Goal: Information Seeking & Learning: Compare options

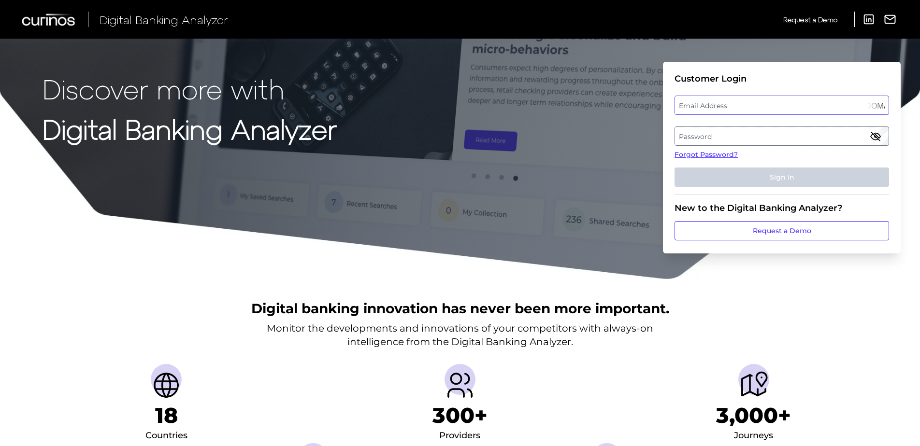
click at [707, 106] on div "Email Address elizabeth.hodach@curinos.com" at bounding box center [781, 105] width 214 height 19
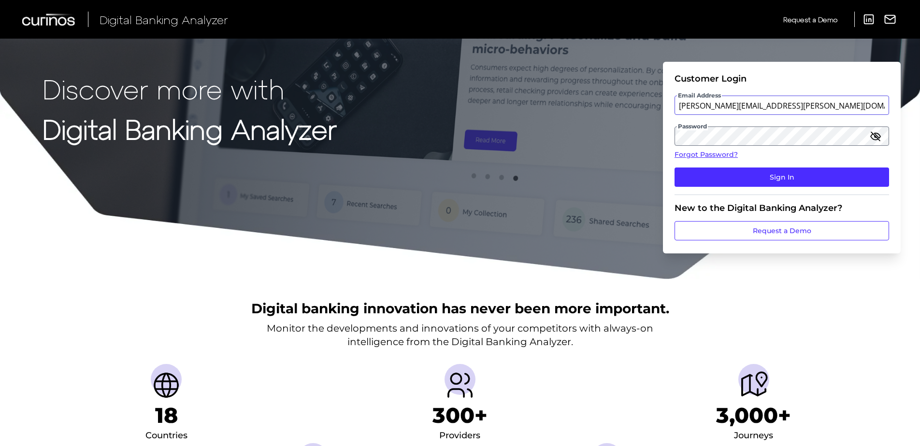
click at [753, 106] on input "elizabeth.hodach@curinos.com" at bounding box center [781, 105] width 214 height 19
type input "Elizabeth.Hodach.demo@curinos.com"
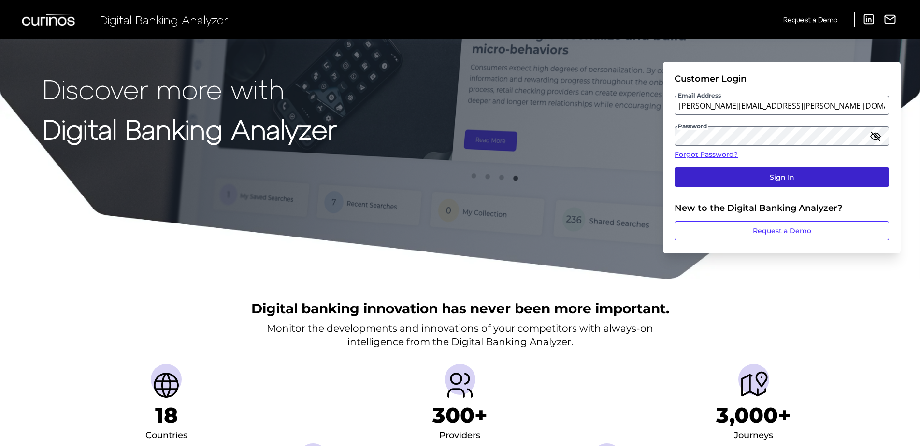
click at [767, 177] on button "Sign In" at bounding box center [781, 177] width 214 height 19
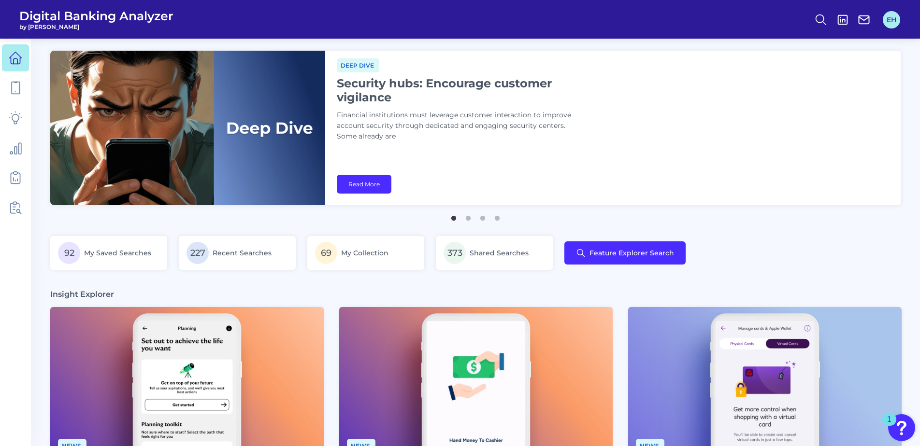
click at [891, 23] on button "EH" at bounding box center [890, 19] width 17 height 17
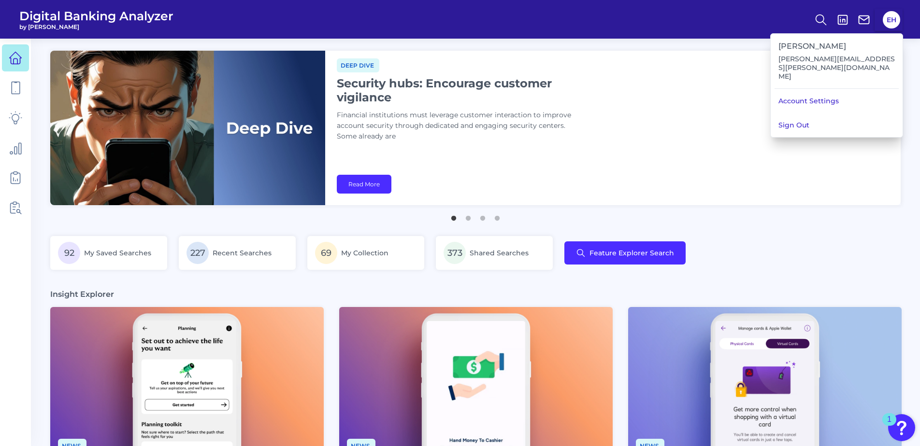
click at [783, 181] on div "Deep dive Security hubs: Encourage customer vigilance Financial institutions mu…" at bounding box center [612, 128] width 575 height 155
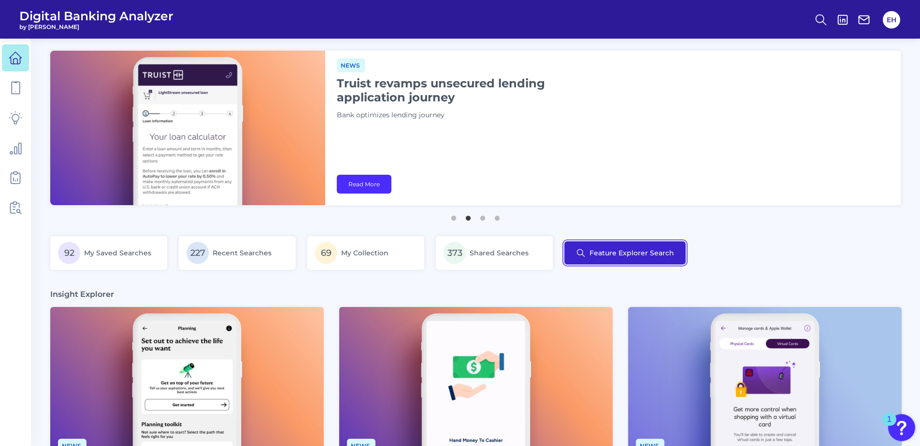
click at [591, 252] on button "Feature Explorer Search" at bounding box center [624, 252] width 121 height 23
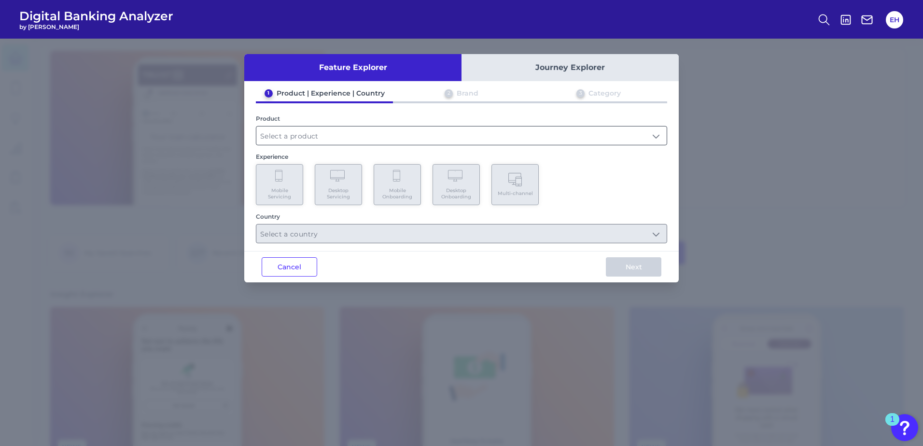
click at [303, 143] on input "text" at bounding box center [461, 136] width 411 height 18
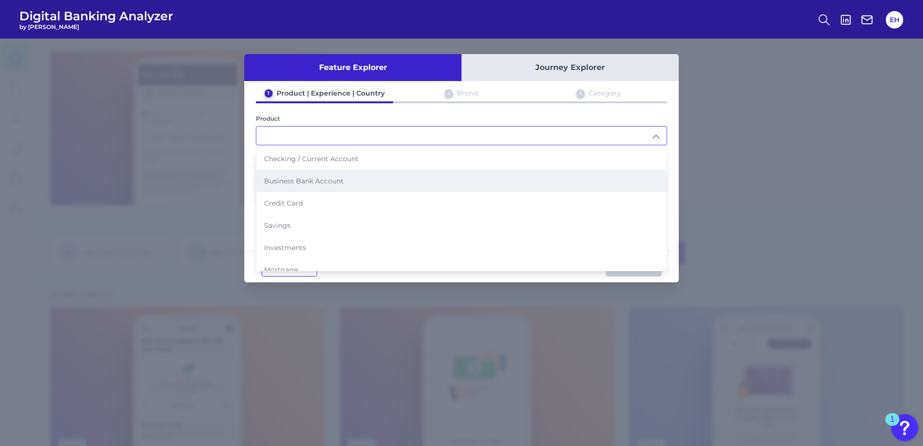
click at [335, 187] on li "Business Bank Account" at bounding box center [461, 181] width 411 height 22
type input "Business Bank Account"
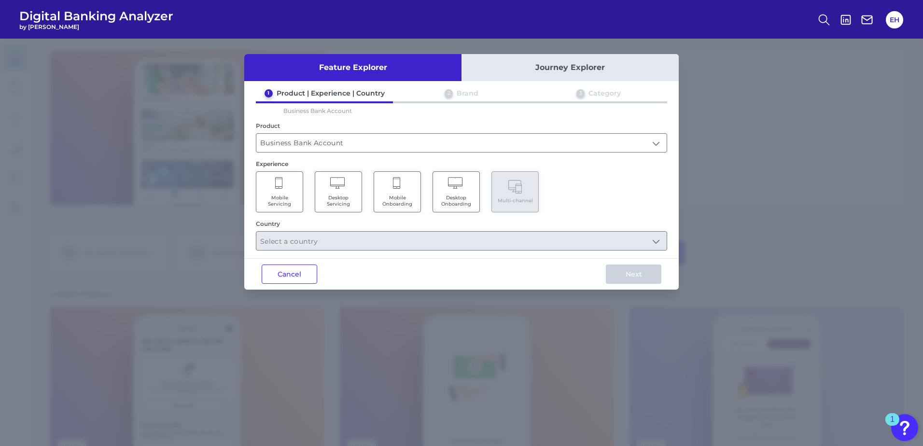
click at [402, 195] on span "Mobile Onboarding" at bounding box center [397, 201] width 37 height 13
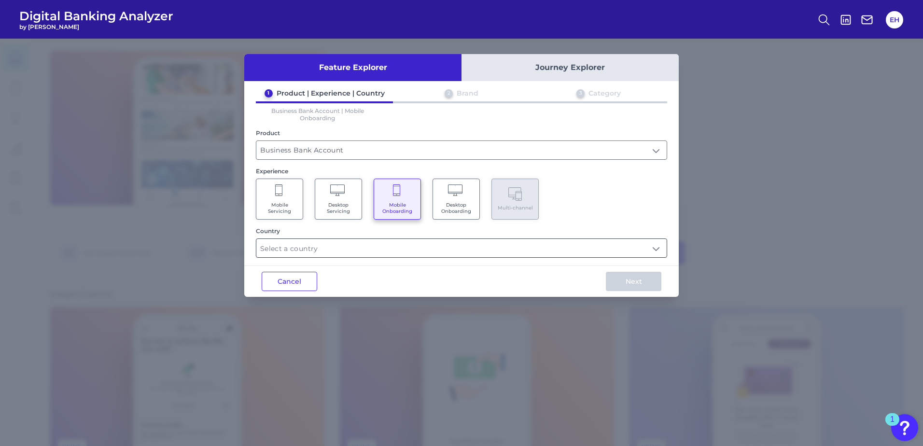
click at [403, 250] on input "text" at bounding box center [461, 248] width 411 height 18
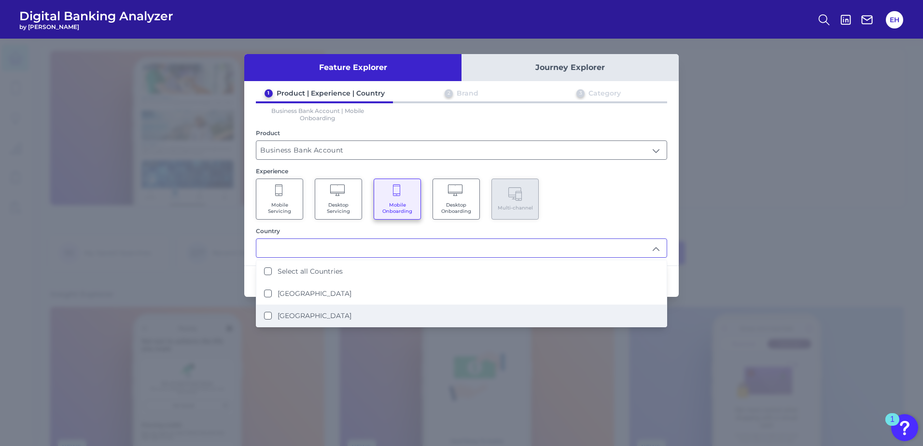
click at [358, 314] on li "United States" at bounding box center [461, 316] width 411 height 22
type input "United States"
click at [562, 235] on div "Country United States United States Select all Countries United Kingdom United …" at bounding box center [462, 242] width 412 height 30
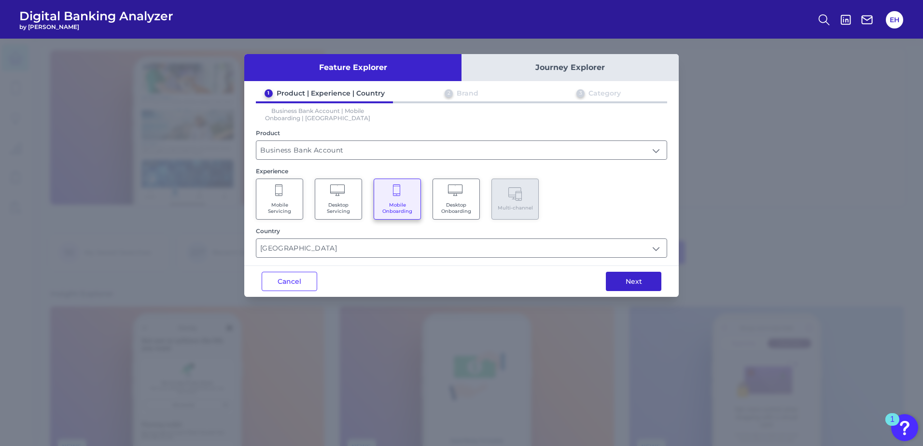
click at [612, 284] on button "Next" at bounding box center [634, 281] width 56 height 19
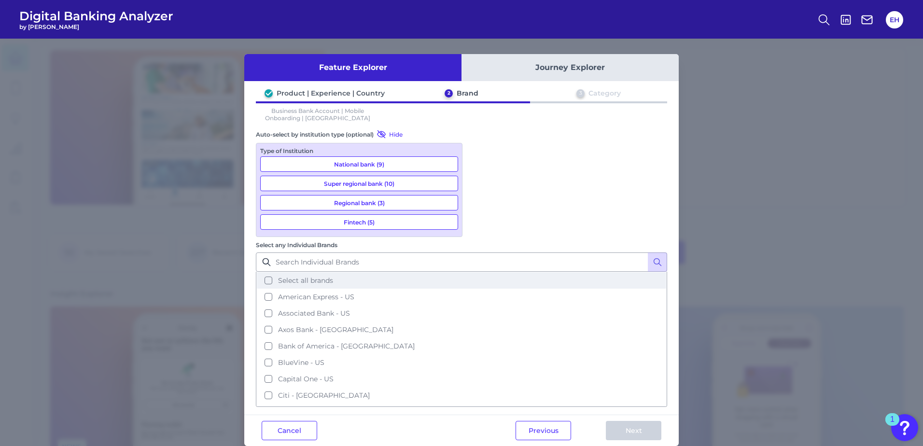
click at [333, 276] on span "Select all brands" at bounding box center [305, 280] width 55 height 9
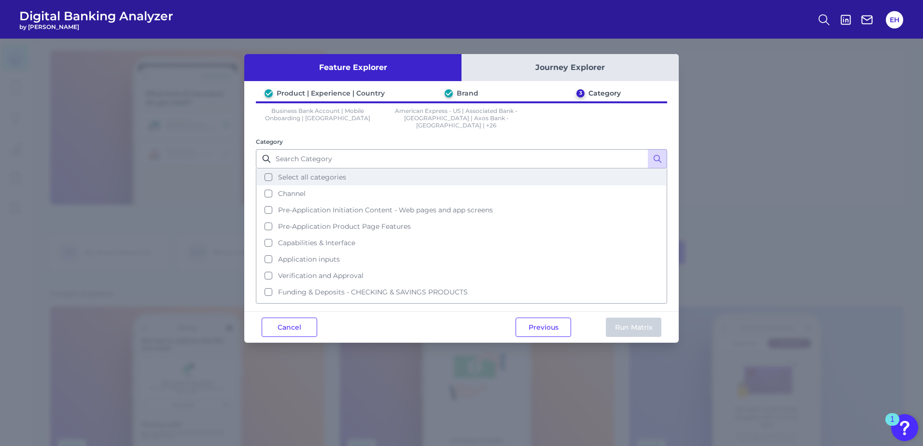
click at [326, 173] on span "Select all categories" at bounding box center [312, 177] width 68 height 9
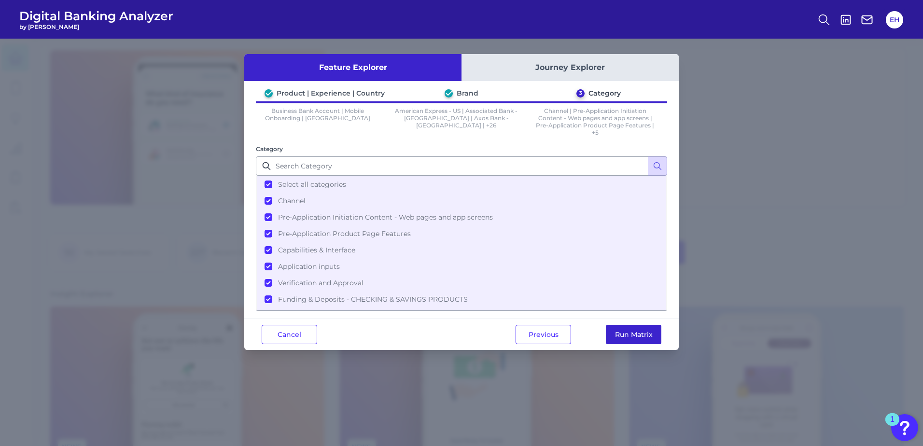
click at [612, 333] on button "Run Matrix" at bounding box center [634, 334] width 56 height 19
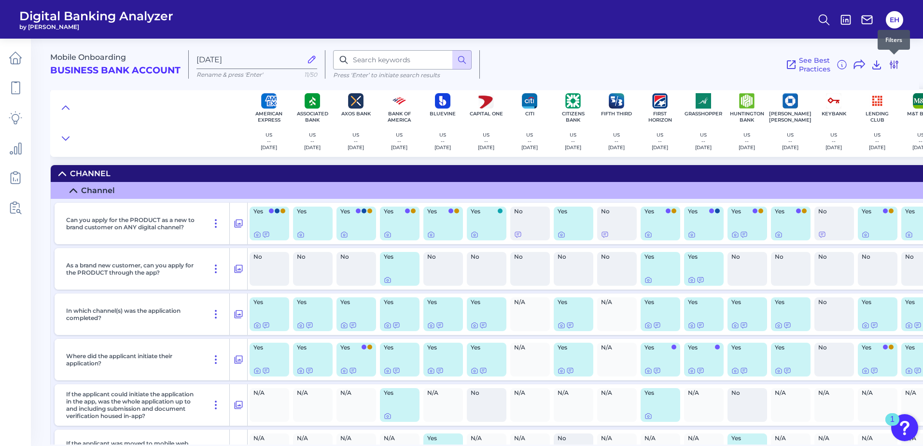
click at [894, 64] on icon at bounding box center [895, 65] width 12 height 12
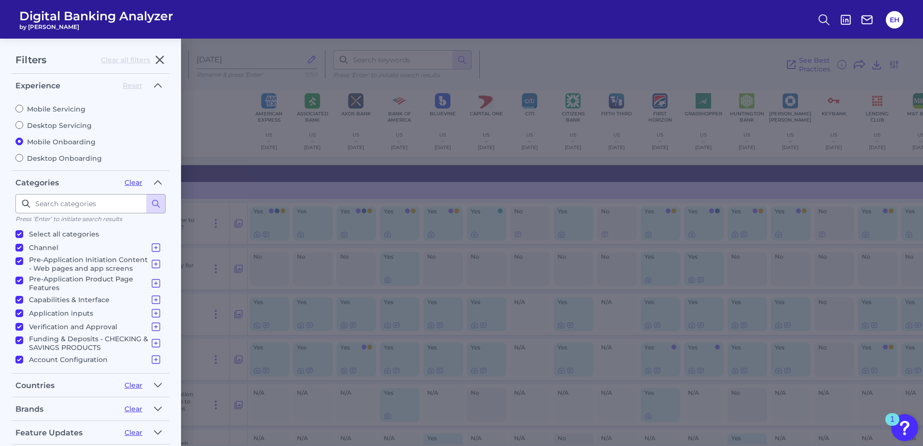
click at [60, 162] on label "Desktop Onboarding" at bounding box center [90, 158] width 150 height 9
click at [23, 162] on input "Desktop Onboarding" at bounding box center [19, 158] width 8 height 8
radio input "true"
radio input "false"
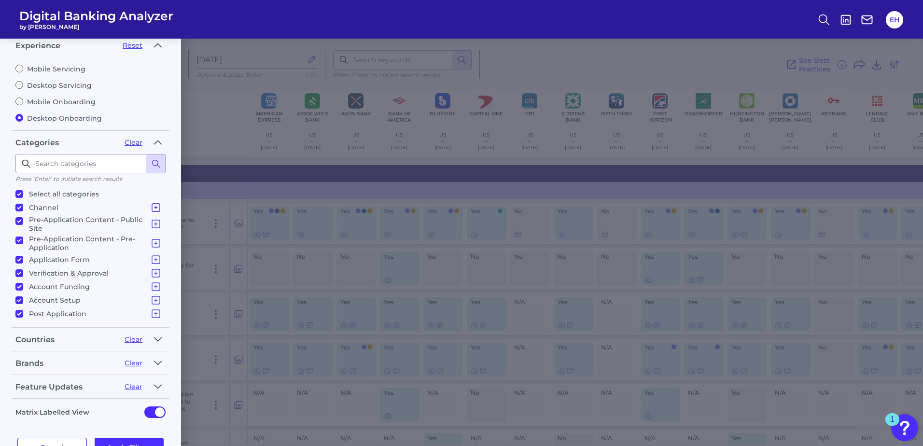
scroll to position [71, 0]
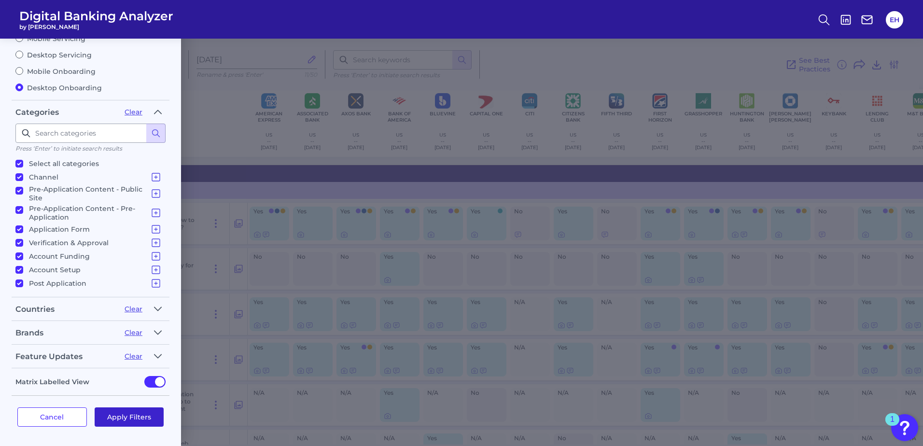
click at [128, 420] on button "Apply Filters" at bounding box center [130, 417] width 70 height 19
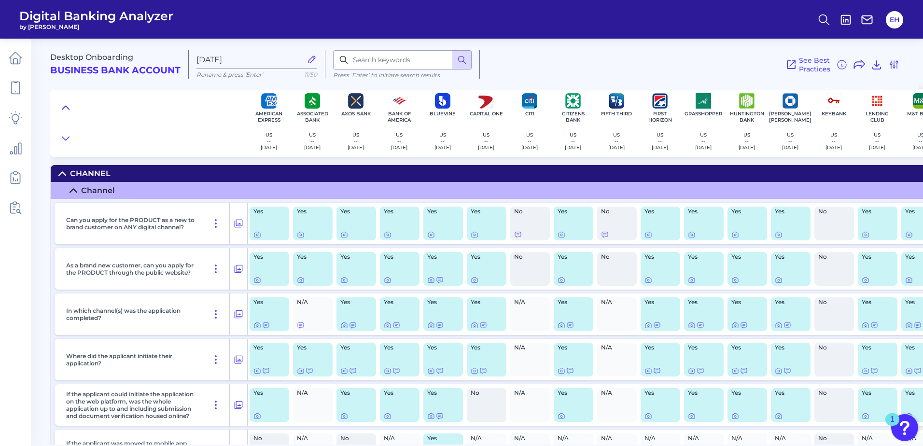
click at [70, 106] on button at bounding box center [65, 108] width 15 height 14
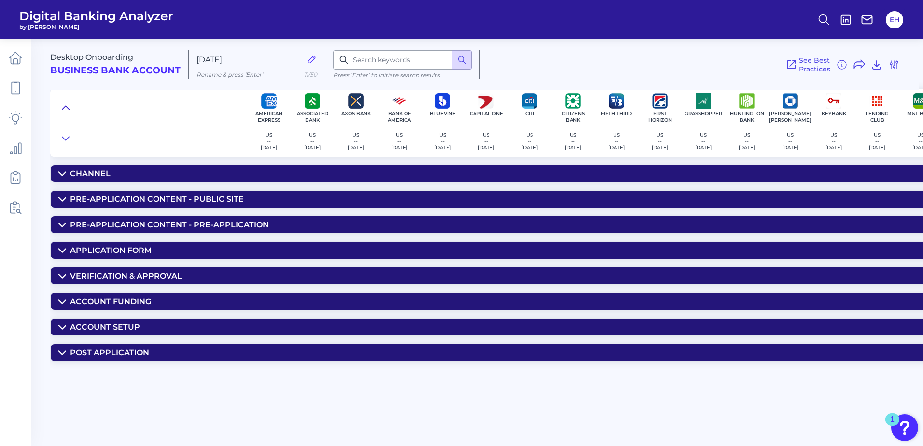
scroll to position [0, 0]
click at [118, 354] on div "Post Application" at bounding box center [109, 352] width 79 height 9
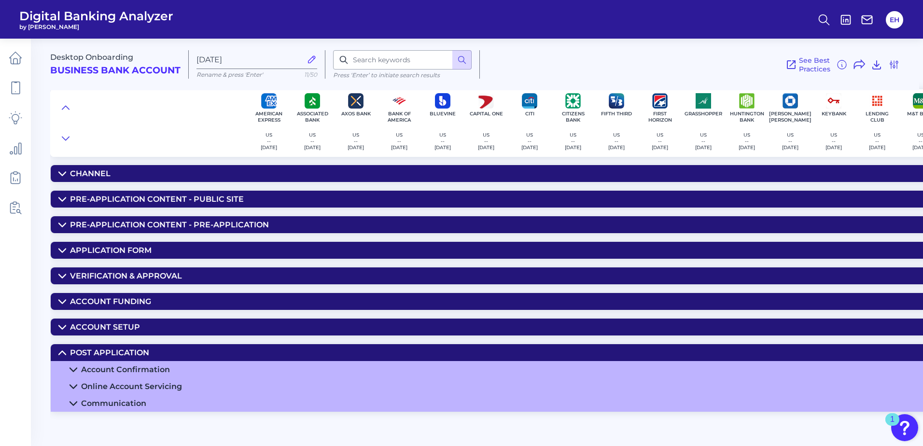
click at [122, 368] on div "Account Confirmation" at bounding box center [125, 369] width 89 height 9
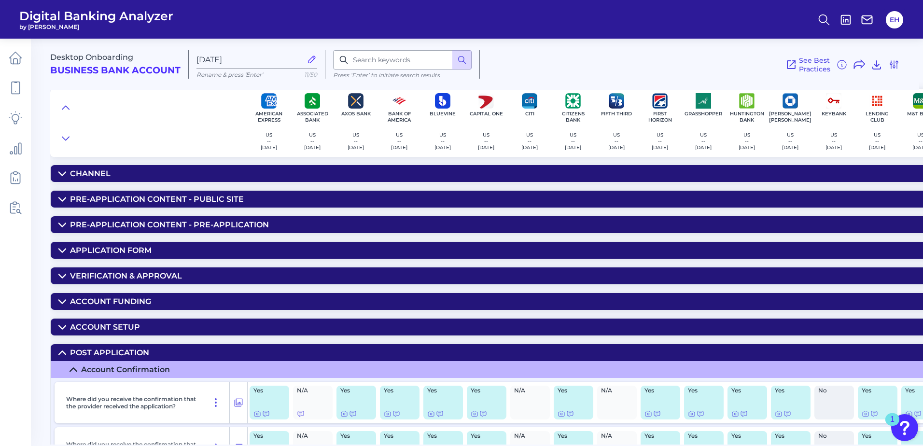
scroll to position [145, 0]
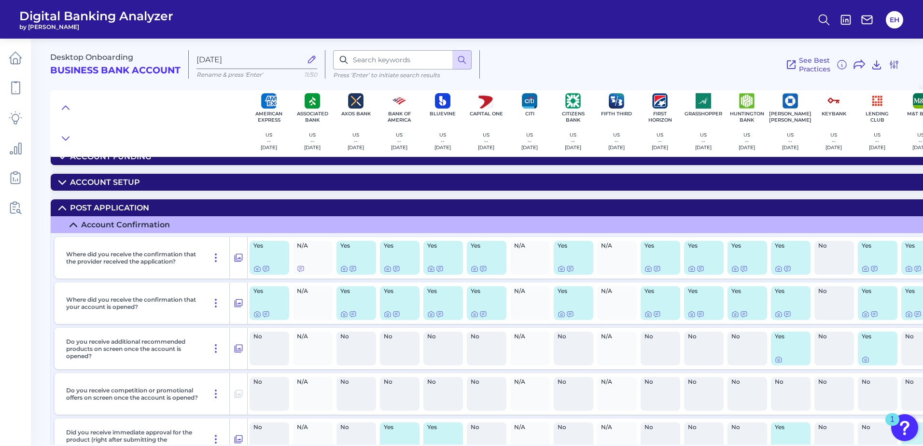
click at [78, 229] on summary "Account Confirmation" at bounding box center [780, 224] width 1458 height 17
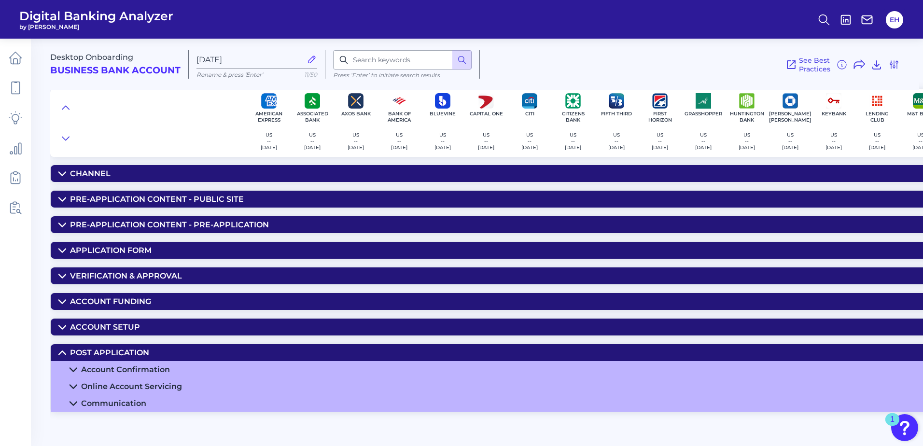
click at [100, 400] on div "Communication" at bounding box center [113, 403] width 65 height 9
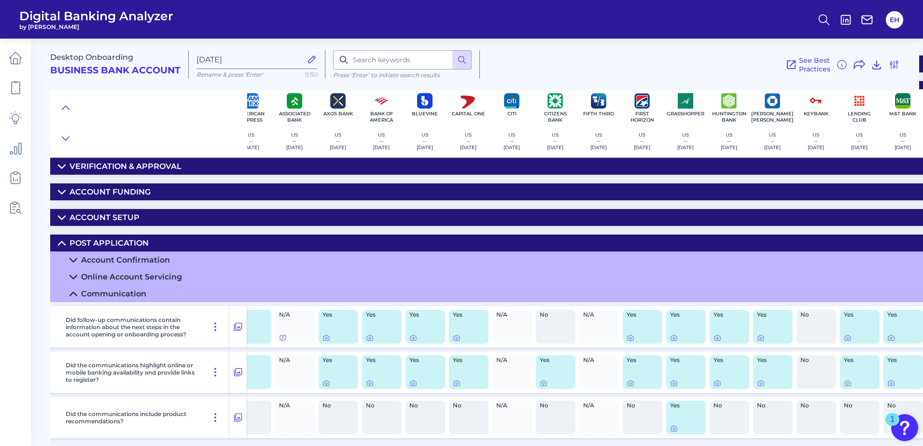
scroll to position [114, 0]
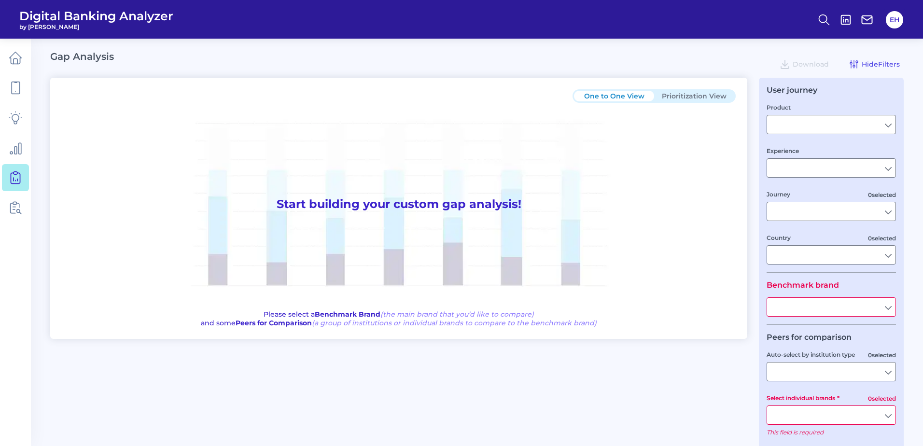
type input "Checking / Current Account"
type input "Mobile Servicing"
type input "Pre-Login Area, New Customer Onboarding, Login & Authentication, Accounts and t…"
type input "United States"
type input "All Select individual brands"
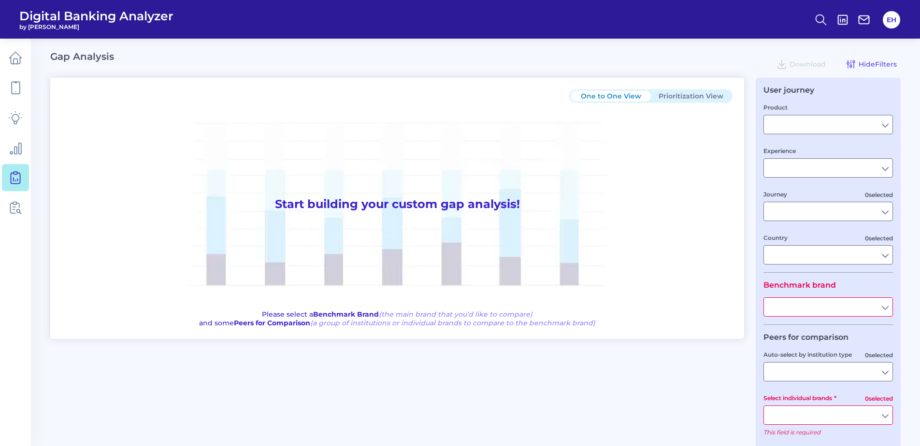
type input "All Journeys"
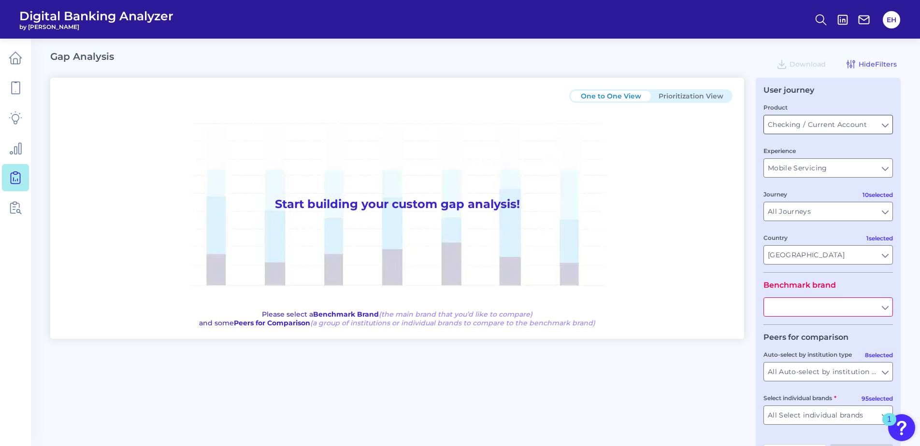
click at [793, 118] on input "Checking / Current Account" at bounding box center [828, 124] width 128 height 18
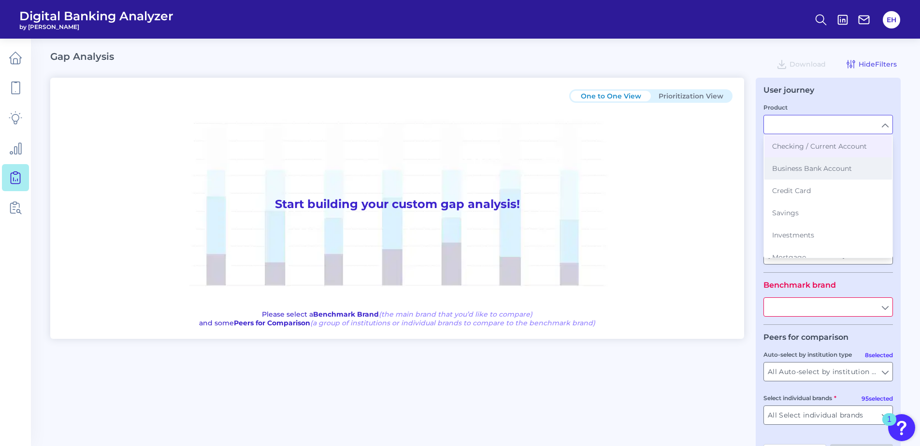
click at [798, 170] on span "Business Bank Account" at bounding box center [812, 168] width 80 height 9
type input "Business Bank Account"
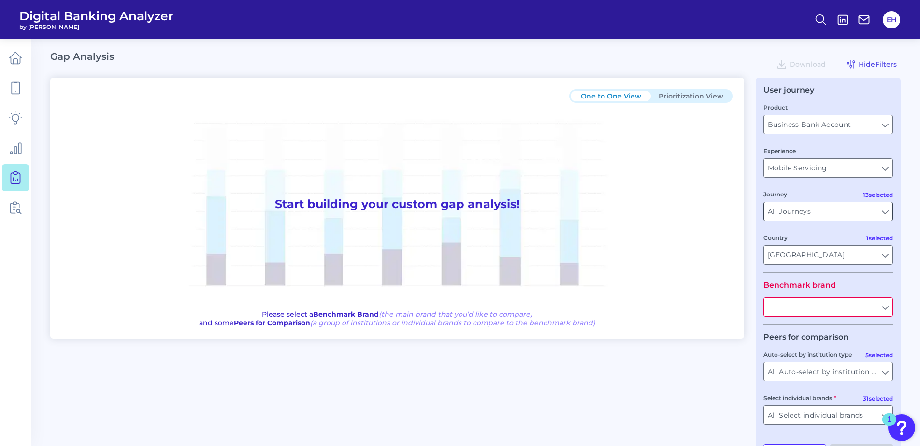
click at [812, 209] on input "All Journeys" at bounding box center [828, 211] width 128 height 18
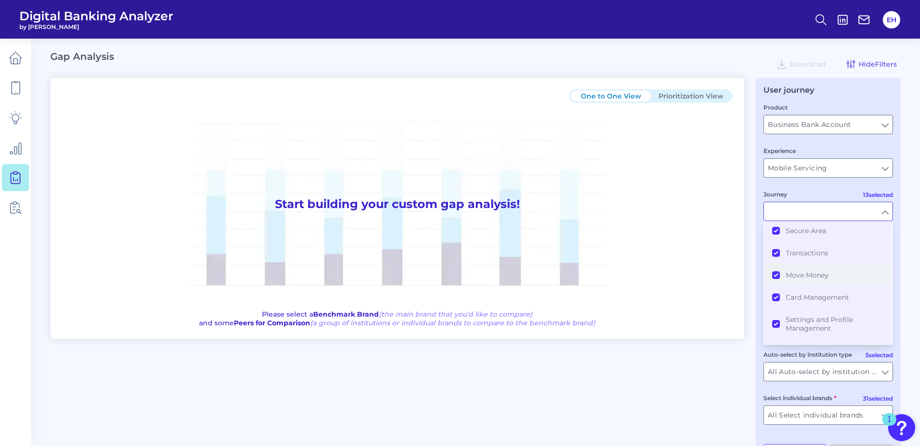
scroll to position [206, 0]
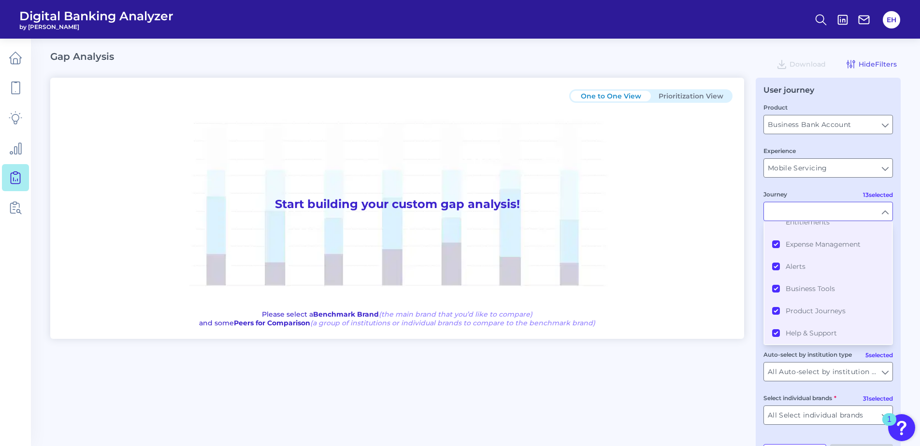
click at [675, 385] on div "One to One View Prioritization View Start building your custom gap analysis! Pl…" at bounding box center [475, 272] width 850 height 388
type input "All Journeys"
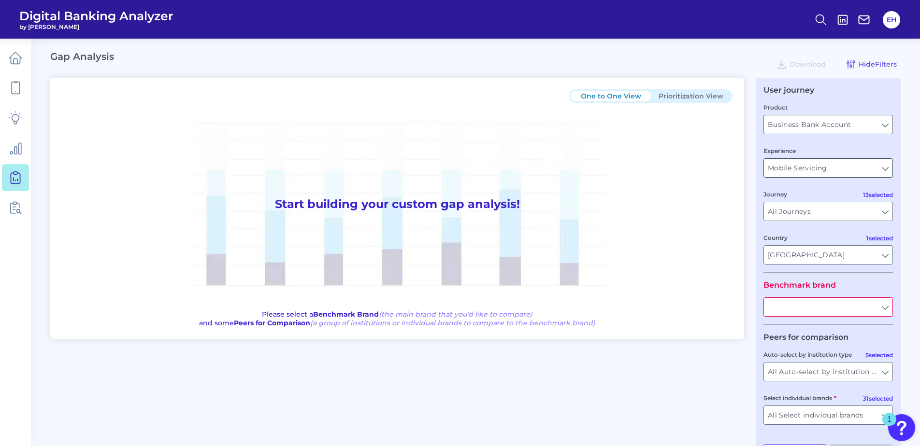
click at [797, 168] on input "Mobile Servicing" at bounding box center [828, 168] width 128 height 18
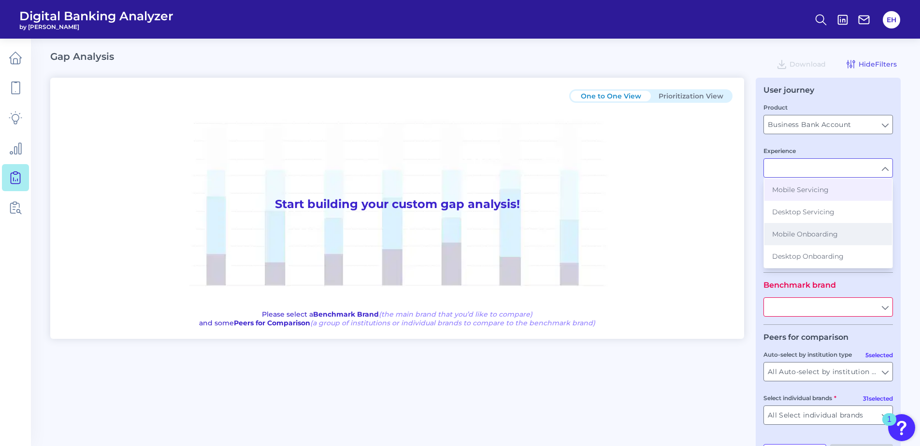
click at [820, 226] on button "Mobile Onboarding" at bounding box center [828, 234] width 128 height 22
type input "Mobile Onboarding"
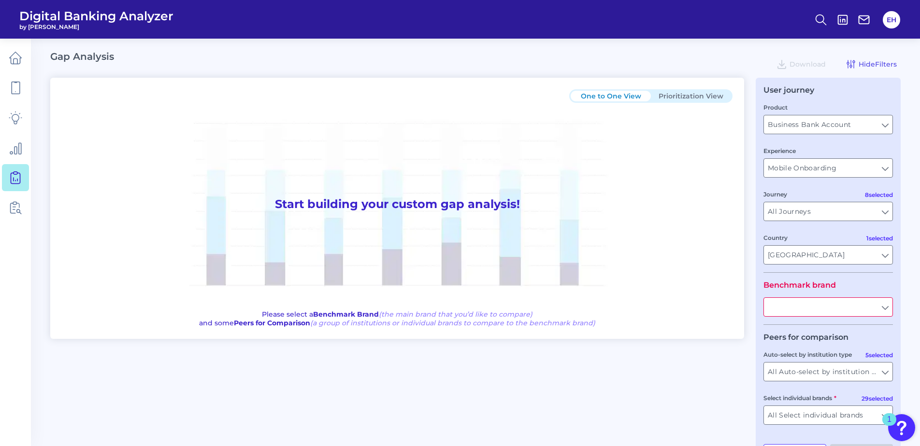
click at [813, 304] on input "text" at bounding box center [828, 307] width 128 height 18
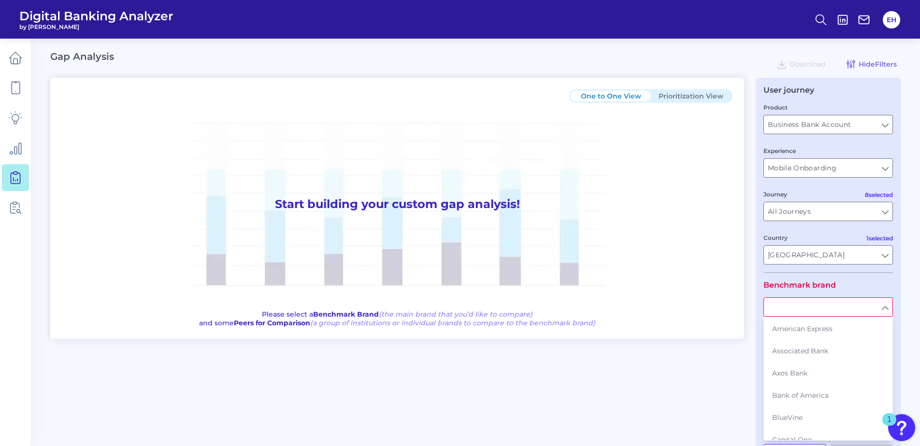
drag, startPoint x: 819, startPoint y: 390, endPoint x: 795, endPoint y: 389, distance: 23.7
click at [818, 390] on button "Bank of America" at bounding box center [828, 395] width 128 height 22
type input "Bank of America"
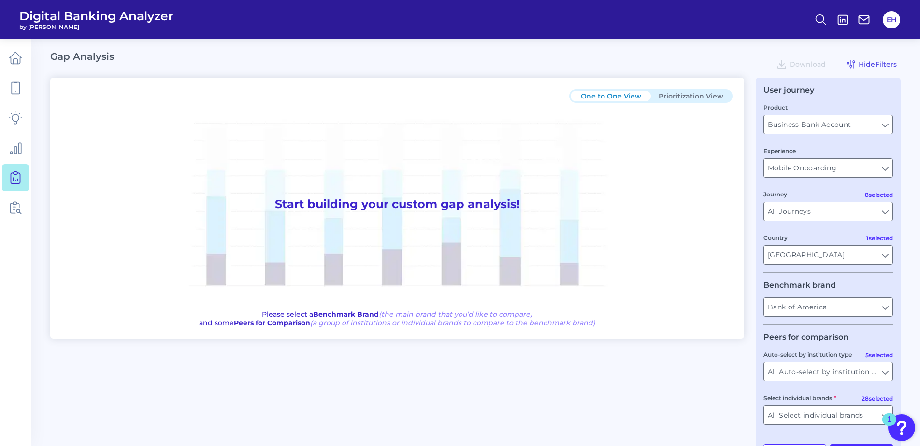
click at [686, 387] on div "One to One View Prioritization View Start building your custom gap analysis! Pl…" at bounding box center [475, 272] width 850 height 388
click at [840, 367] on input "All Auto-select by institution types" at bounding box center [828, 372] width 128 height 18
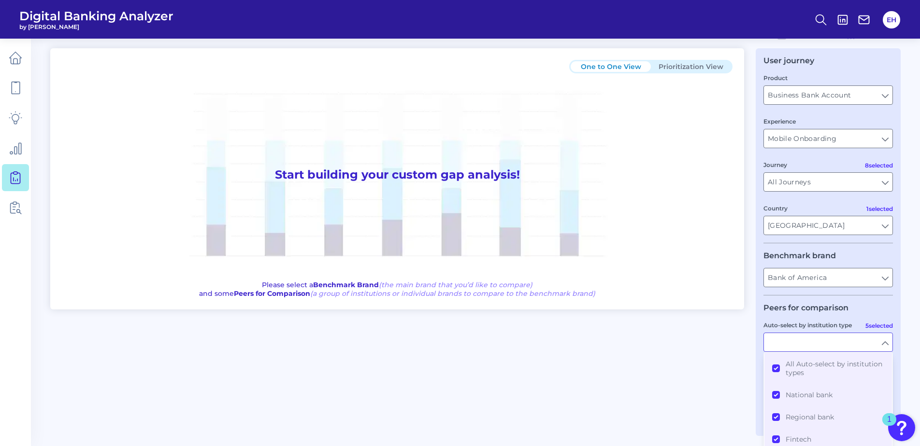
scroll to position [59, 0]
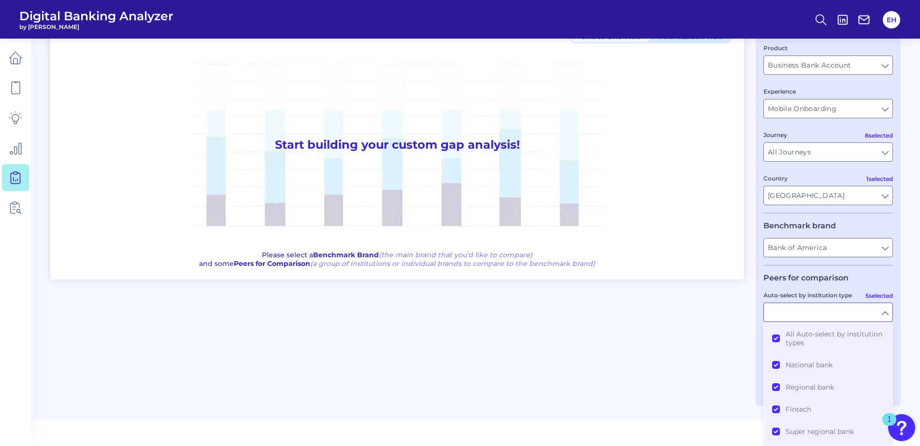
click at [693, 356] on div "One to One View Prioritization View Start building your custom gap analysis! Pl…" at bounding box center [475, 212] width 850 height 388
type input "All Auto-select by institution types"
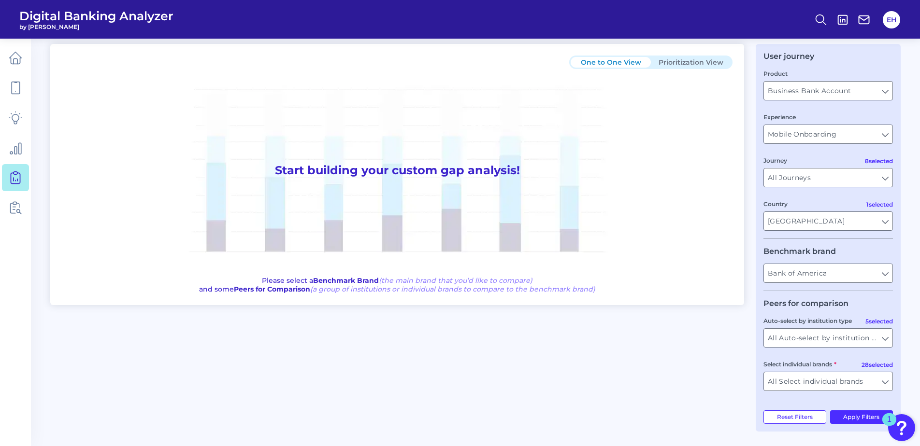
scroll to position [34, 0]
click at [776, 345] on input "All Auto-select by institution types" at bounding box center [828, 338] width 128 height 18
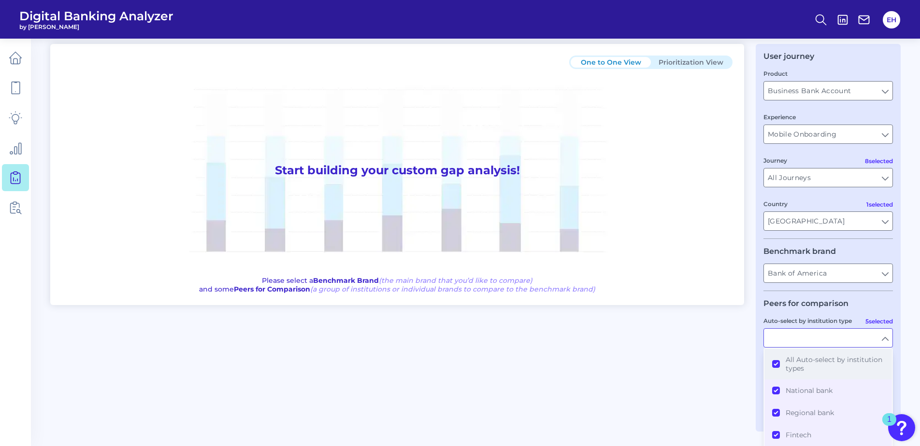
click at [782, 365] on button "All Auto-select by institution types" at bounding box center [828, 364] width 128 height 31
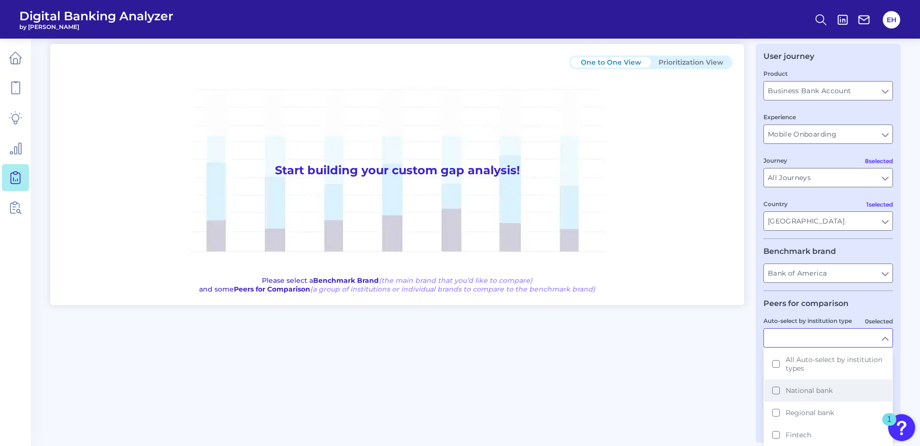
click at [781, 394] on button "National bank" at bounding box center [828, 391] width 128 height 22
click at [777, 436] on button "Fintech" at bounding box center [828, 435] width 128 height 22
type input "American Express, Capital One, Citi, JP Morgan Chase, PNC Bank, TD Bank, US Ban…"
click at [666, 413] on div "One to One View Prioritization View Start building your custom gap analysis! Pl…" at bounding box center [475, 238] width 850 height 388
type input "National bank, Fintech"
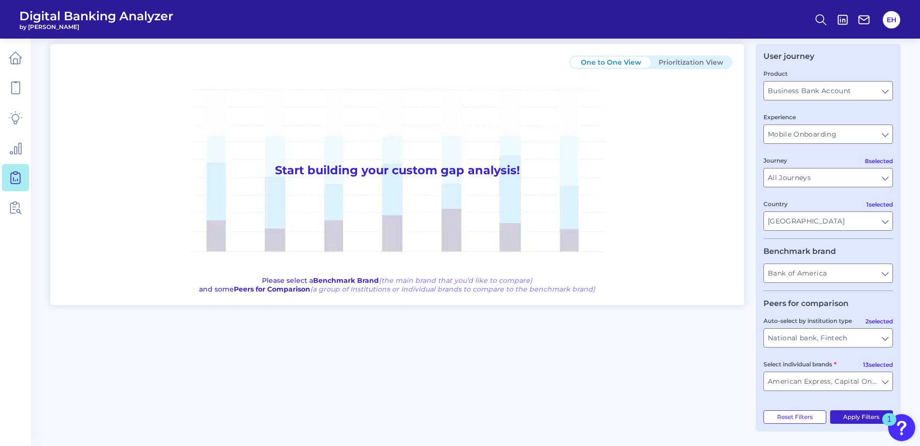
click at [851, 417] on button "Apply Filters" at bounding box center [861, 418] width 63 height 14
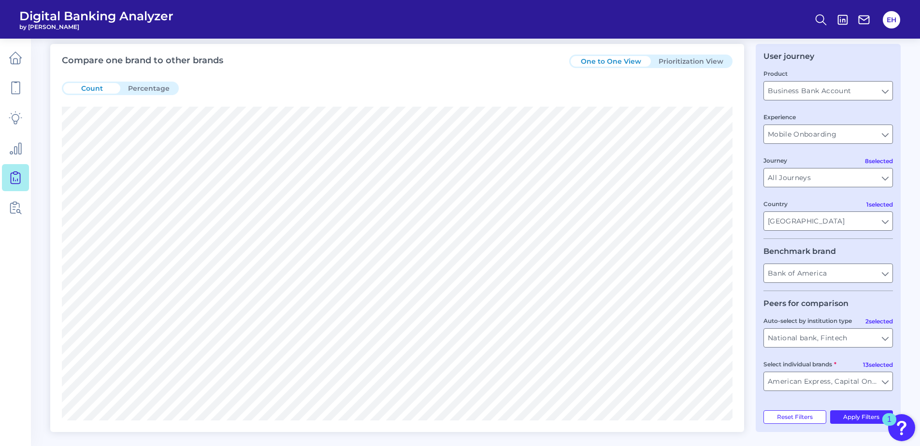
click at [678, 56] on button "Prioritization View" at bounding box center [691, 61] width 80 height 11
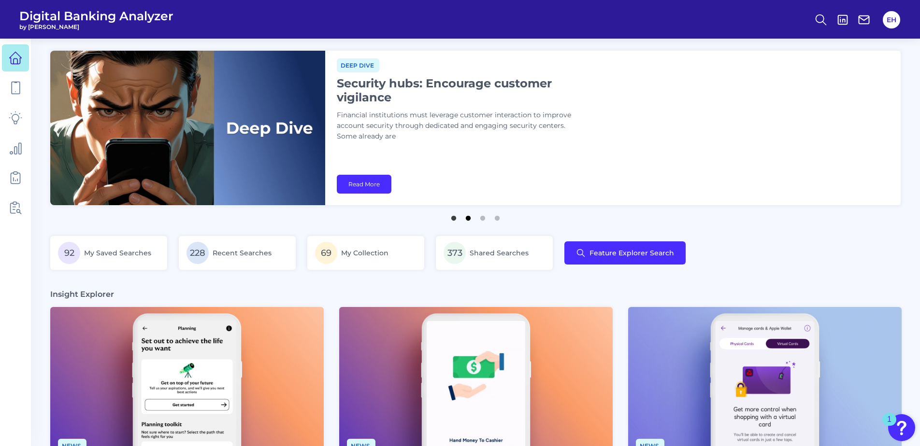
click at [468, 218] on button "2" at bounding box center [468, 216] width 10 height 10
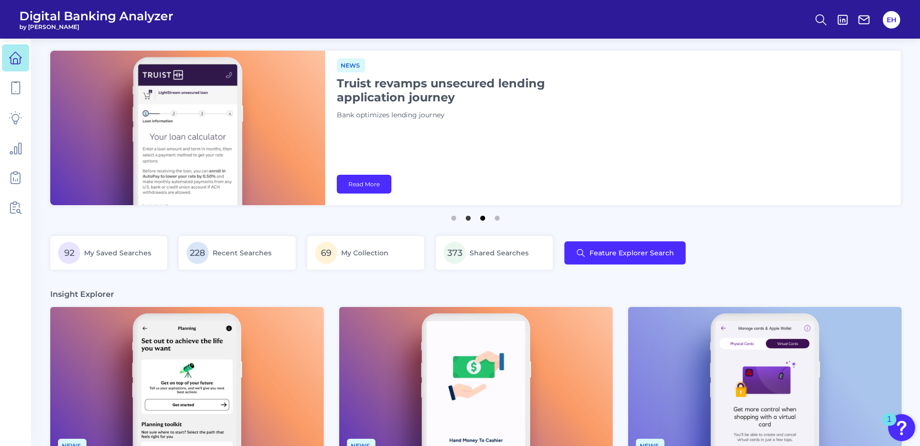
click at [484, 220] on button "3" at bounding box center [483, 216] width 10 height 10
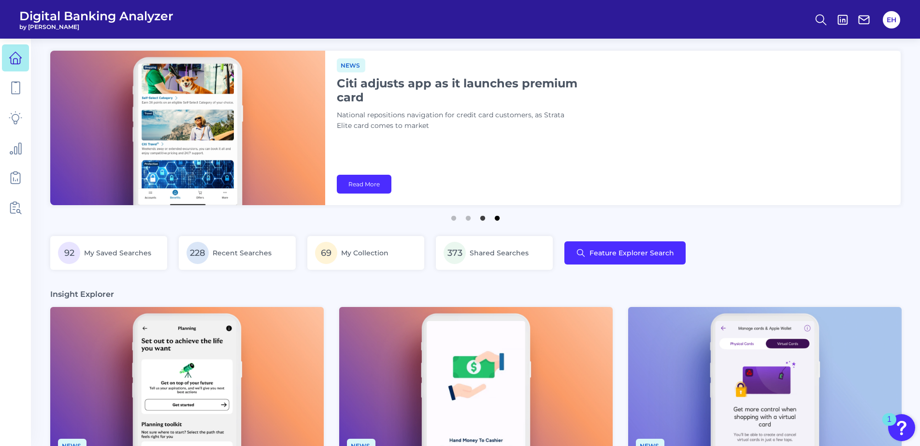
click at [495, 220] on button "4" at bounding box center [497, 216] width 10 height 10
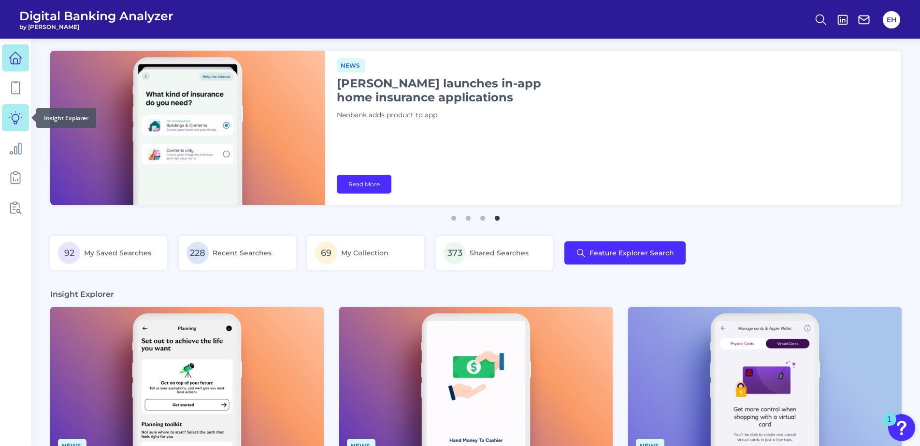
click at [23, 116] on link at bounding box center [15, 117] width 27 height 27
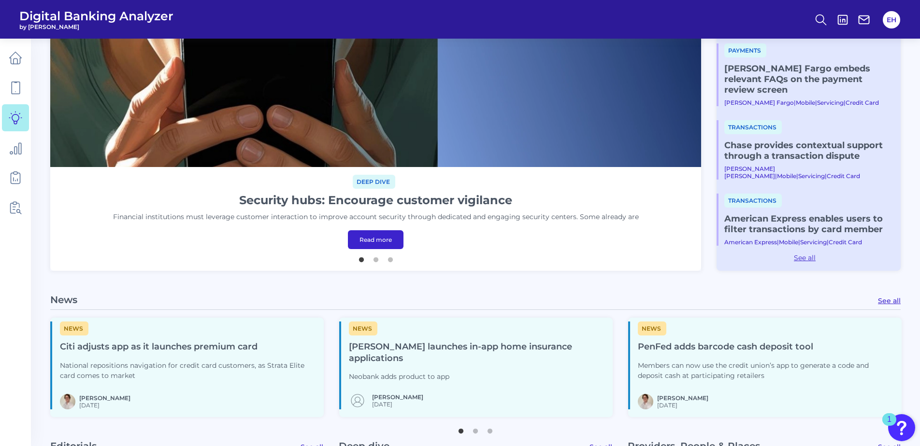
scroll to position [290, 0]
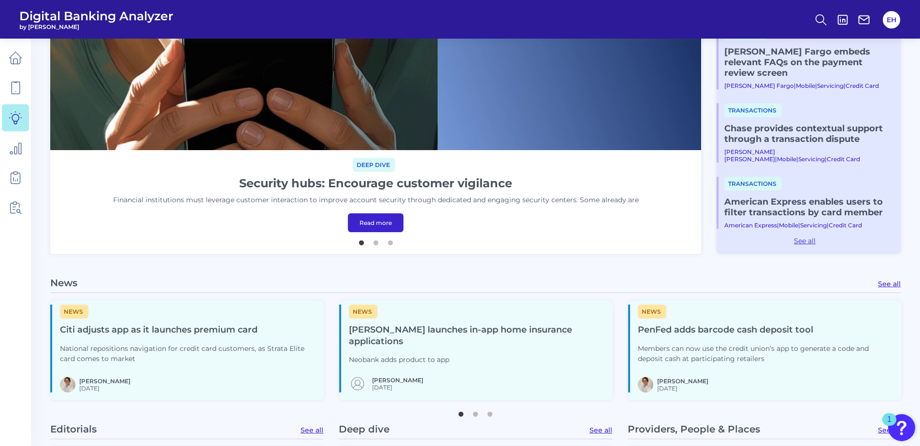
click at [883, 286] on link "See all" at bounding box center [889, 284] width 23 height 9
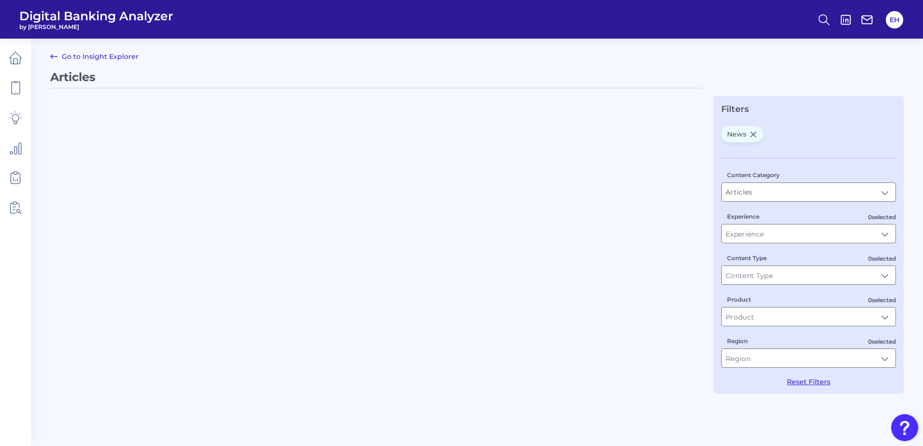
type input "News"
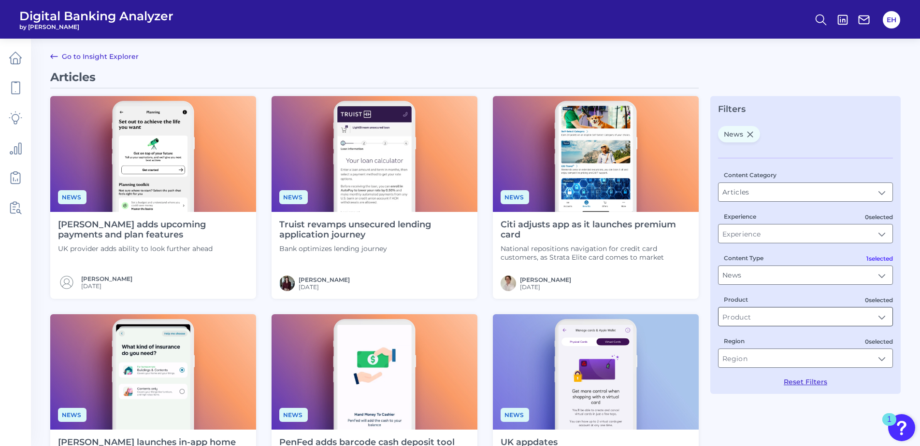
click at [739, 319] on input "Product" at bounding box center [805, 317] width 174 height 18
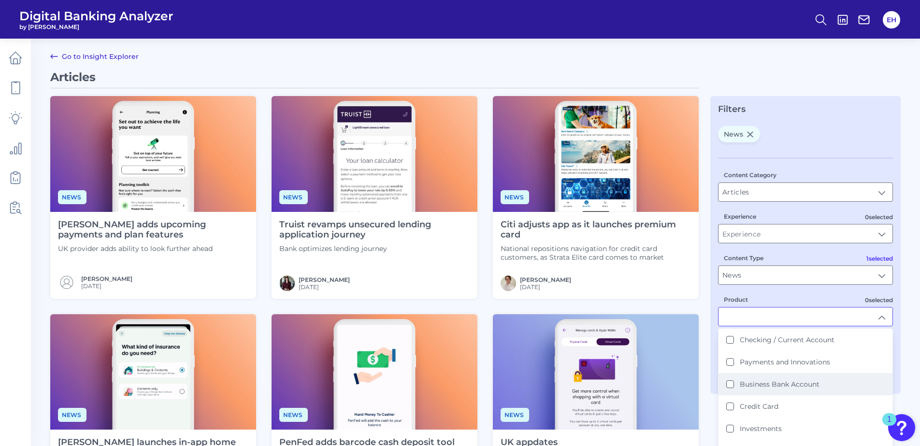
click at [754, 388] on label "Business Bank Account" at bounding box center [779, 384] width 80 height 9
type input "Business Bank Account"
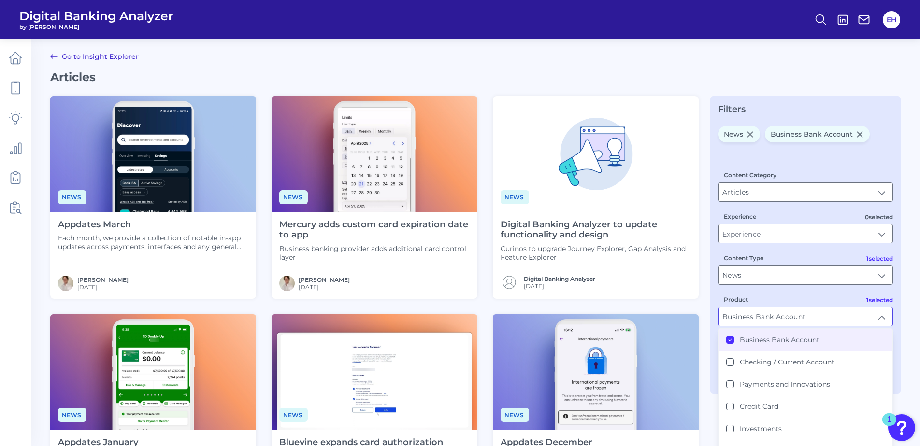
click at [749, 132] on icon at bounding box center [750, 134] width 8 height 8
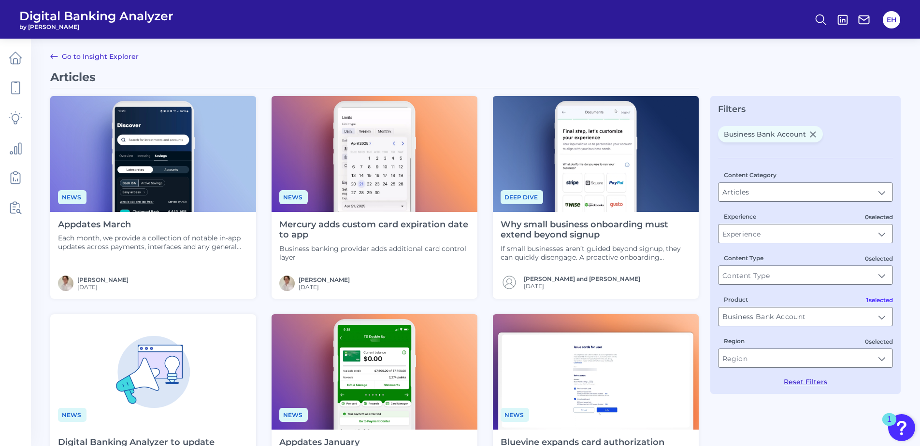
click at [555, 231] on h4 "Why small business onboarding must extend beyond signup" at bounding box center [595, 230] width 190 height 21
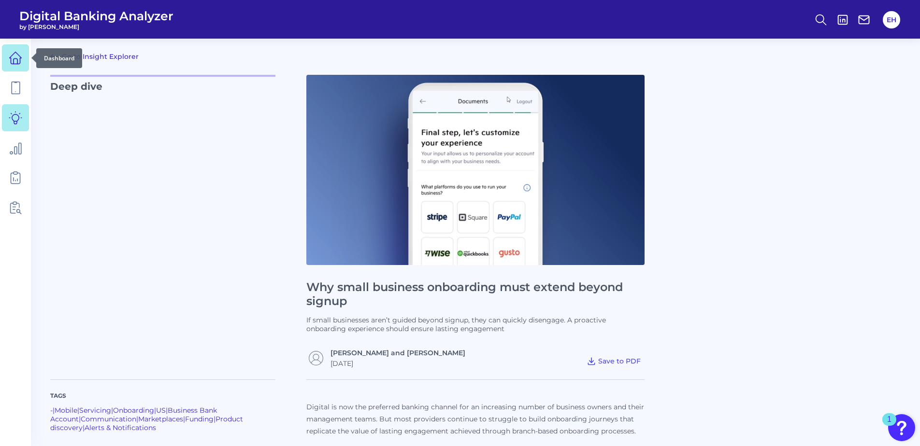
click at [21, 57] on icon at bounding box center [16, 58] width 12 height 12
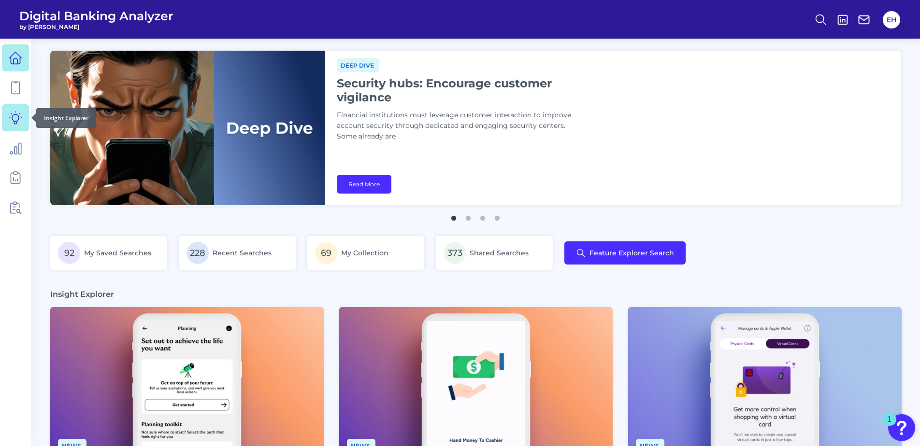
click at [16, 124] on icon at bounding box center [15, 118] width 13 height 13
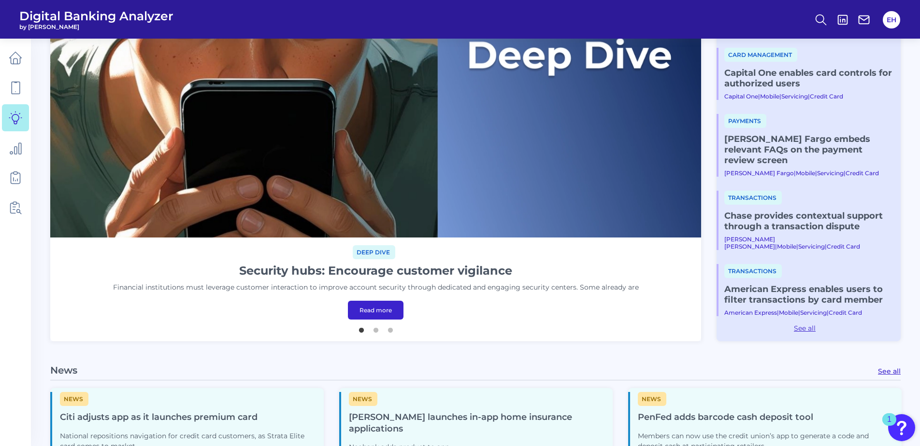
scroll to position [338, 0]
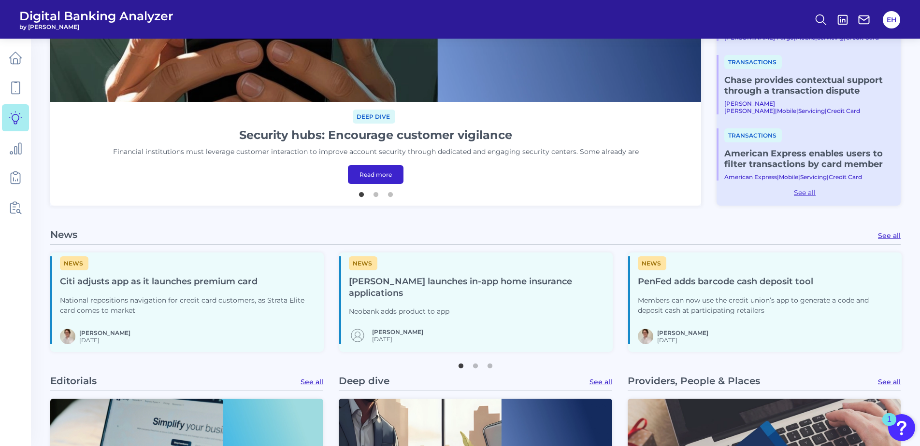
click at [884, 236] on link "See all" at bounding box center [889, 235] width 23 height 9
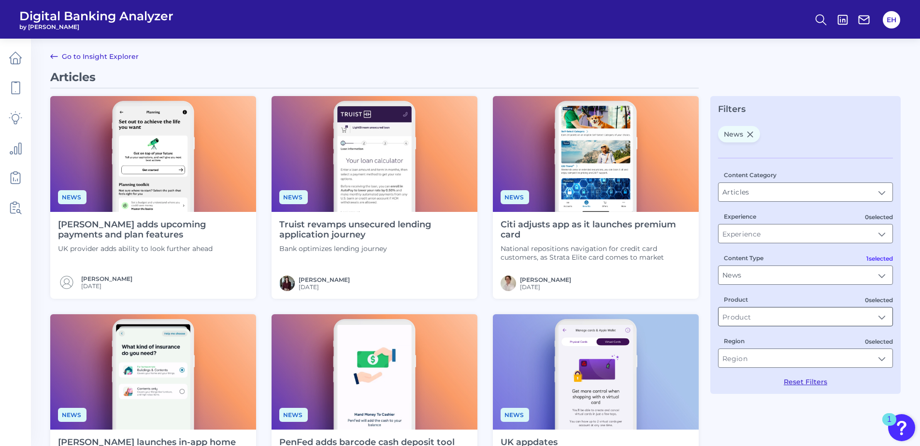
click at [781, 319] on input "Product" at bounding box center [805, 317] width 174 height 18
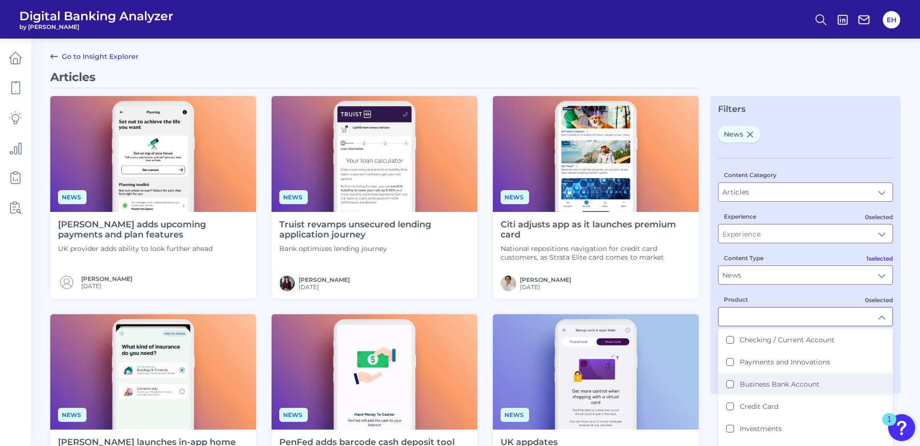
click at [775, 384] on label "Business Bank Account" at bounding box center [779, 384] width 80 height 9
type input "Business Bank Account"
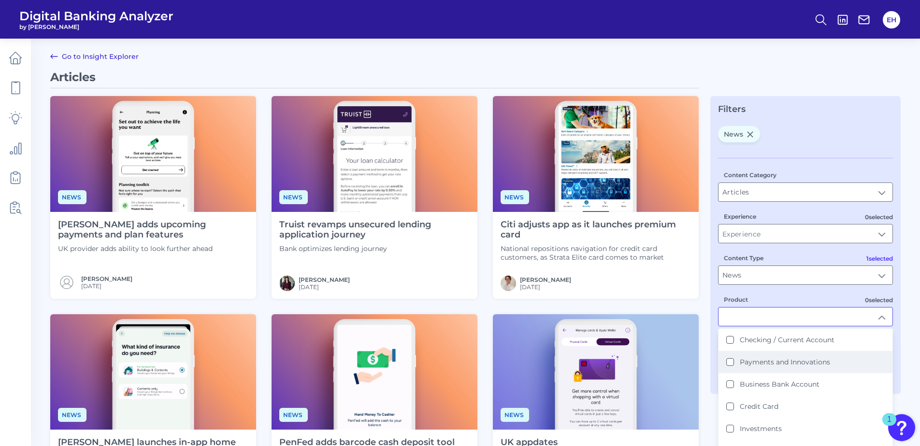
scroll to position [0, 0]
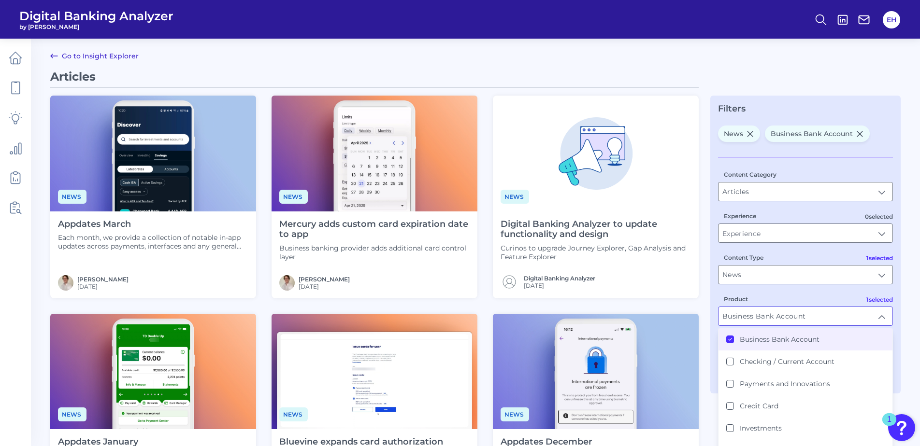
click at [751, 131] on icon at bounding box center [750, 134] width 8 height 8
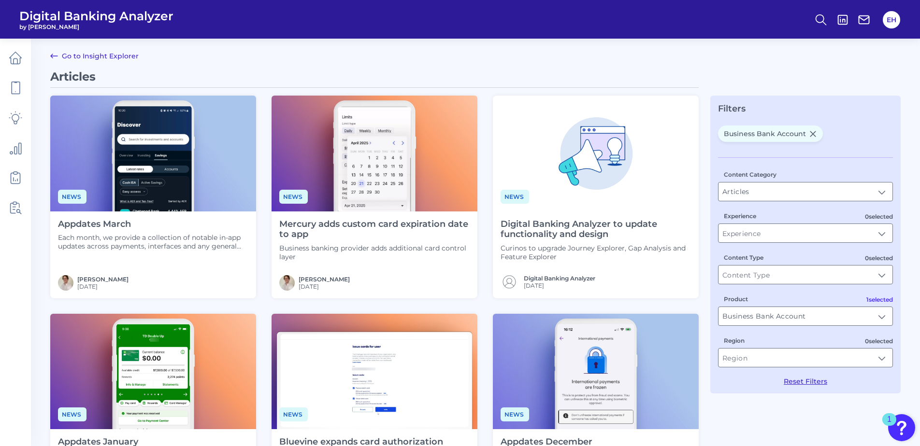
scroll to position [0, 0]
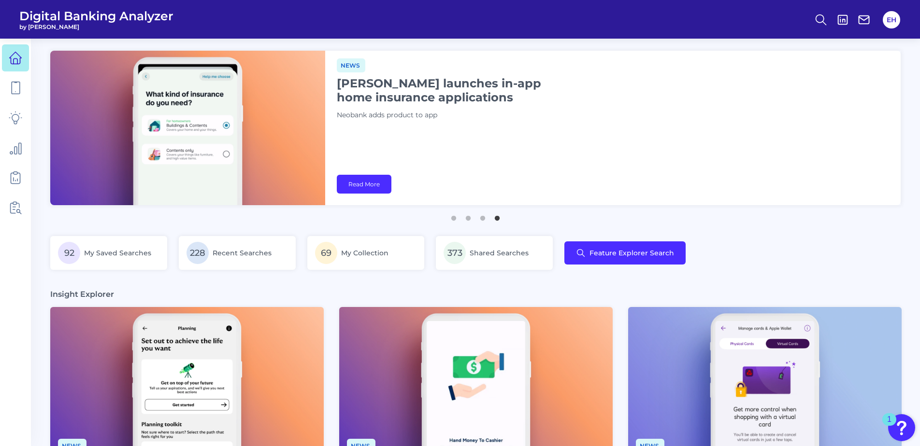
click at [627, 156] on div "News Monzo launches in-app home insurance applications Neobank adds product to …" at bounding box center [612, 128] width 575 height 155
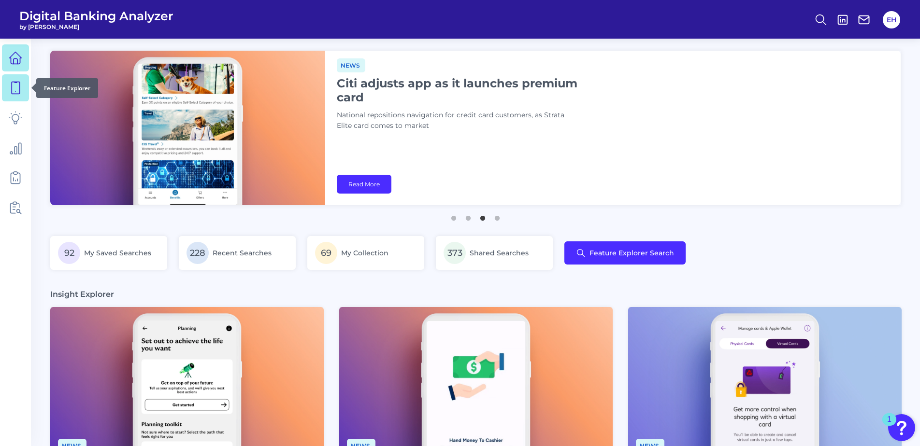
click at [14, 88] on icon at bounding box center [16, 88] width 14 height 14
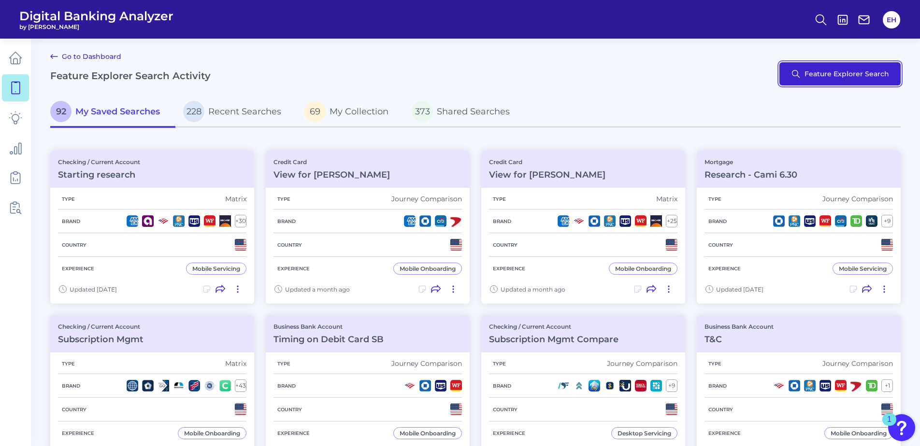
click at [863, 75] on button "Feature Explorer Search" at bounding box center [839, 73] width 121 height 23
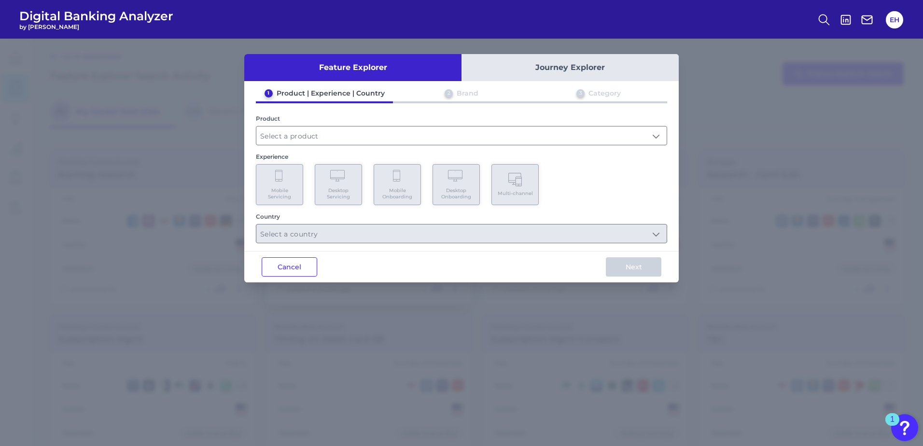
click at [286, 267] on button "Cancel" at bounding box center [290, 266] width 56 height 19
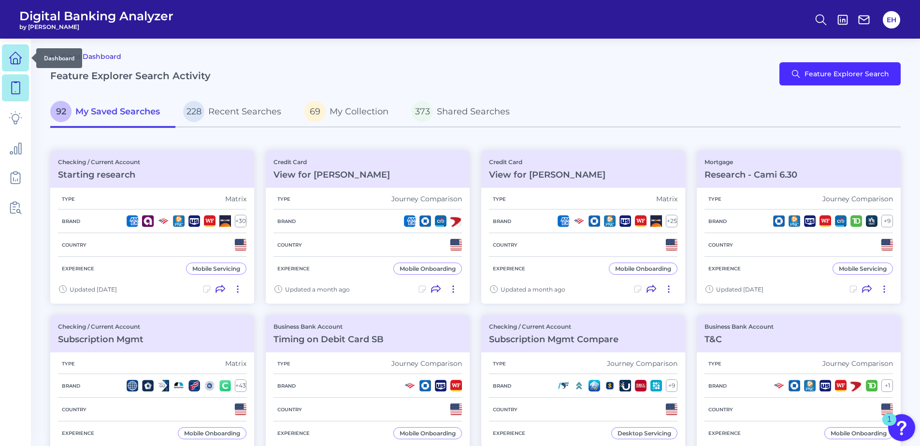
click at [12, 58] on icon at bounding box center [16, 58] width 14 height 14
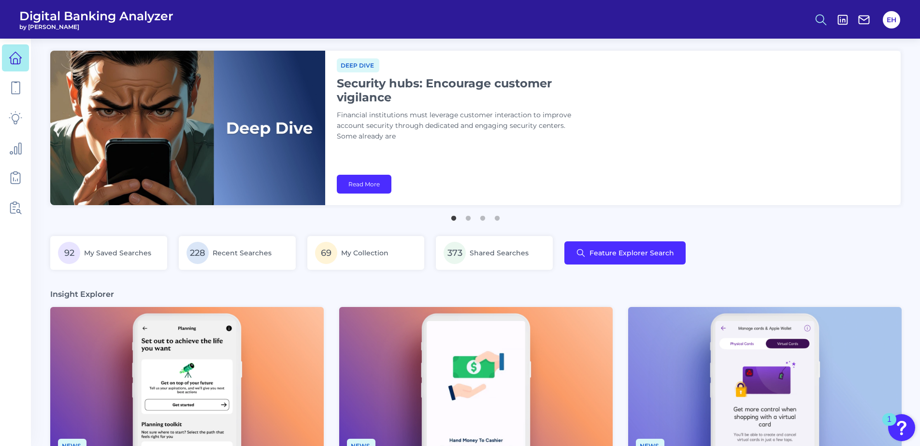
click at [823, 23] on icon at bounding box center [821, 20] width 14 height 14
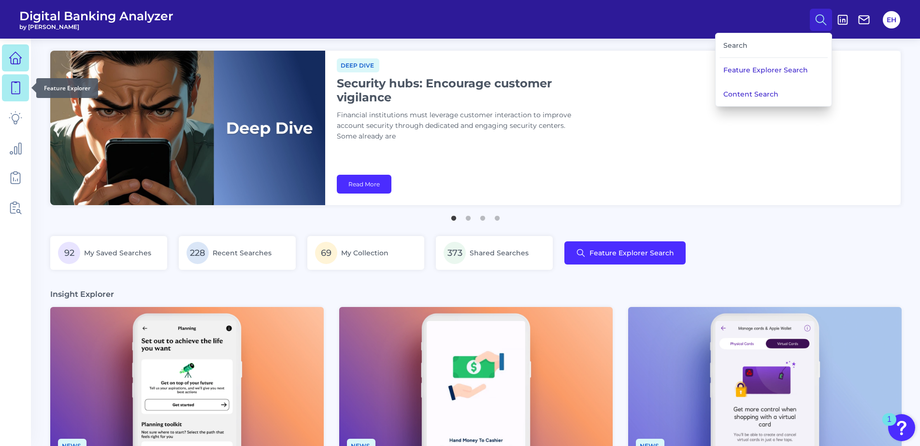
click at [8, 89] on link at bounding box center [15, 87] width 27 height 27
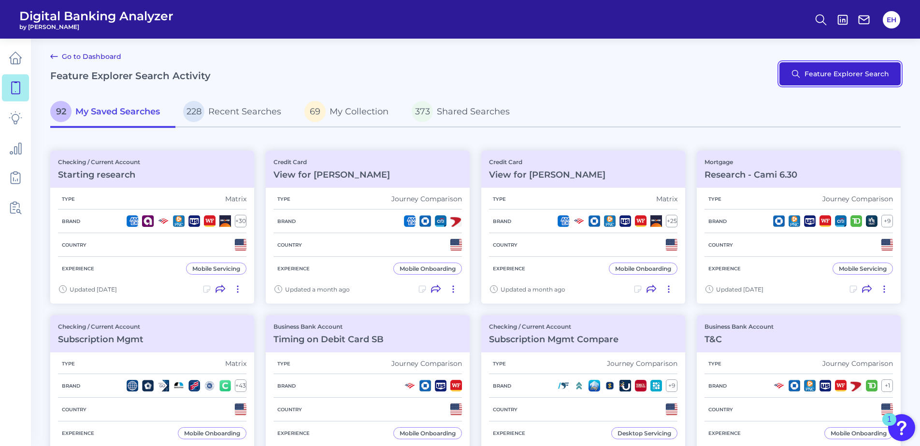
click at [840, 74] on button "Feature Explorer Search" at bounding box center [839, 73] width 121 height 23
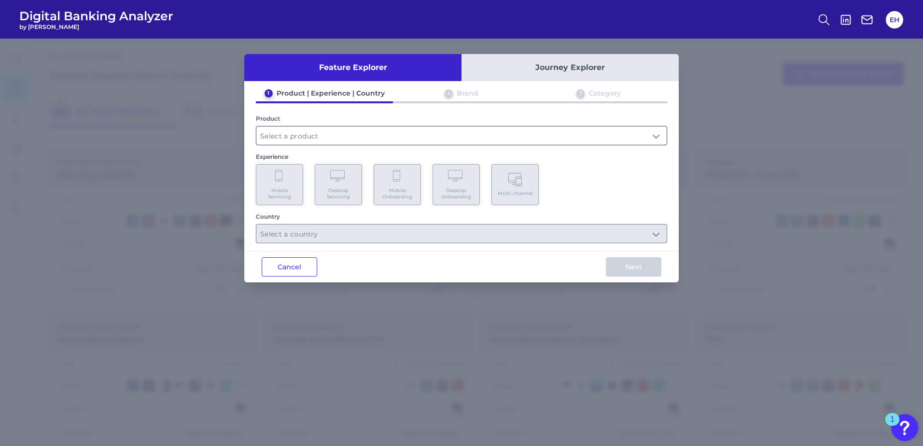
click at [312, 134] on input "text" at bounding box center [461, 136] width 411 height 18
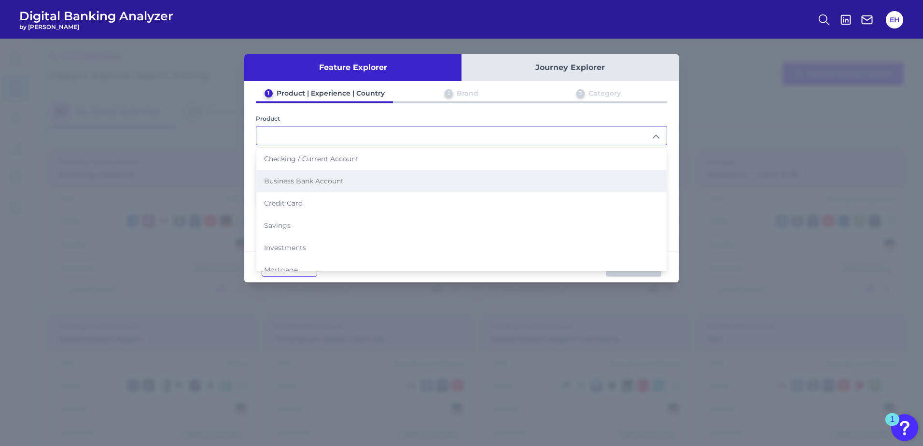
click at [273, 183] on span "Business Bank Account" at bounding box center [304, 181] width 80 height 9
type input "Business Bank Account"
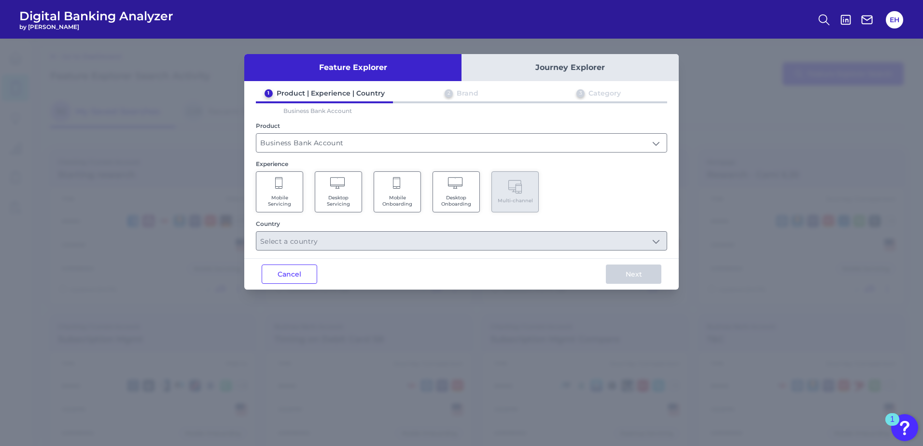
click at [440, 190] on Onboarding "Desktop Onboarding" at bounding box center [456, 191] width 47 height 41
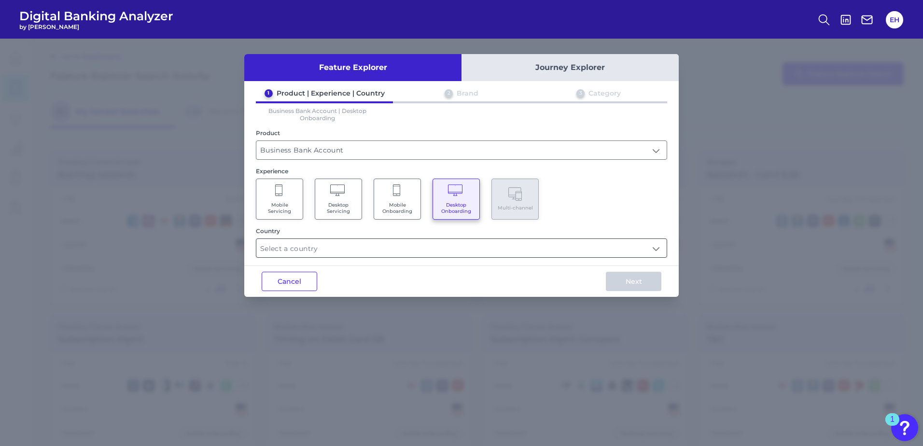
click at [360, 255] on input "text" at bounding box center [461, 248] width 411 height 18
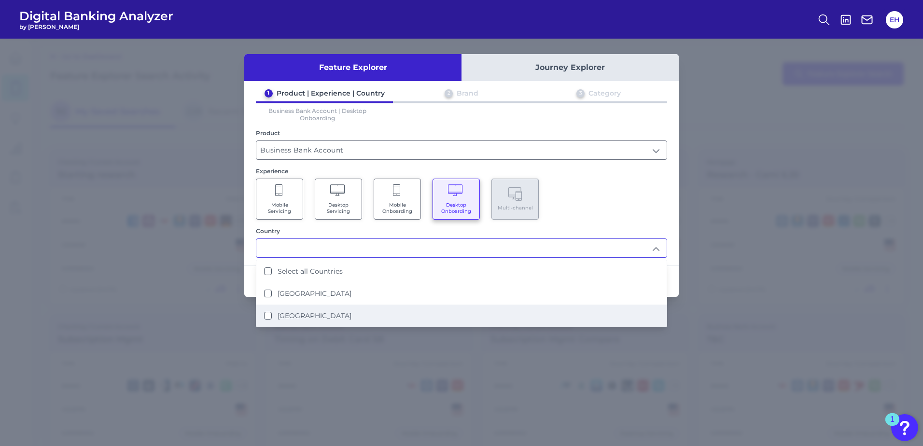
click at [318, 315] on label "United States" at bounding box center [315, 316] width 74 height 9
type input "United States"
click at [600, 212] on div "Mobile Servicing Desktop Servicing Mobile Onboarding Desktop Onboarding Multi-c…" at bounding box center [462, 199] width 412 height 41
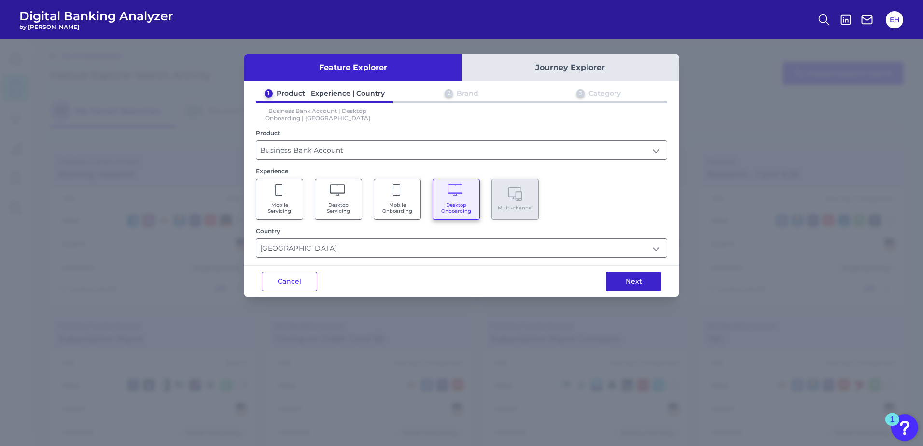
click at [647, 280] on button "Next" at bounding box center [634, 281] width 56 height 19
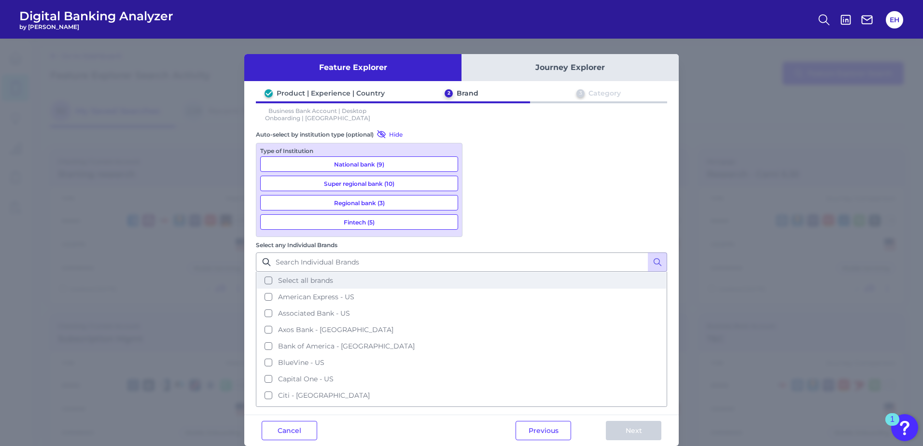
click at [333, 276] on span "Select all brands" at bounding box center [305, 280] width 55 height 9
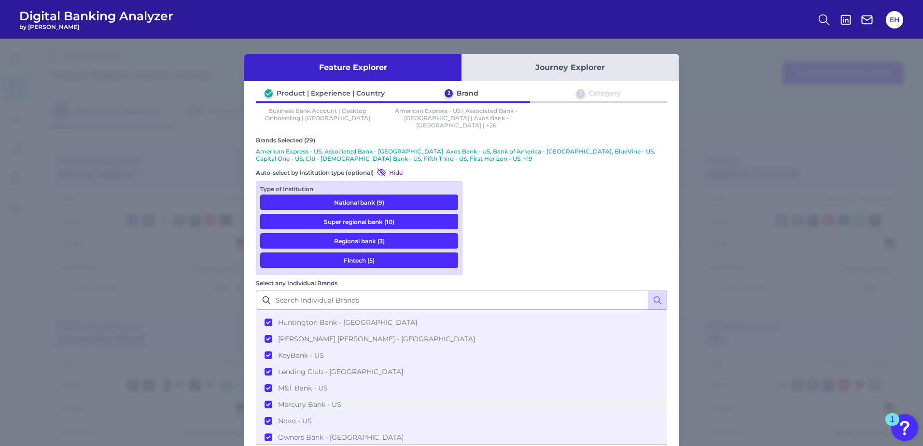
scroll to position [0, 0]
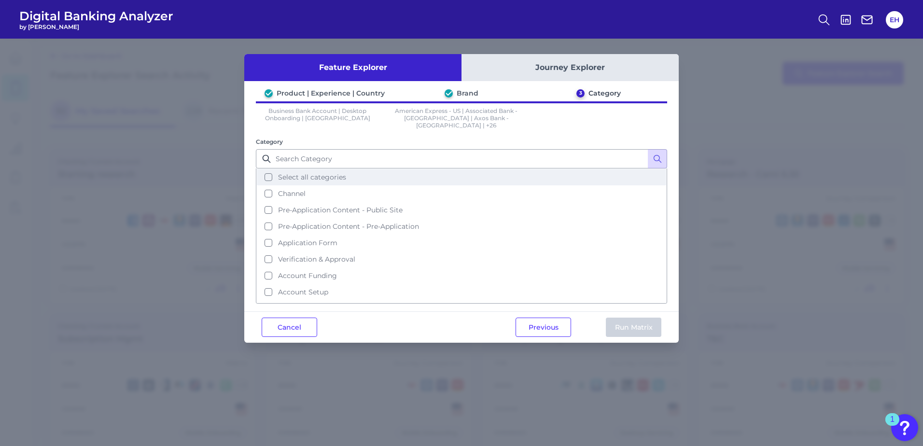
click at [308, 173] on span "Select all categories" at bounding box center [312, 177] width 68 height 9
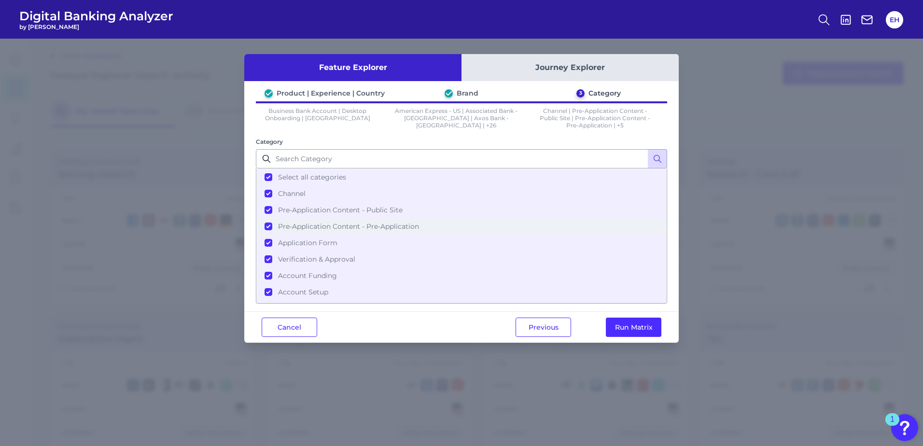
scroll to position [14, 0]
click at [631, 330] on button "Run Matrix" at bounding box center [634, 327] width 56 height 19
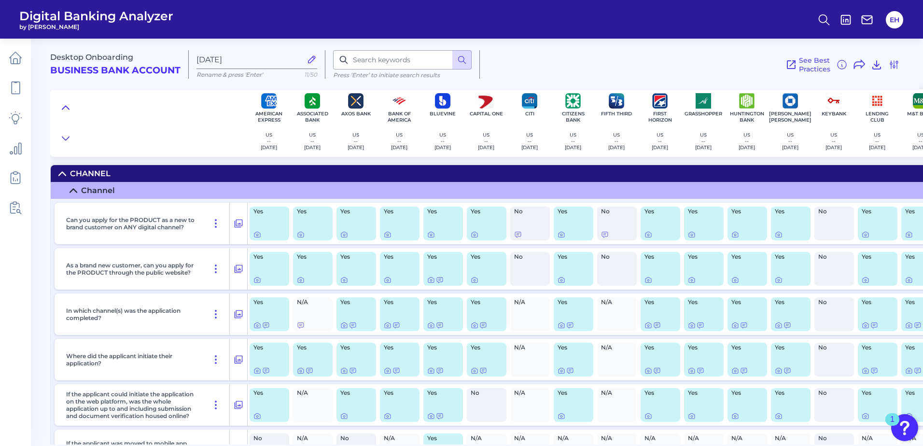
click at [67, 104] on icon at bounding box center [66, 108] width 8 height 10
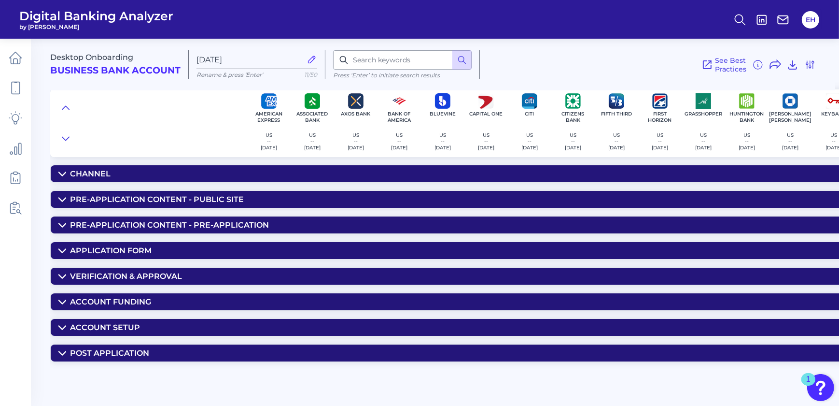
drag, startPoint x: 82, startPoint y: 171, endPoint x: 126, endPoint y: 179, distance: 44.7
click at [82, 171] on div "Channel" at bounding box center [90, 173] width 41 height 9
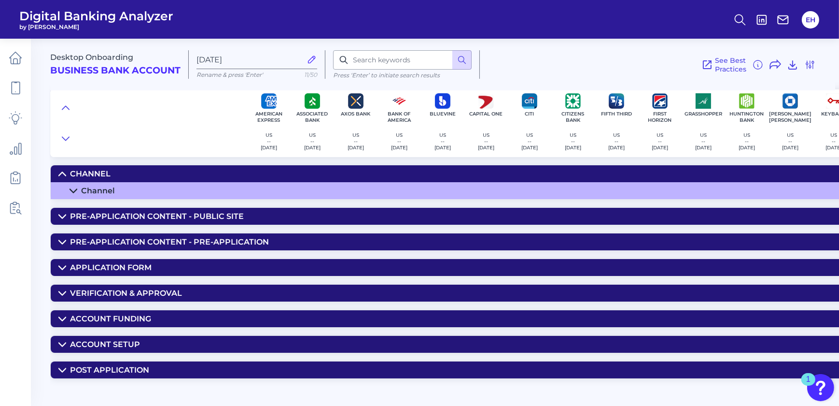
click at [106, 193] on div "Channel" at bounding box center [98, 190] width 34 height 9
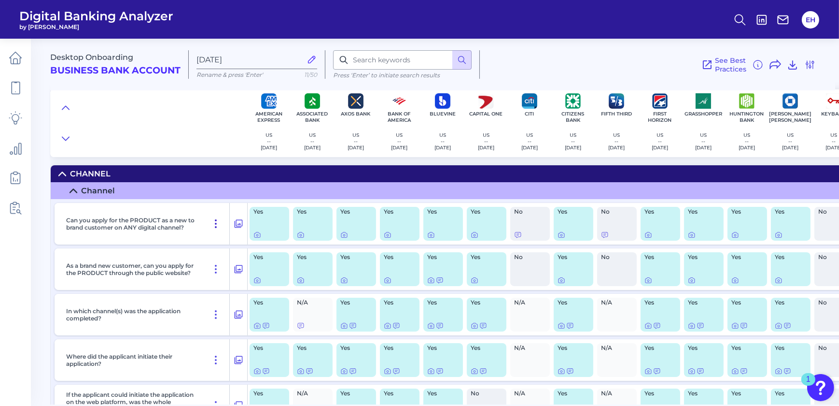
click at [214, 224] on icon at bounding box center [216, 224] width 12 height 12
click at [192, 245] on span "Pin Feature" at bounding box center [188, 244] width 41 height 9
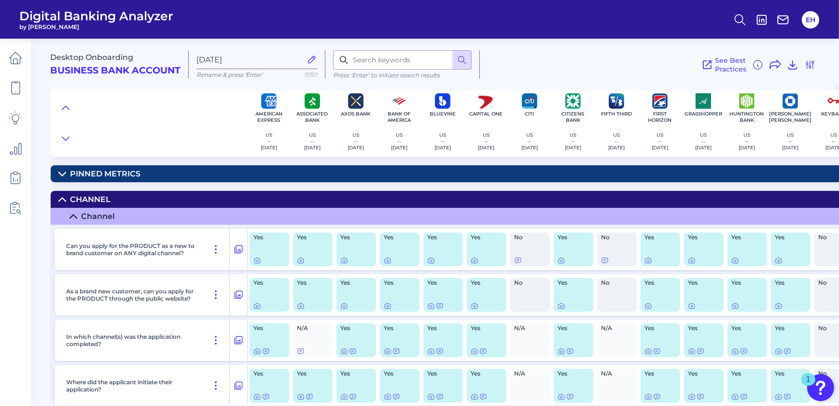
click at [109, 173] on div "Pinned Metrics" at bounding box center [105, 173] width 71 height 9
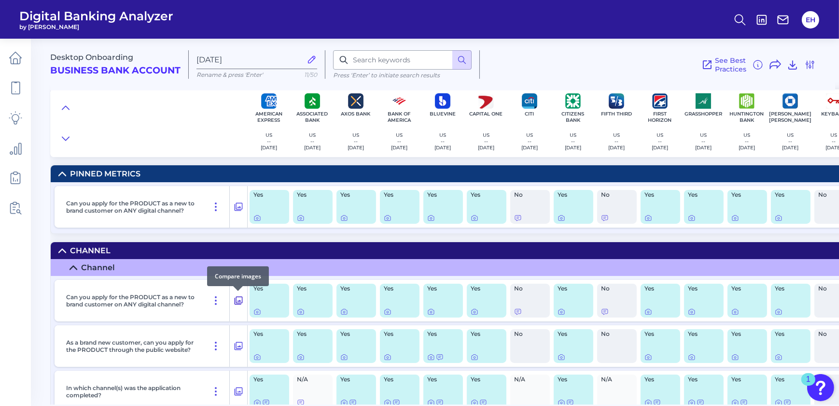
click at [240, 299] on icon at bounding box center [239, 301] width 10 height 12
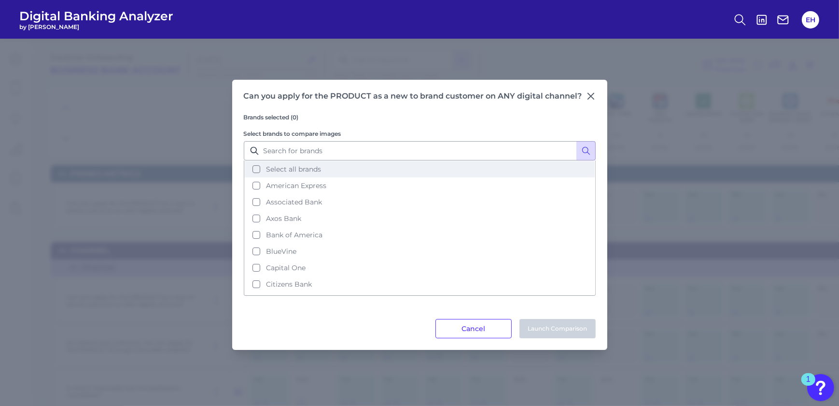
click at [290, 171] on span "Select all brands" at bounding box center [293, 169] width 55 height 9
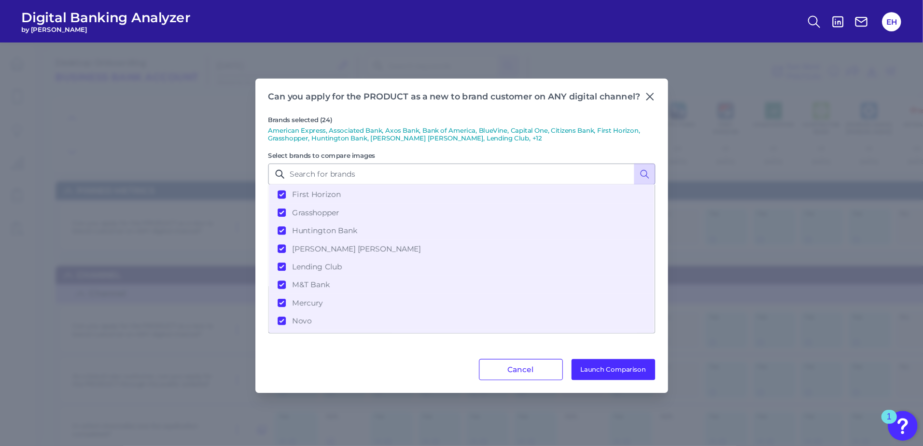
scroll to position [268, 0]
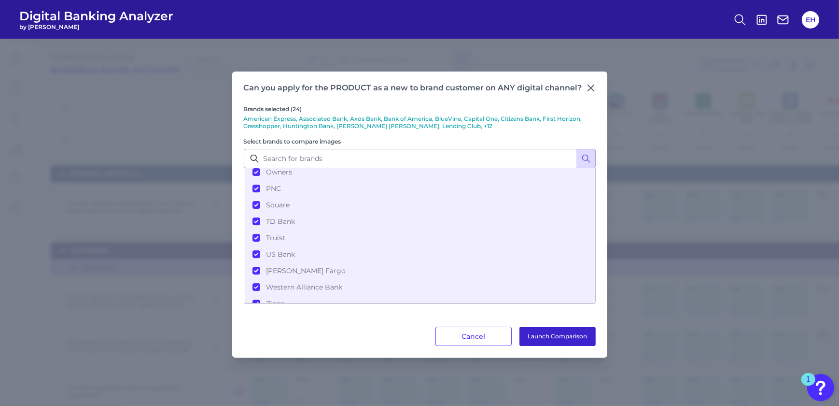
click at [537, 341] on button "Launch Comparison" at bounding box center [558, 335] width 76 height 19
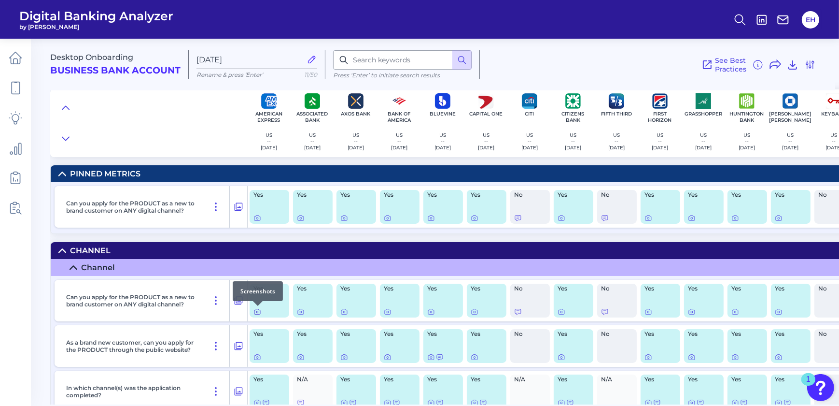
click at [256, 313] on icon at bounding box center [258, 312] width 8 height 8
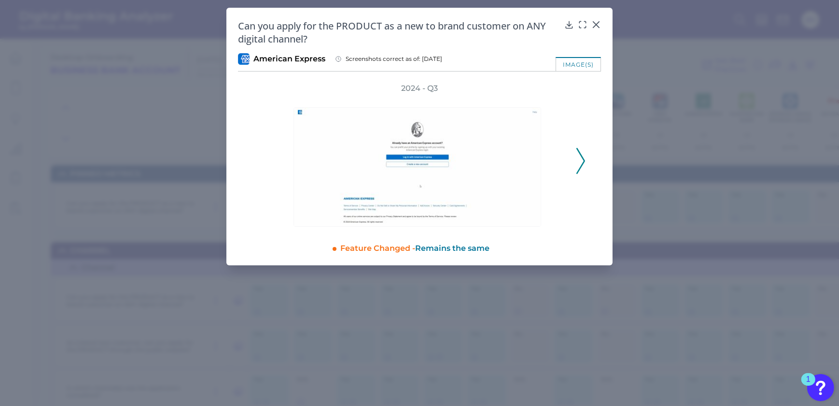
click at [582, 158] on icon at bounding box center [581, 161] width 9 height 26
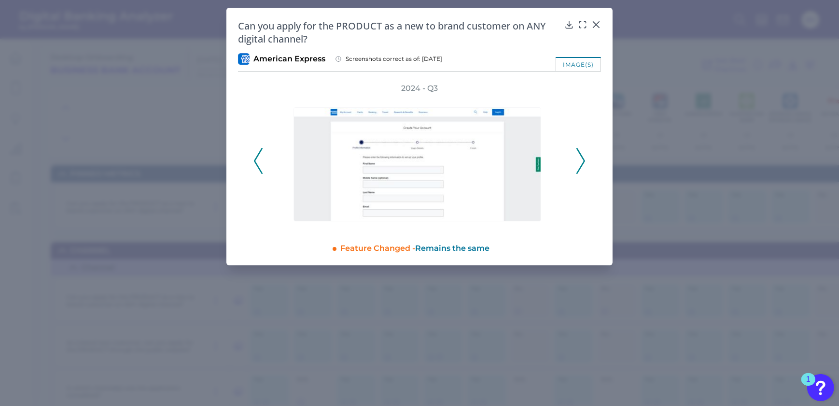
click at [582, 158] on icon at bounding box center [581, 161] width 9 height 26
click at [596, 24] on icon at bounding box center [597, 25] width 6 height 6
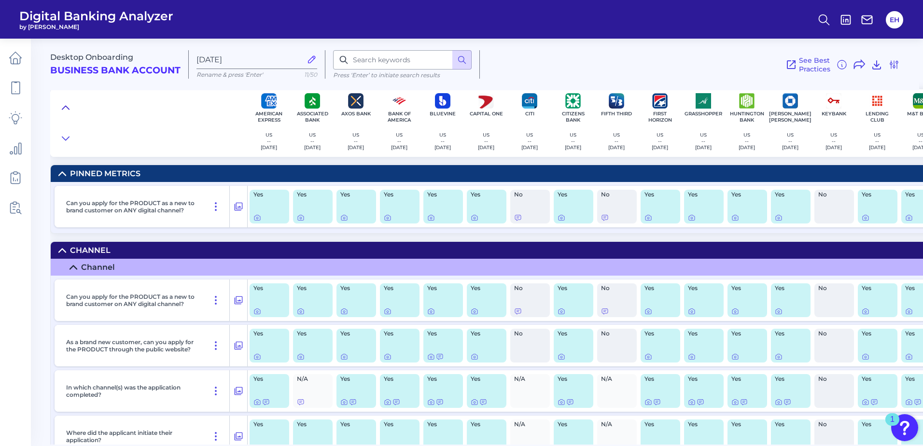
click at [70, 104] on button at bounding box center [65, 108] width 15 height 14
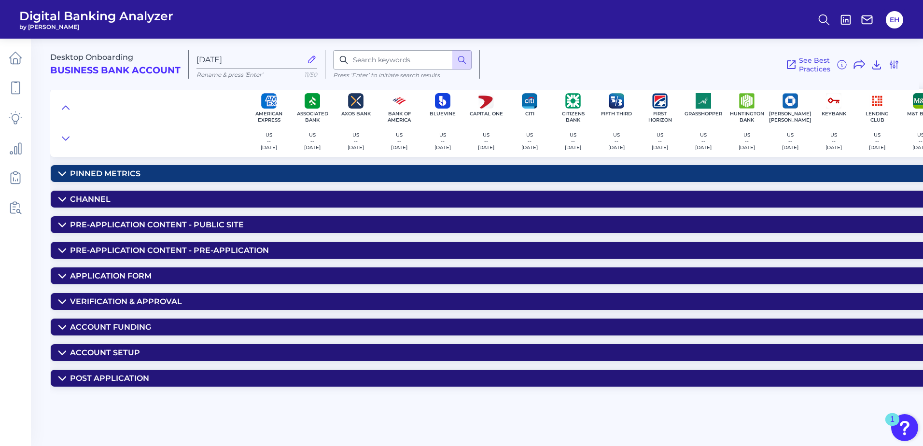
click at [119, 378] on div "Post Application" at bounding box center [109, 378] width 79 height 9
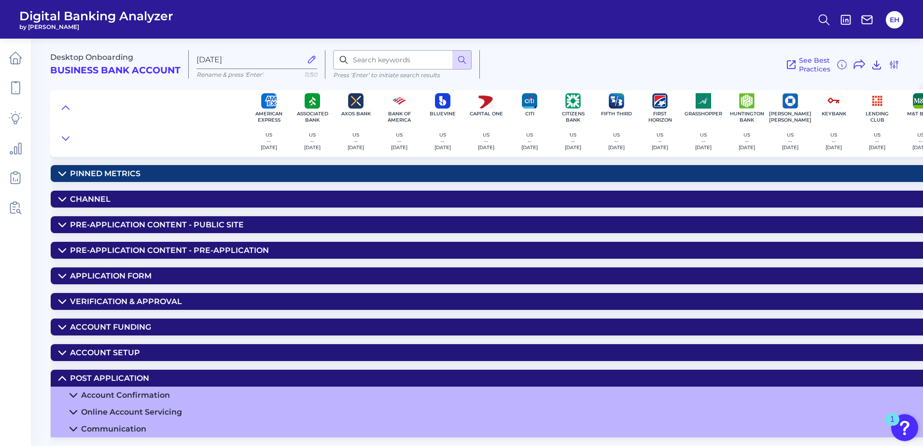
click at [123, 427] on div "Communication" at bounding box center [113, 429] width 65 height 9
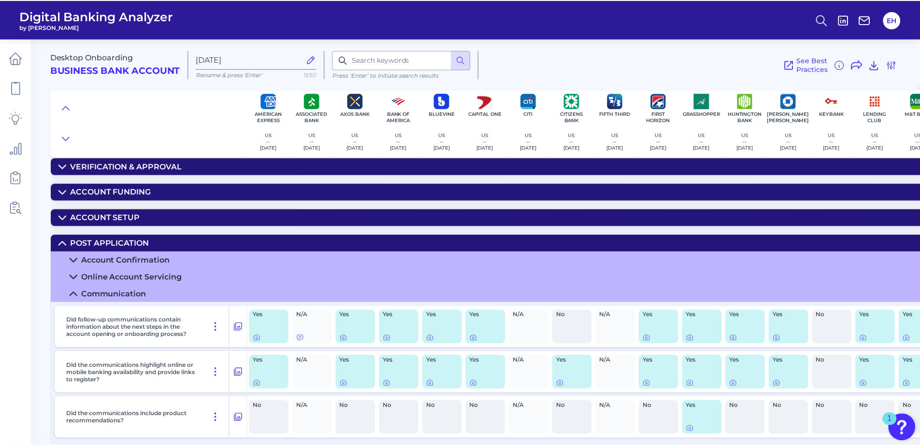
scroll to position [139, 0]
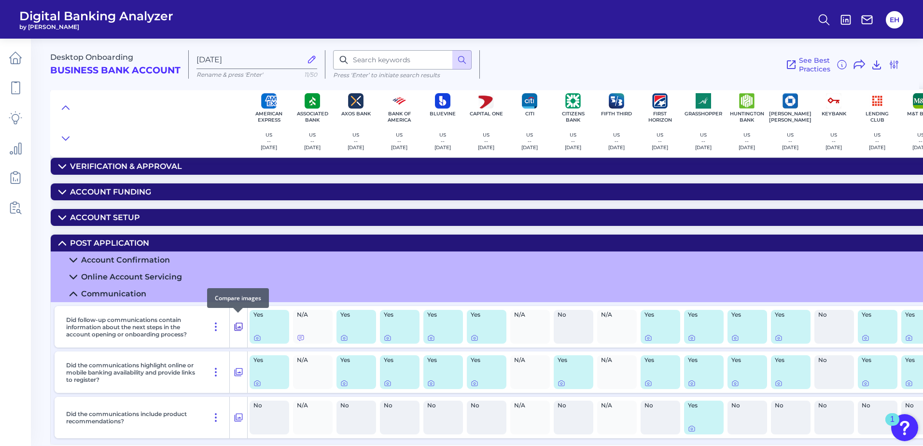
click at [238, 326] on icon at bounding box center [239, 327] width 8 height 8
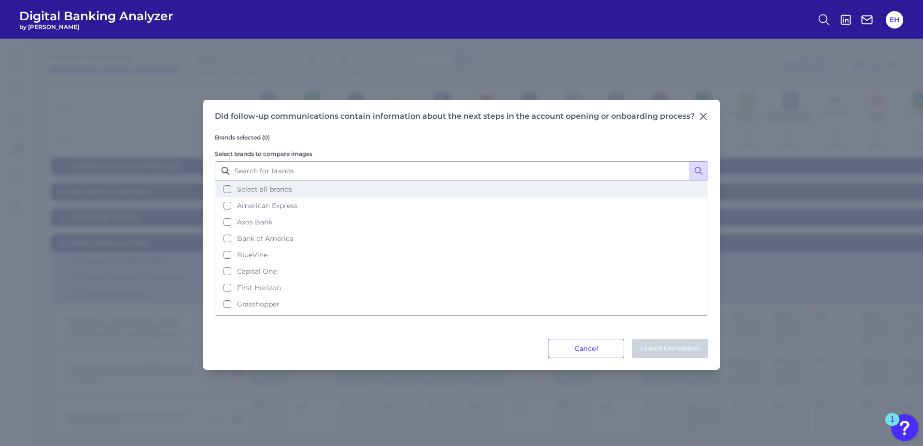
click at [237, 192] on span "Select all brands" at bounding box center [264, 189] width 55 height 9
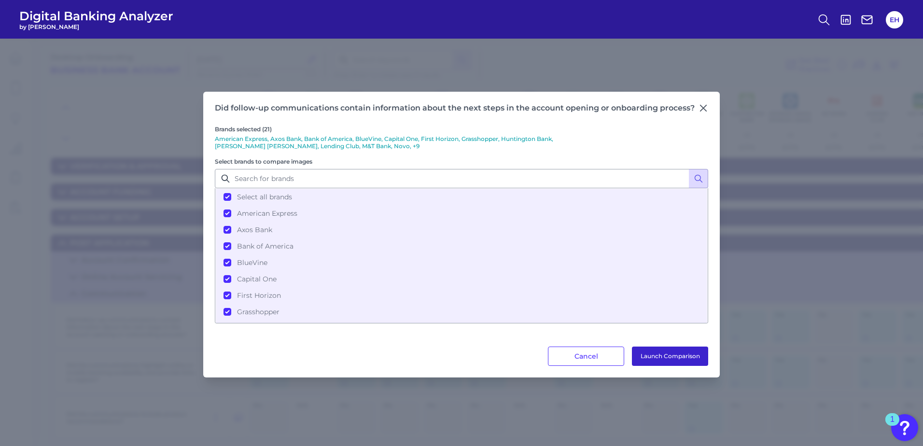
click at [668, 357] on button "Launch Comparison" at bounding box center [670, 356] width 76 height 19
click at [685, 357] on button "Launch Comparison" at bounding box center [670, 356] width 76 height 19
click at [595, 368] on div "Did follow-up communications contain information about the next steps in the ac…" at bounding box center [461, 235] width 517 height 286
click at [587, 357] on button "Cancel" at bounding box center [586, 356] width 76 height 19
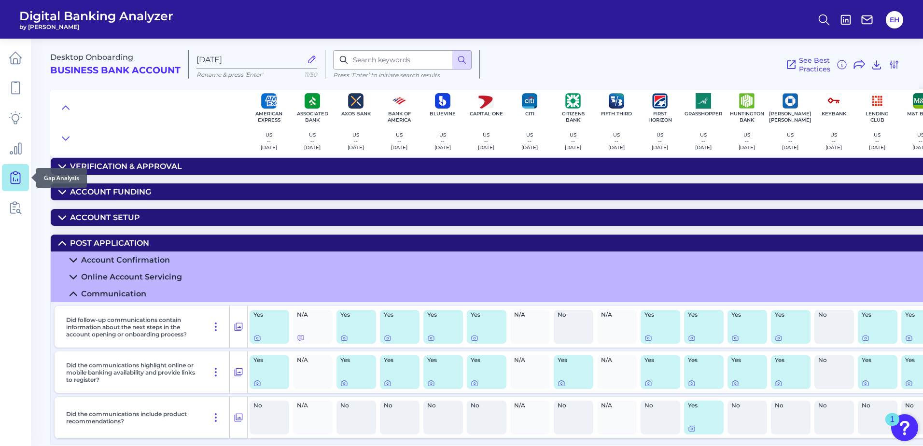
click at [14, 176] on icon at bounding box center [16, 178] width 14 height 14
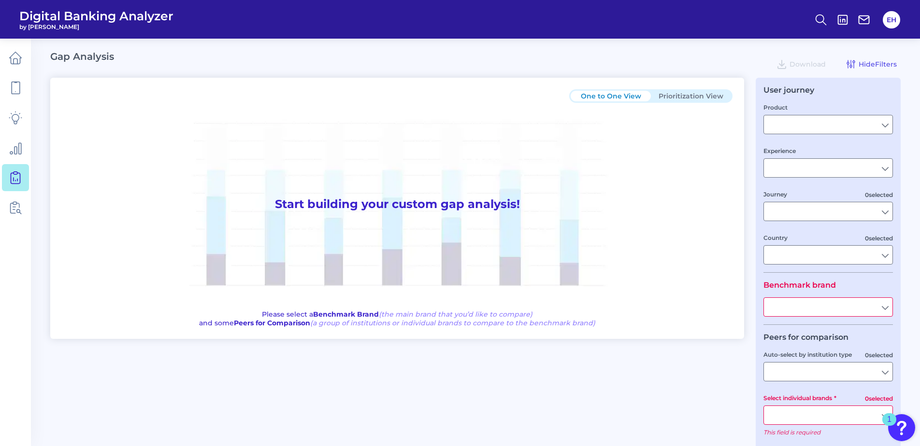
type input "Checking / Current Account"
type input "Mobile Servicing"
type input "Pre-Login Area, New Customer Onboarding, Login & Authentication, Accounts and t…"
type input "United States"
type input "All Select individual brands"
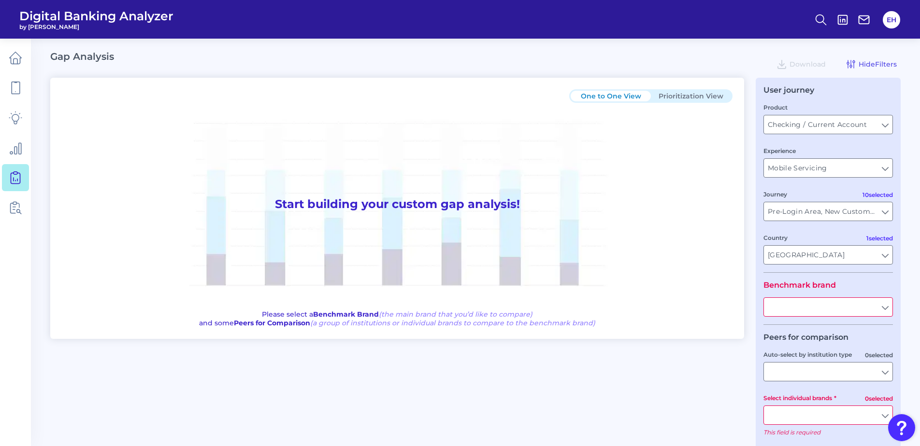
type input "All Journeys"
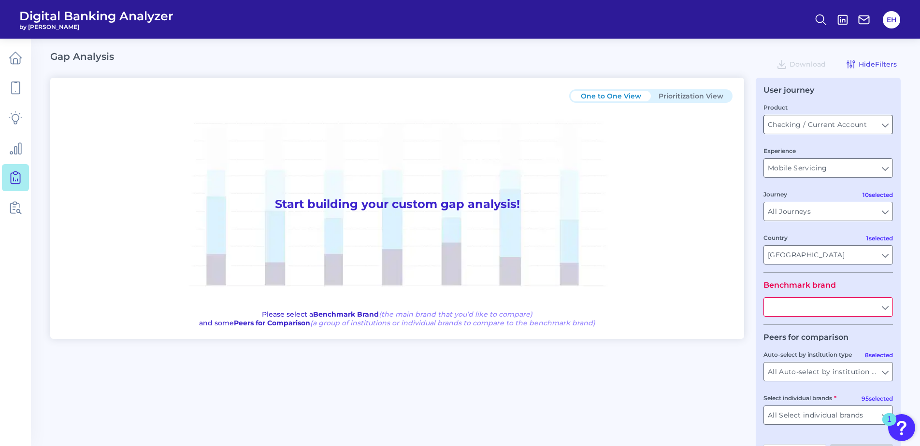
click at [801, 123] on input "Checking / Current Account" at bounding box center [828, 124] width 128 height 18
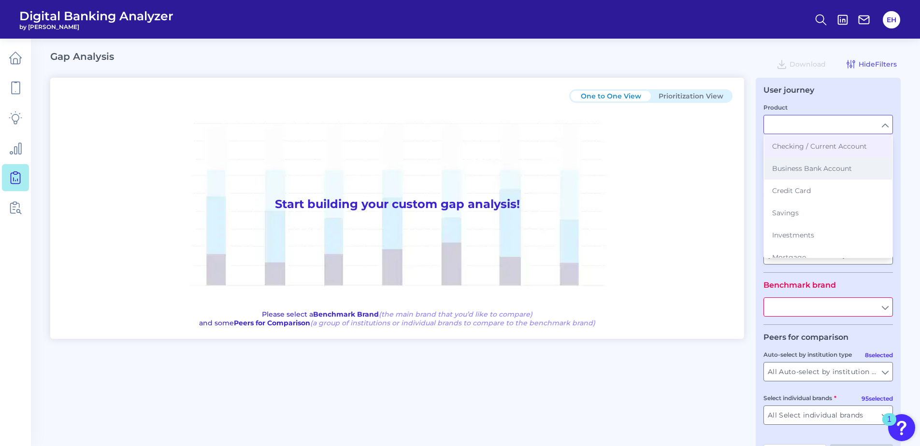
click at [797, 167] on span "Business Bank Account" at bounding box center [812, 168] width 80 height 9
type input "Business Bank Account"
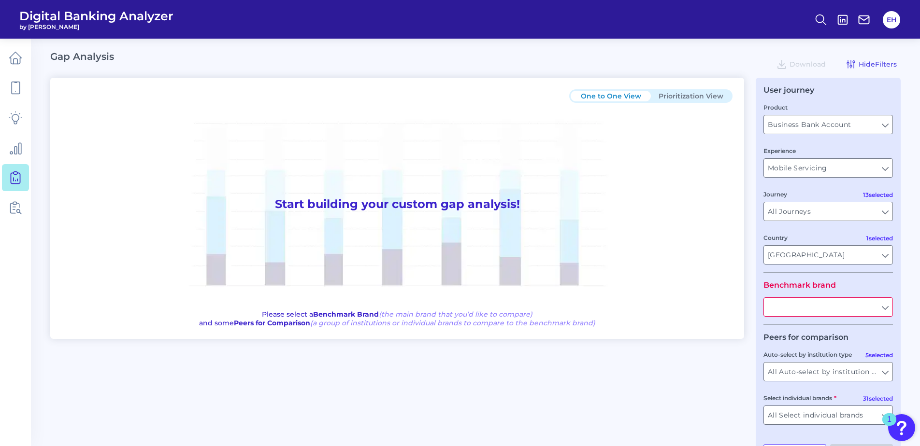
click at [797, 167] on input "Mobile Servicing" at bounding box center [828, 168] width 128 height 18
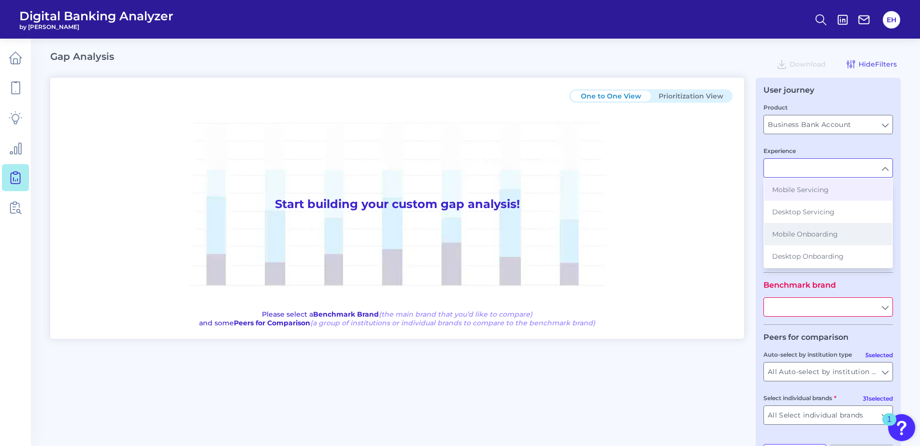
click at [805, 233] on span "Mobile Onboarding" at bounding box center [805, 234] width 66 height 9
type input "Mobile Onboarding"
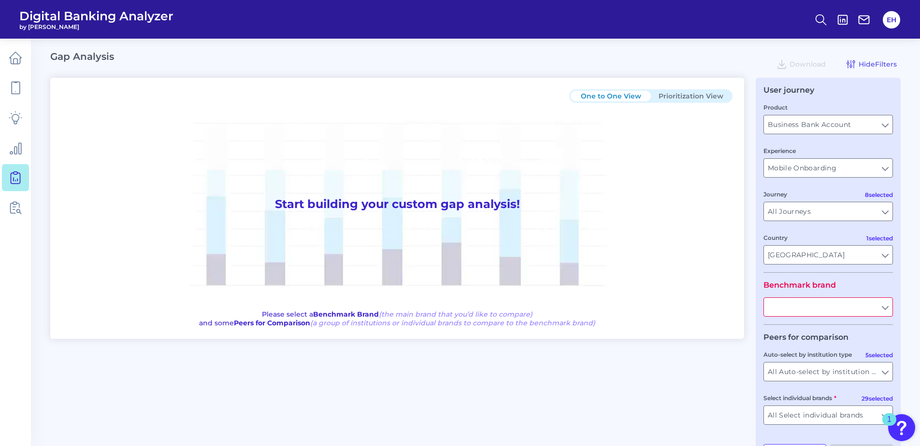
click at [801, 180] on fieldset "Product Business Bank Account Business Bank Account Experience Mobile Onboardin…" at bounding box center [827, 187] width 129 height 170
click at [800, 173] on input "Mobile Onboarding" at bounding box center [828, 168] width 128 height 18
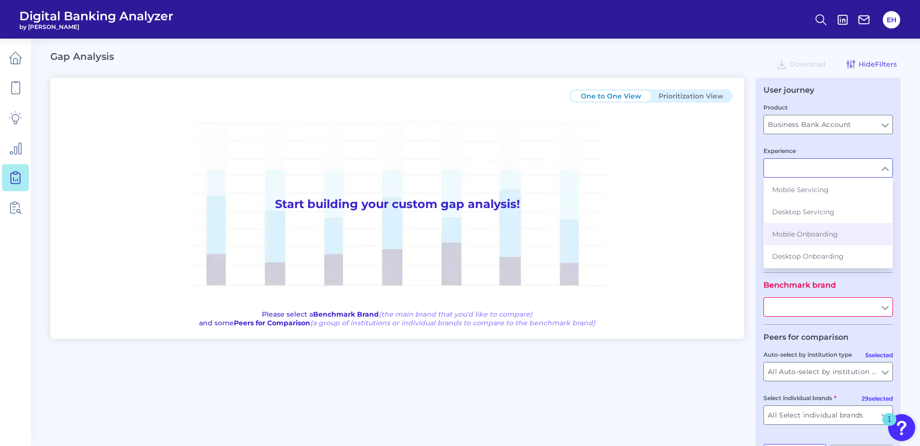
click at [805, 191] on span "Mobile Servicing" at bounding box center [800, 189] width 57 height 9
type input "Mobile Servicing"
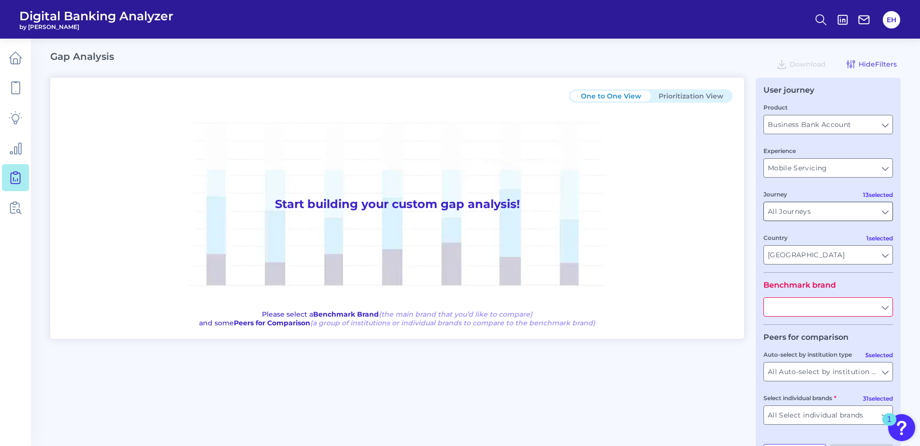
click at [815, 210] on input "All Journeys" at bounding box center [828, 211] width 128 height 18
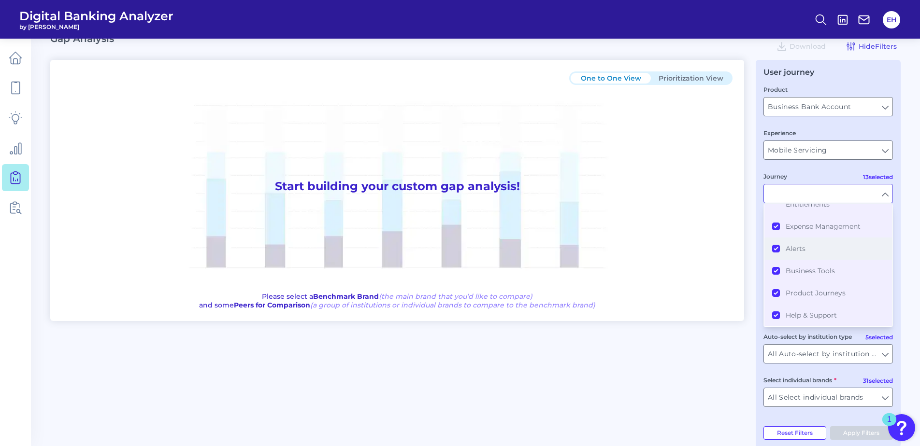
scroll to position [34, 0]
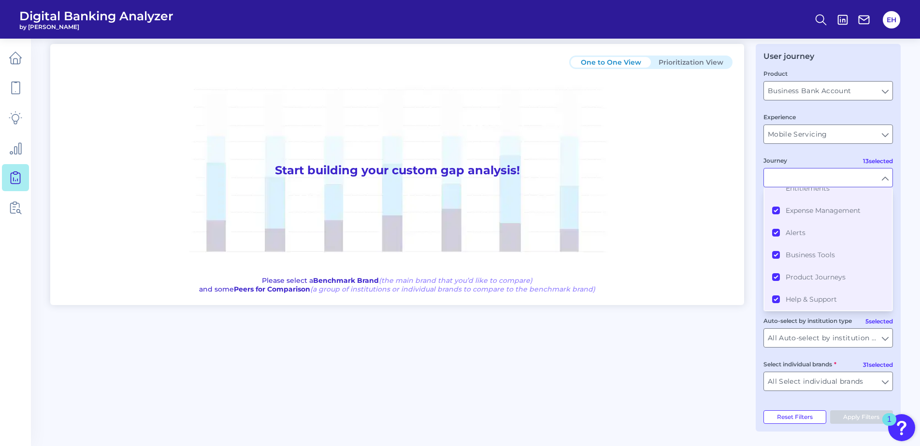
click at [705, 233] on h1 "Start building your custom gap analysis!" at bounding box center [397, 170] width 670 height 203
type input "All Journeys"
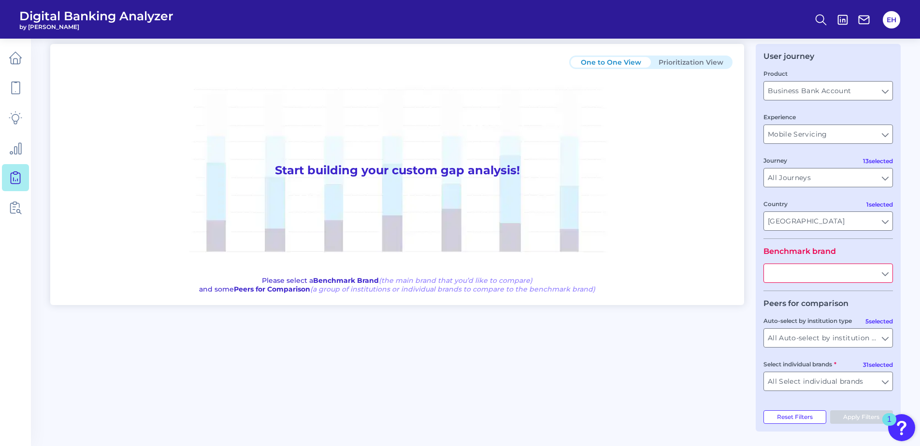
click at [804, 276] on input "text" at bounding box center [828, 273] width 128 height 18
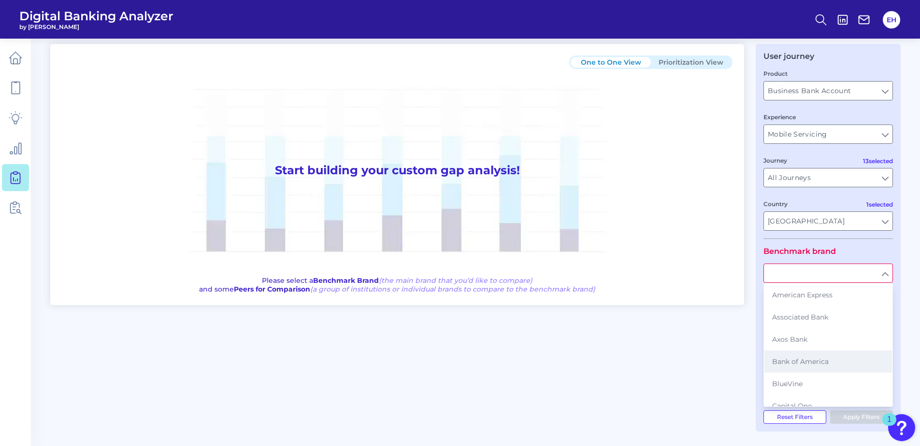
click at [811, 368] on button "Bank of America" at bounding box center [828, 362] width 128 height 22
type input "Bank of America"
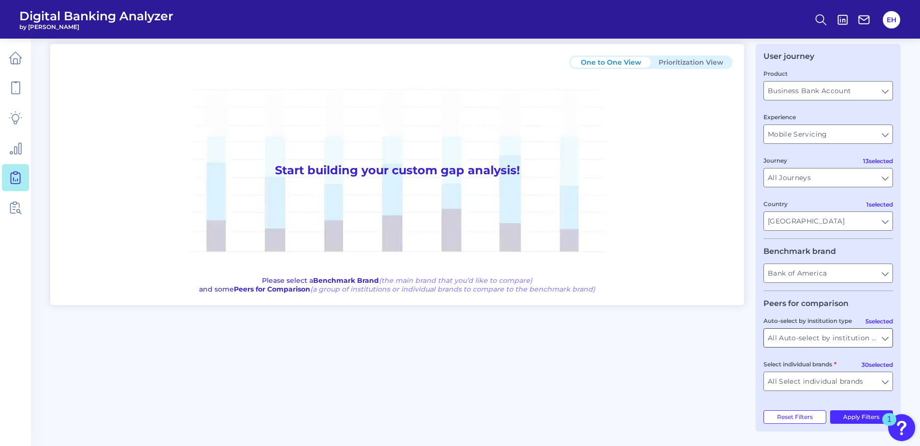
click at [816, 332] on input "All Auto-select by institution types" at bounding box center [828, 338] width 128 height 18
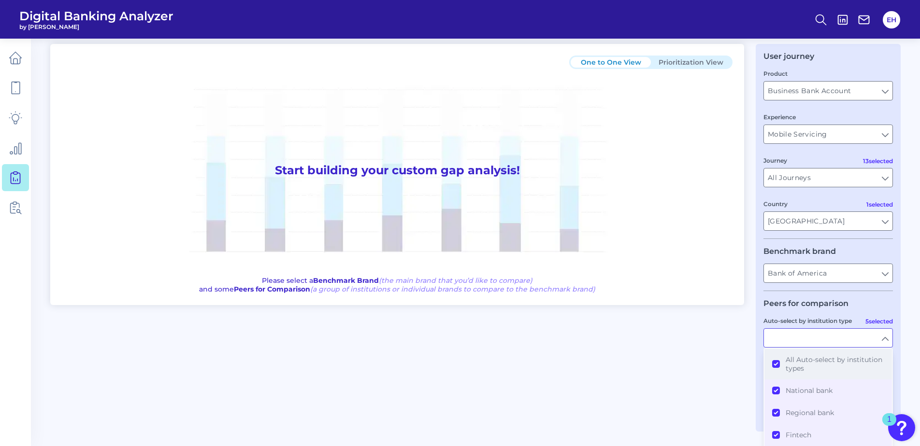
click at [778, 367] on button "All Auto-select by institution types" at bounding box center [828, 364] width 128 height 31
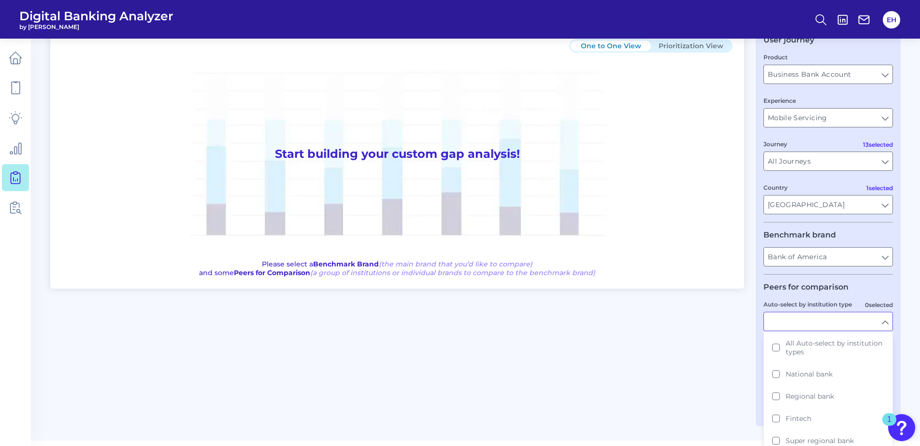
scroll to position [59, 0]
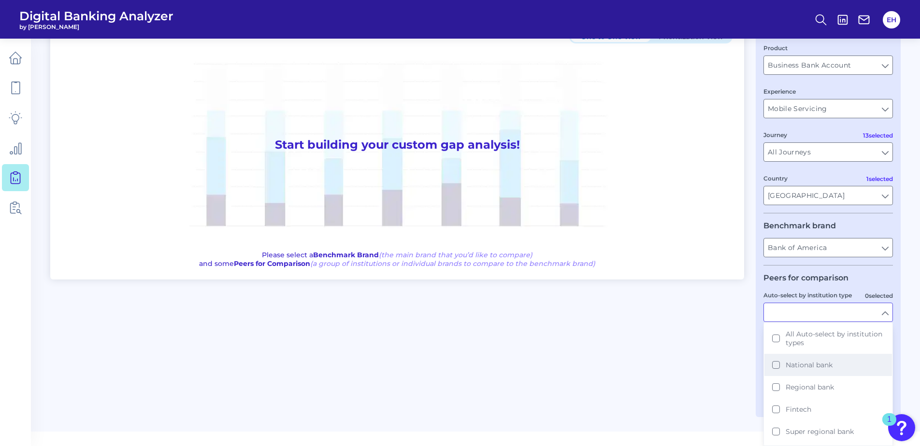
click at [774, 365] on button "National bank" at bounding box center [828, 365] width 128 height 22
drag, startPoint x: 776, startPoint y: 413, endPoint x: 752, endPoint y: 405, distance: 25.4
click at [776, 412] on button "Fintech" at bounding box center [828, 409] width 128 height 22
type input "American Express, Capital One, Citi, JP Morgan Chase, PNC Bank, TD Bank, US Ban…"
click at [622, 367] on div "One to One View Prioritization View Start building your custom gap analysis! Pl…" at bounding box center [475, 212] width 850 height 388
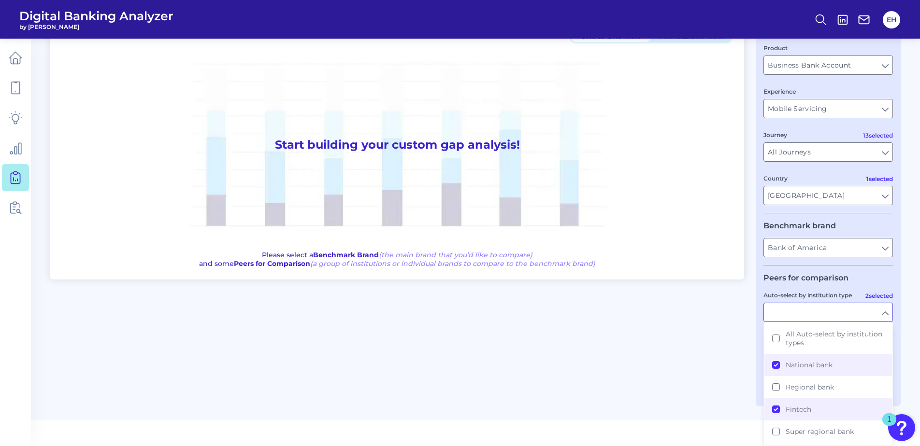
type input "National bank, Fintech"
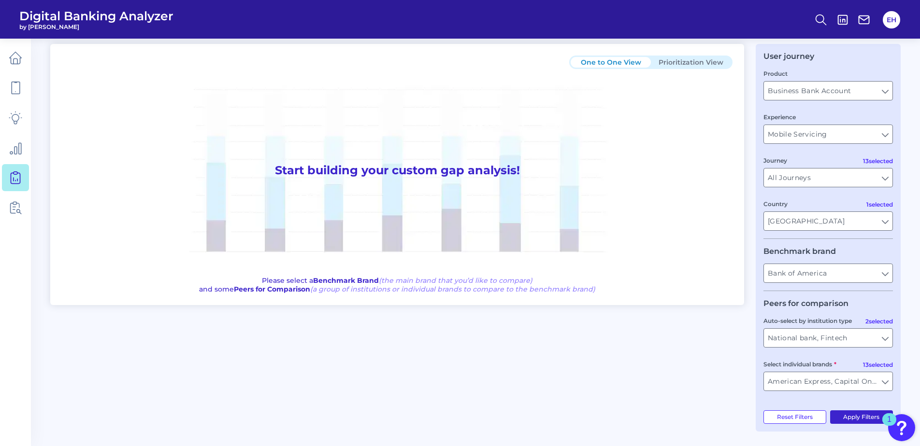
click at [848, 412] on button "Apply Filters" at bounding box center [861, 418] width 63 height 14
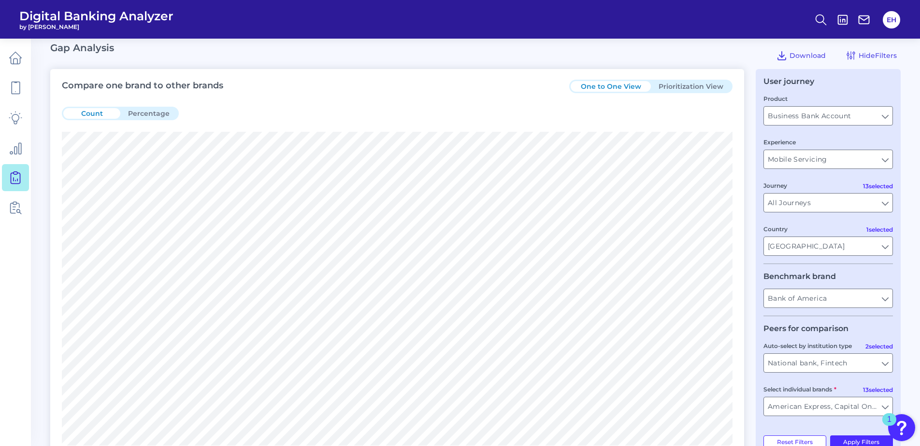
scroll to position [0, 0]
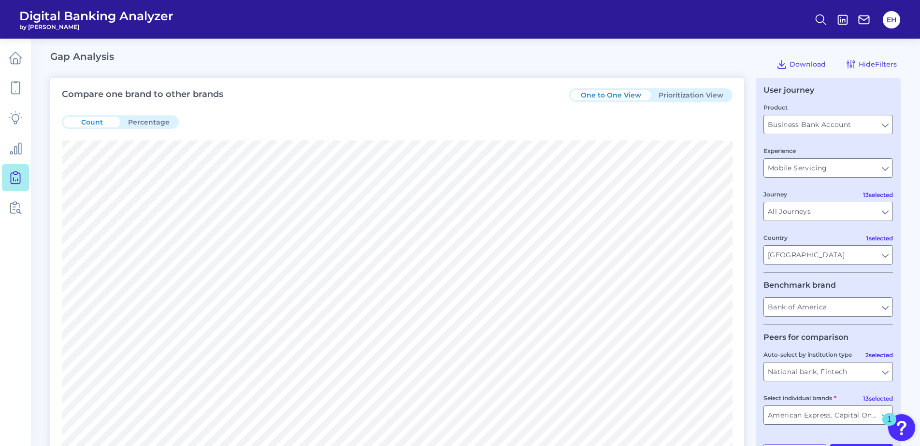
click at [677, 96] on button "Prioritization View" at bounding box center [691, 95] width 80 height 11
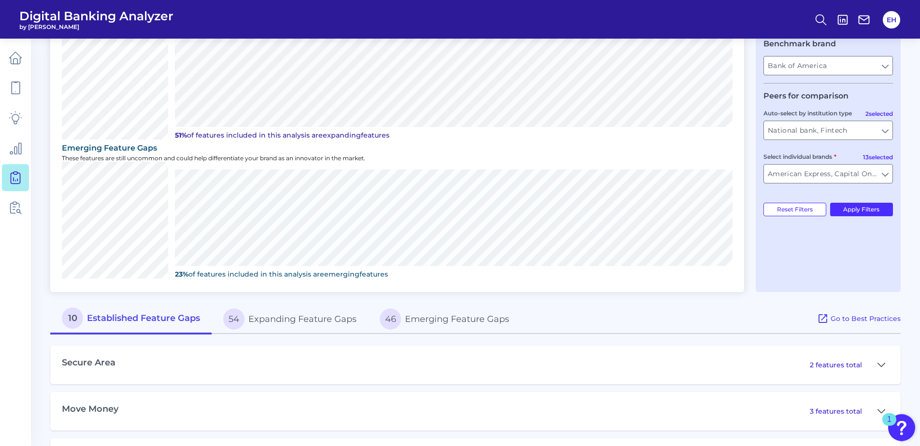
scroll to position [333, 0]
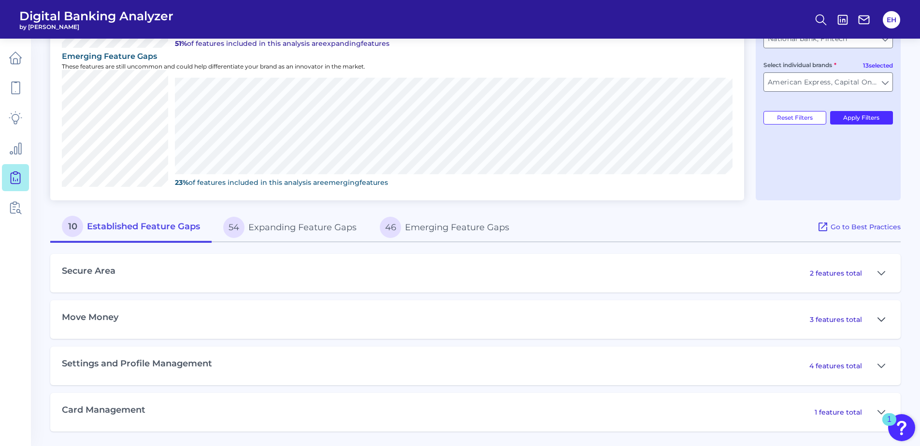
click at [884, 318] on icon at bounding box center [881, 319] width 7 height 3
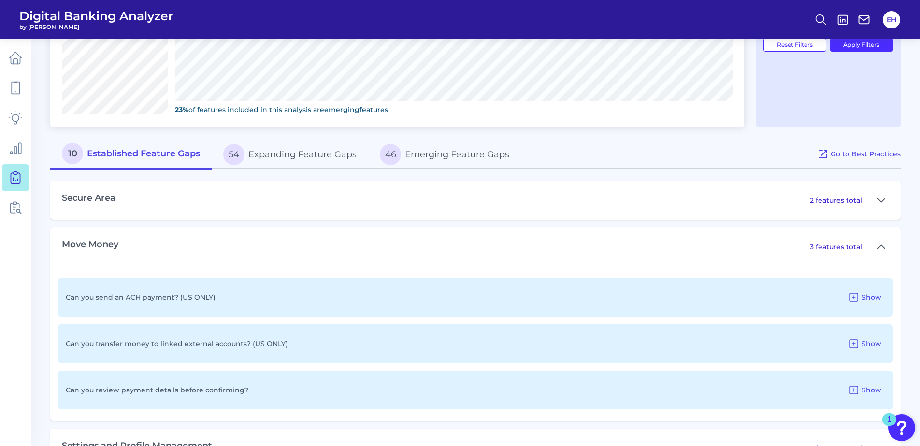
scroll to position [430, 0]
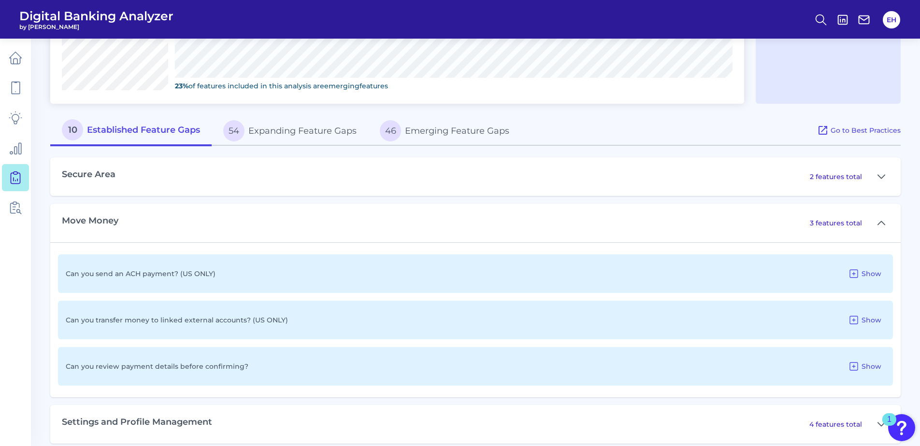
click at [305, 129] on button "54 Expanding Feature Gaps" at bounding box center [290, 130] width 156 height 31
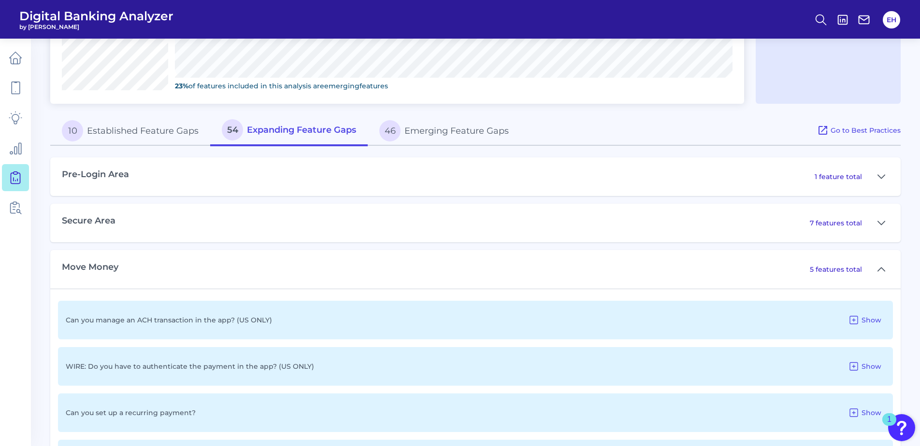
click at [444, 132] on button "46 Emerging Feature Gaps" at bounding box center [444, 130] width 153 height 31
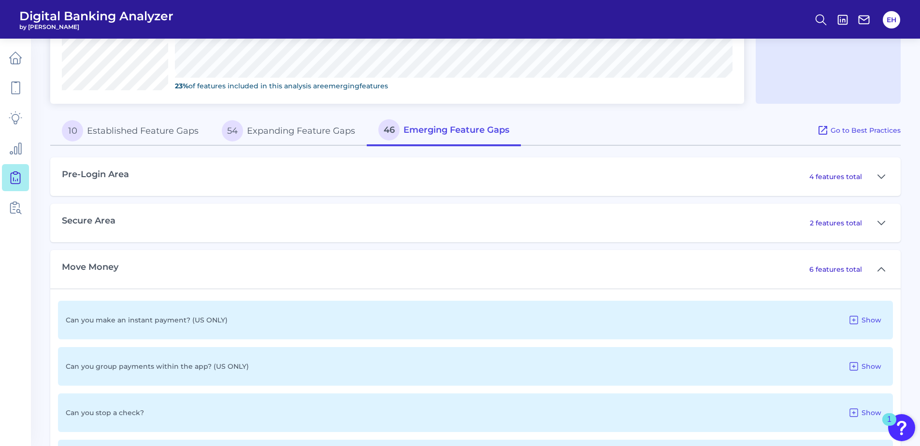
click at [169, 126] on button "10 Established Feature Gaps" at bounding box center [130, 130] width 160 height 31
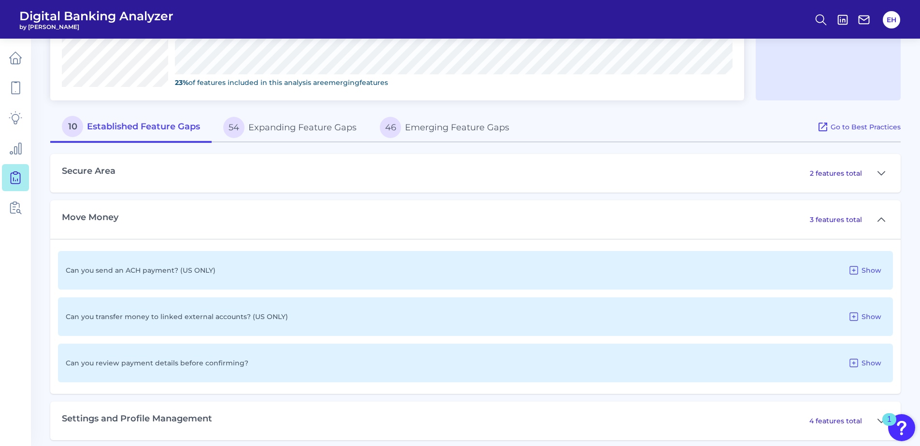
scroll to position [435, 0]
click at [850, 316] on icon at bounding box center [854, 316] width 12 height 12
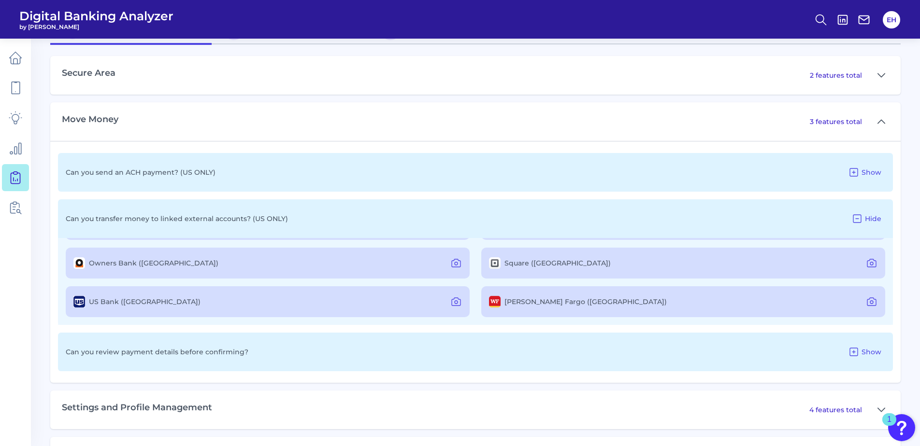
scroll to position [66, 0]
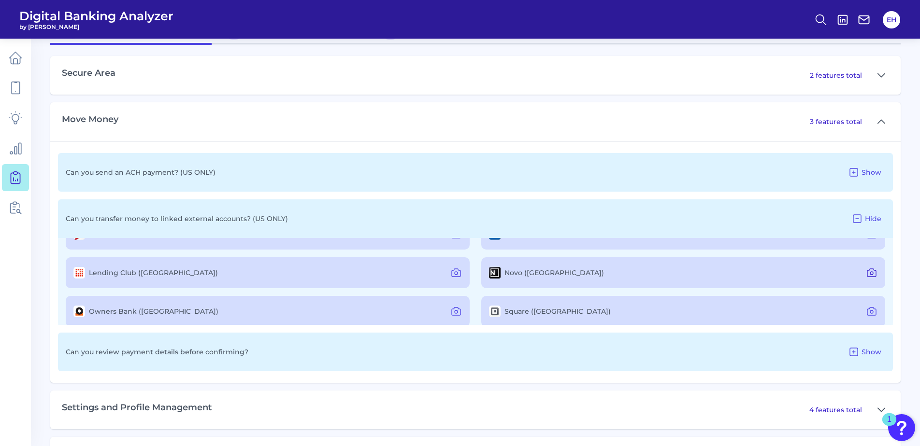
click at [869, 274] on icon at bounding box center [872, 273] width 12 height 12
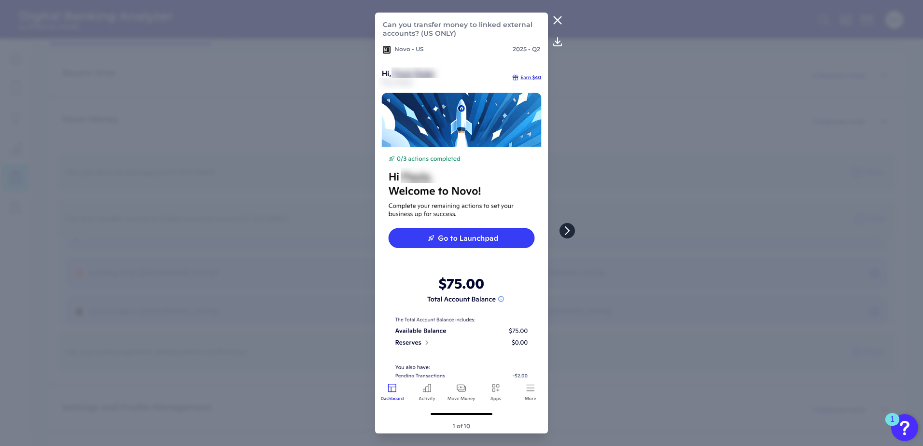
click at [567, 233] on icon at bounding box center [568, 231] width 4 height 8
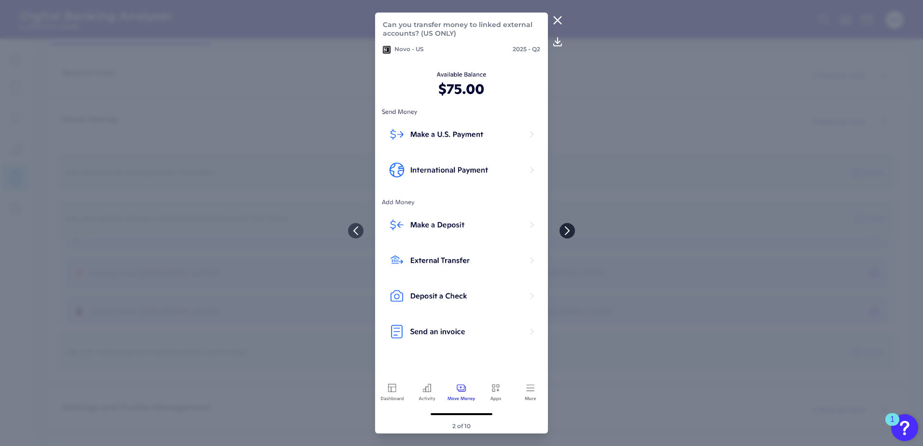
click at [567, 233] on icon at bounding box center [568, 231] width 4 height 8
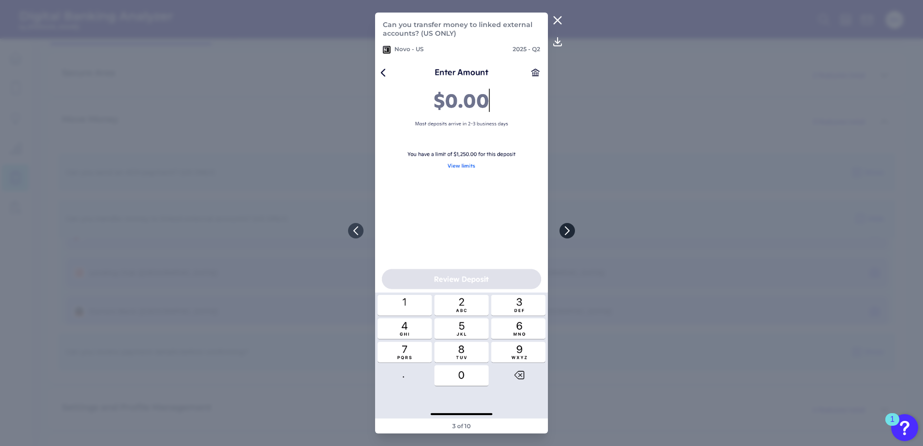
click at [567, 233] on icon at bounding box center [568, 231] width 4 height 8
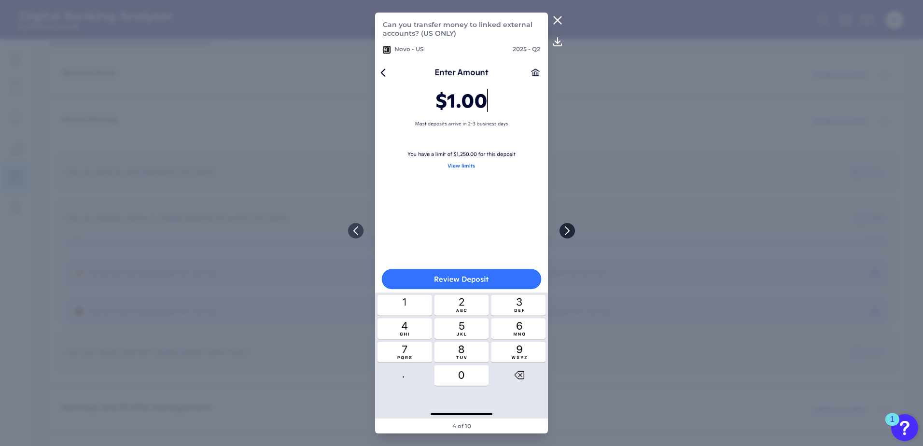
click at [567, 233] on icon at bounding box center [568, 231] width 4 height 8
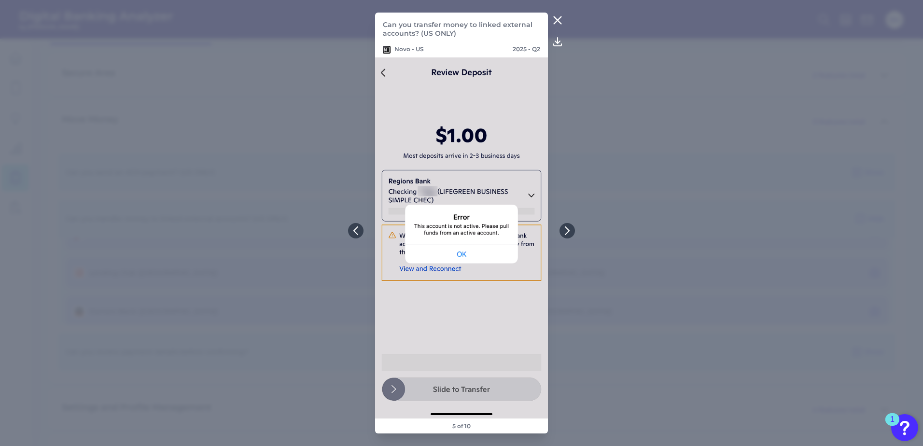
click at [556, 22] on icon at bounding box center [557, 20] width 7 height 7
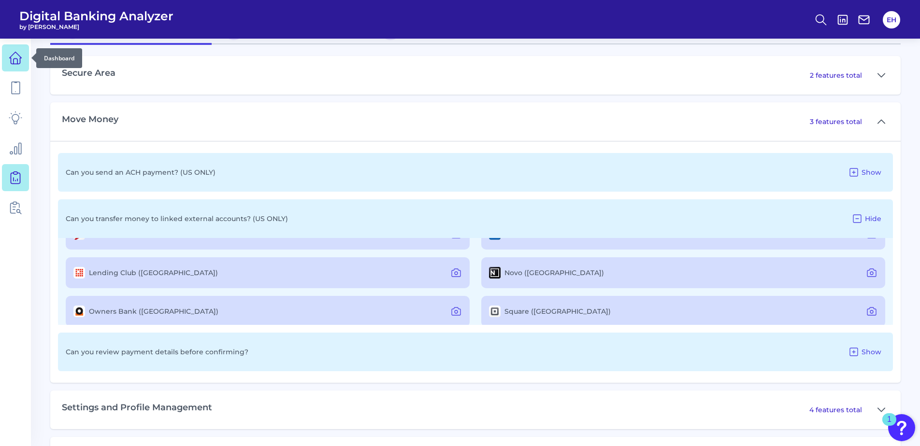
click at [16, 66] on link at bounding box center [15, 57] width 27 height 27
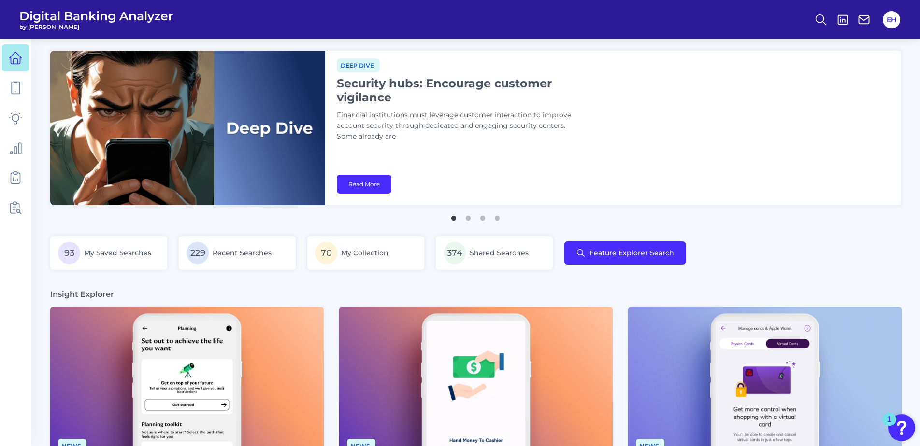
click at [743, 260] on div "93 My Saved Searches 229 Recent Searches 70 My Collection 374 Shared Searches F…" at bounding box center [475, 258] width 850 height 45
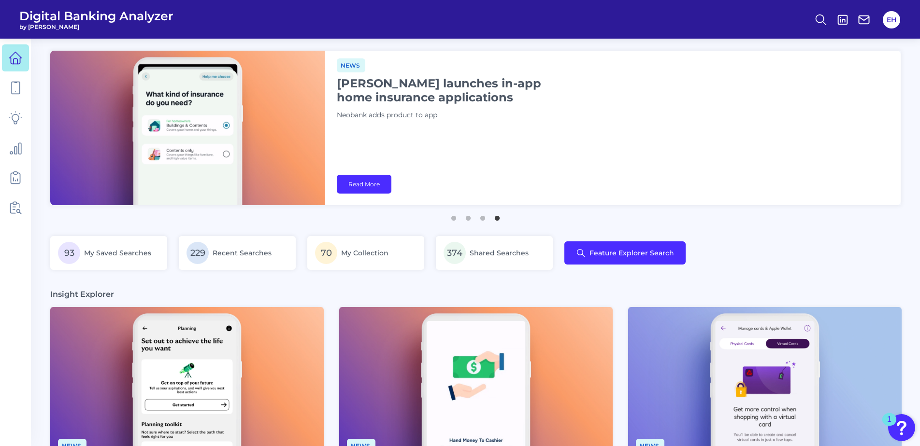
click at [868, 201] on div "News Monzo launches in-app home insurance applications Neobank adds product to …" at bounding box center [612, 128] width 575 height 155
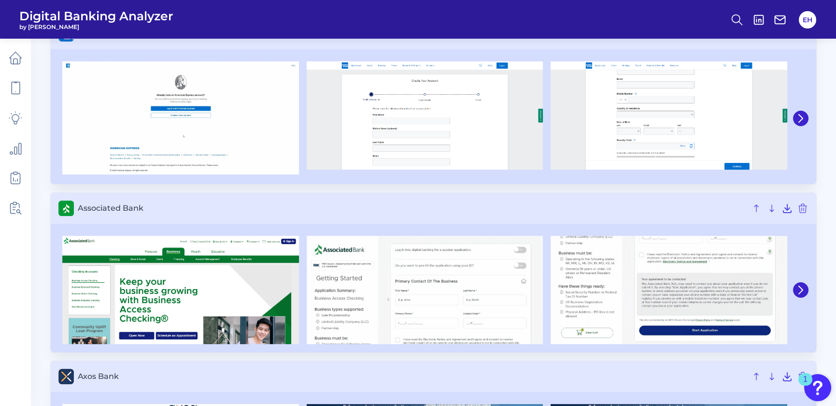
scroll to position [87, 0]
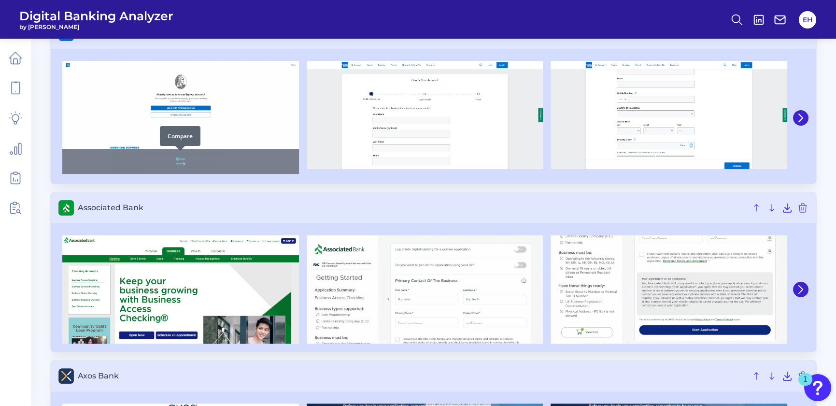
click at [184, 163] on icon at bounding box center [181, 162] width 12 height 12
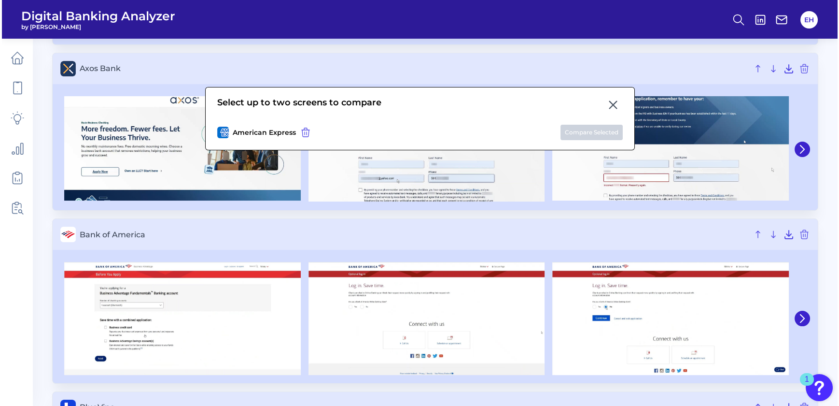
scroll to position [483, 0]
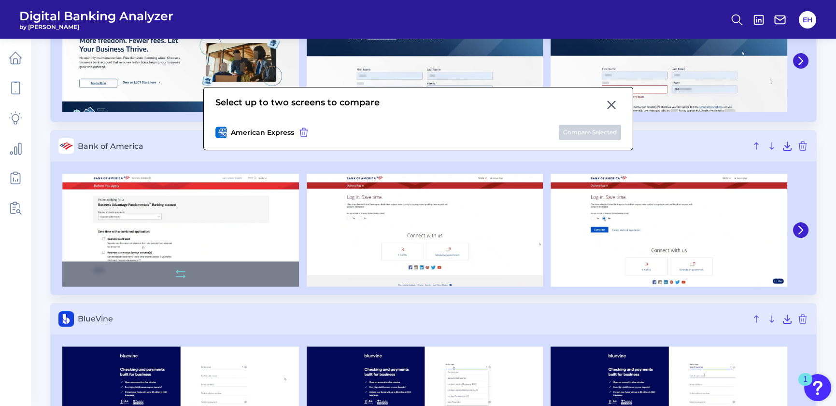
click at [175, 273] on icon at bounding box center [181, 274] width 12 height 12
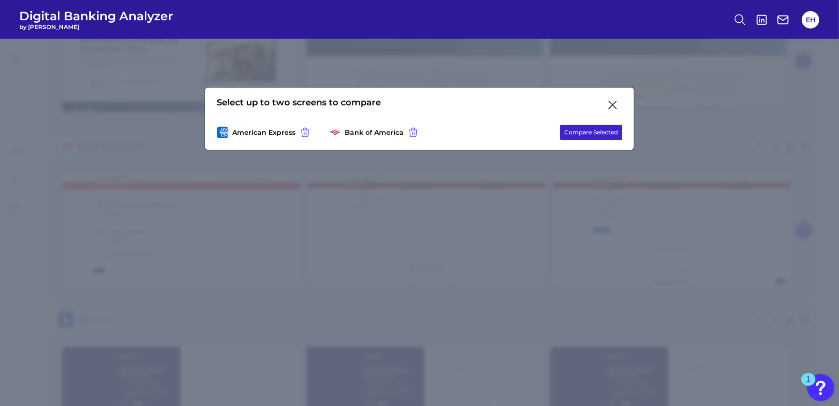
click at [589, 138] on button "Compare Selected" at bounding box center [591, 132] width 62 height 15
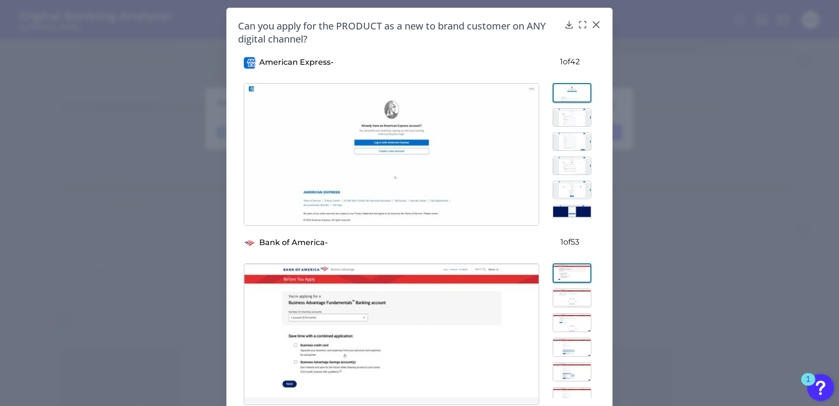
scroll to position [18, 0]
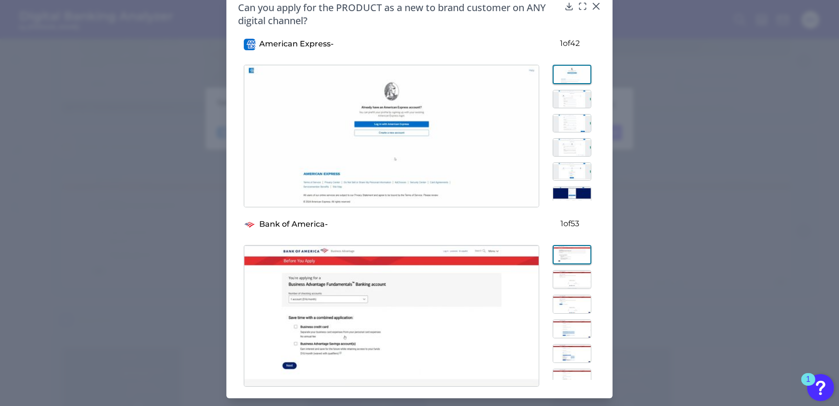
click at [576, 277] on img at bounding box center [572, 279] width 39 height 19
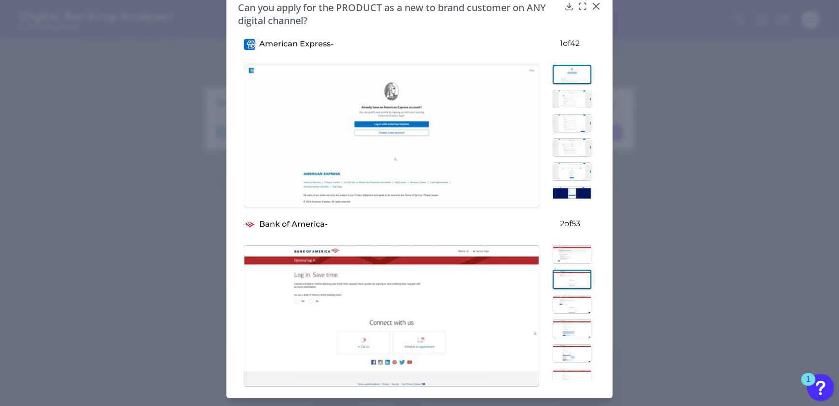
click at [570, 94] on img at bounding box center [572, 99] width 39 height 18
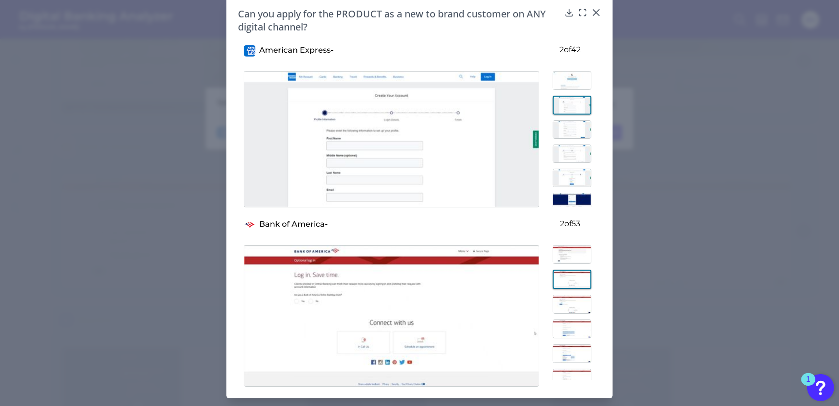
scroll to position [12, 0]
click at [573, 122] on img at bounding box center [572, 130] width 39 height 18
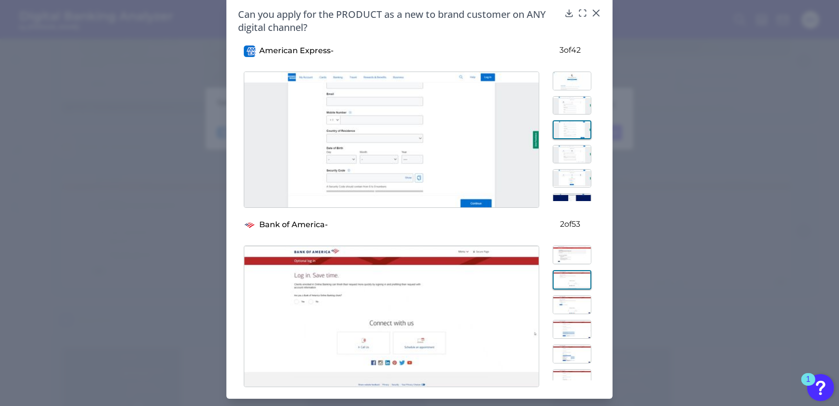
click at [571, 154] on img at bounding box center [572, 154] width 39 height 18
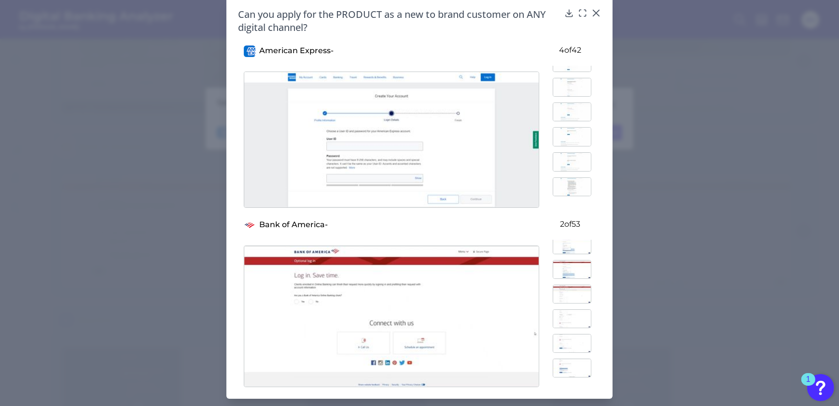
scroll to position [175, 0]
click at [579, 13] on icon at bounding box center [583, 13] width 10 height 10
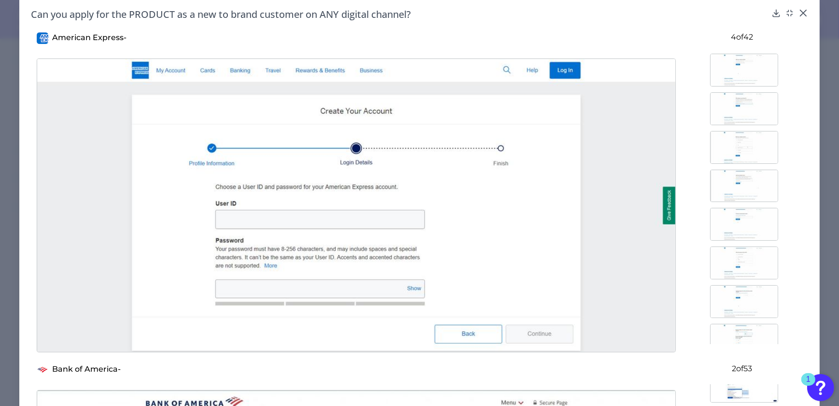
scroll to position [661, 0]
click at [801, 12] on icon at bounding box center [804, 13] width 6 height 6
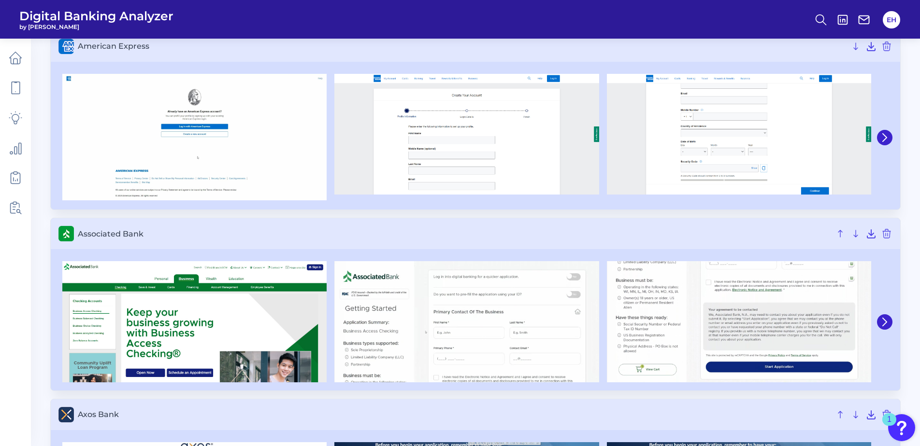
scroll to position [0, 0]
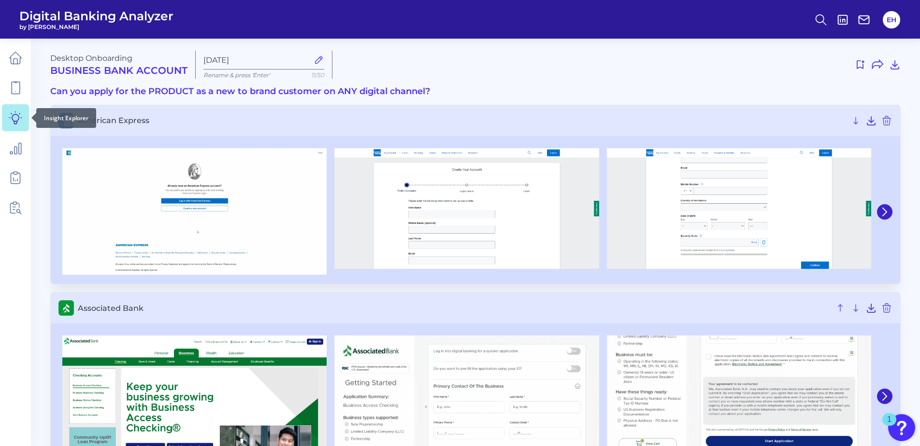
click at [21, 124] on icon at bounding box center [16, 118] width 14 height 14
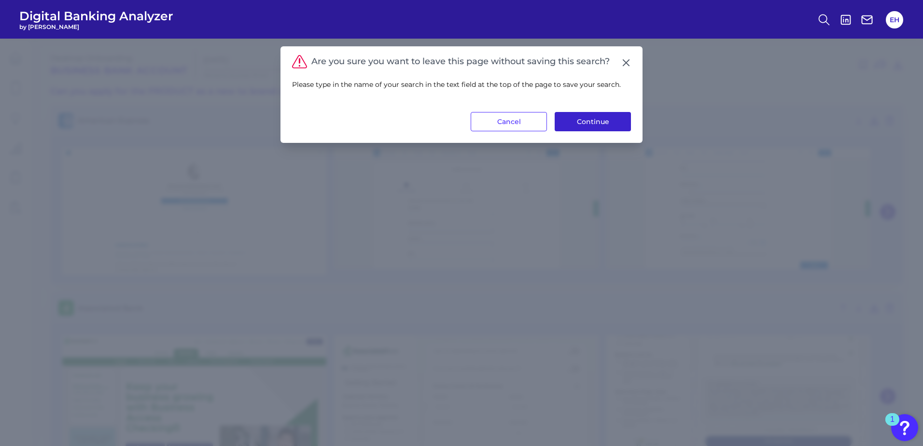
click at [594, 126] on button "Continue" at bounding box center [593, 121] width 76 height 19
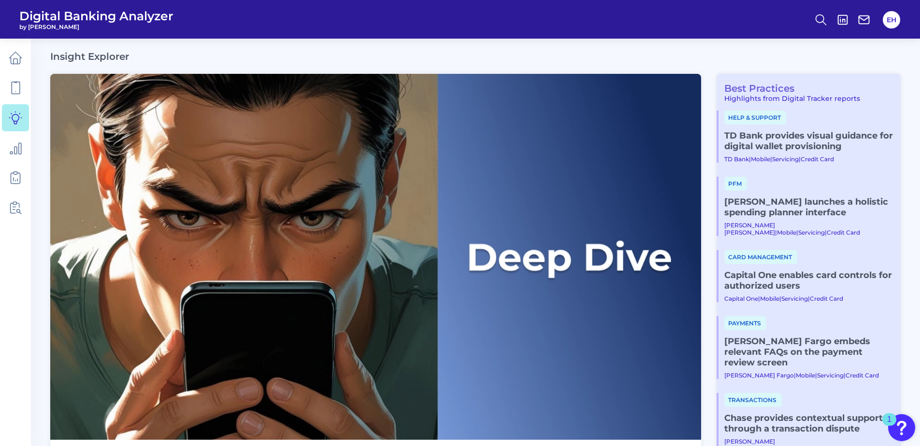
click at [761, 88] on link "Best Practices" at bounding box center [755, 89] width 78 height 12
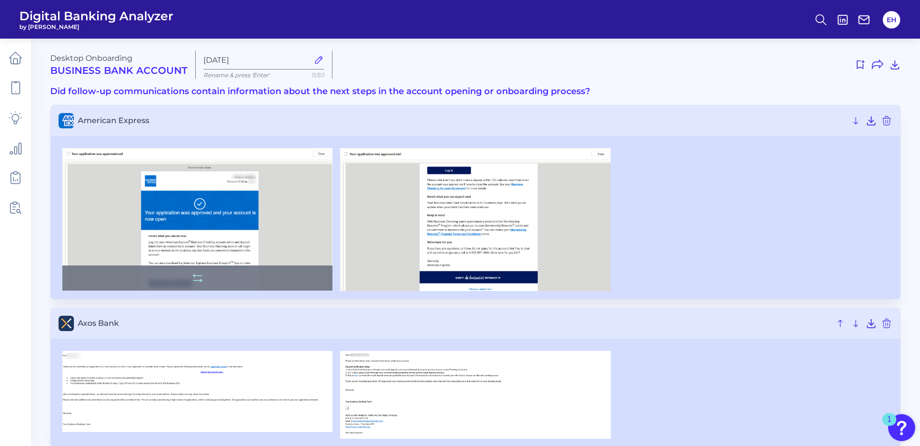
click at [177, 240] on img at bounding box center [197, 219] width 270 height 143
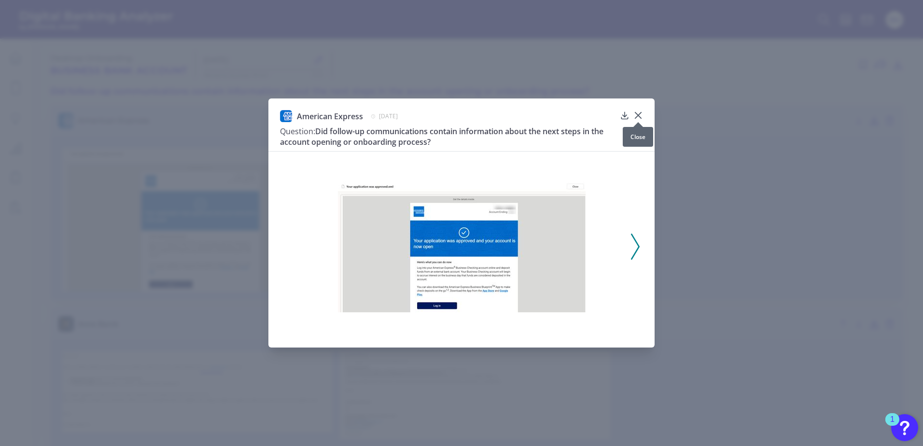
click at [642, 116] on icon at bounding box center [639, 116] width 10 height 10
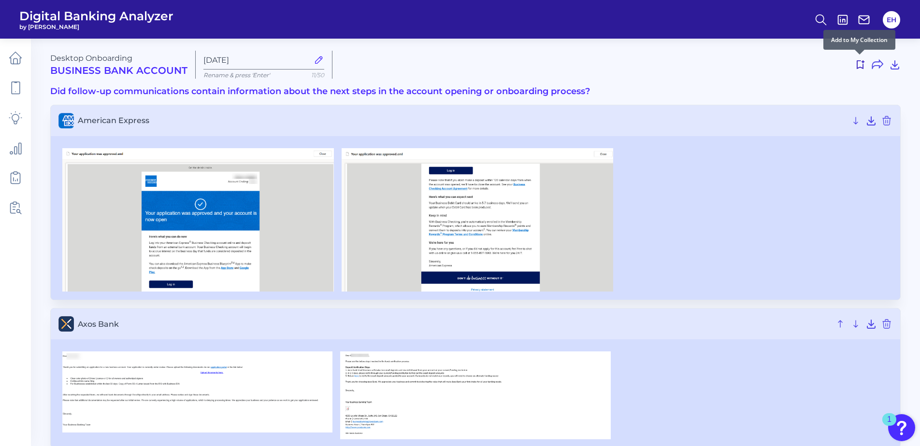
click at [865, 65] on icon at bounding box center [860, 65] width 12 height 12
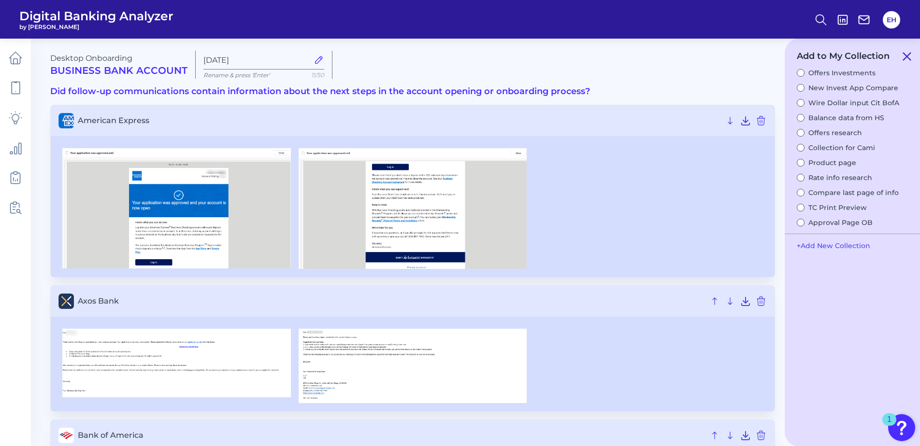
click at [906, 57] on icon at bounding box center [906, 56] width 7 height 7
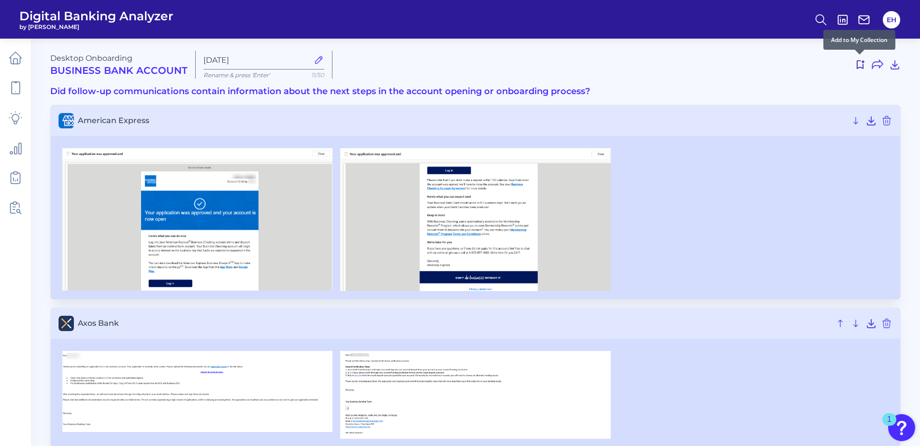
click at [859, 65] on icon at bounding box center [860, 65] width 12 height 12
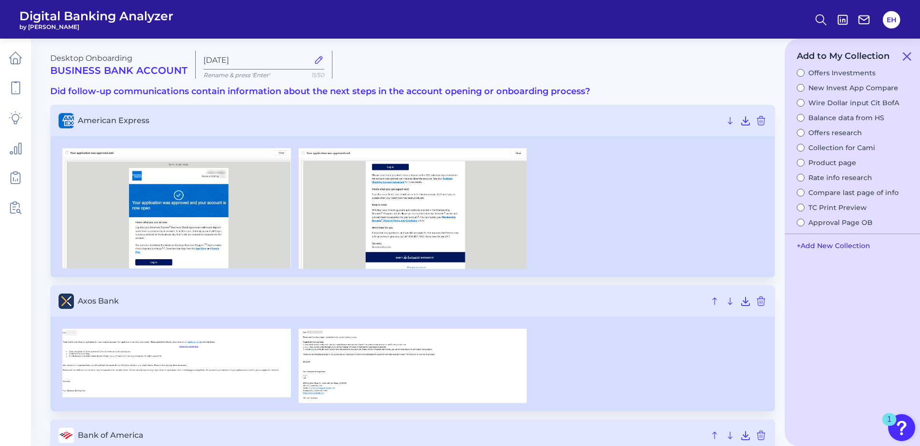
click at [823, 247] on button "+ Add New Collection" at bounding box center [833, 246] width 83 height 18
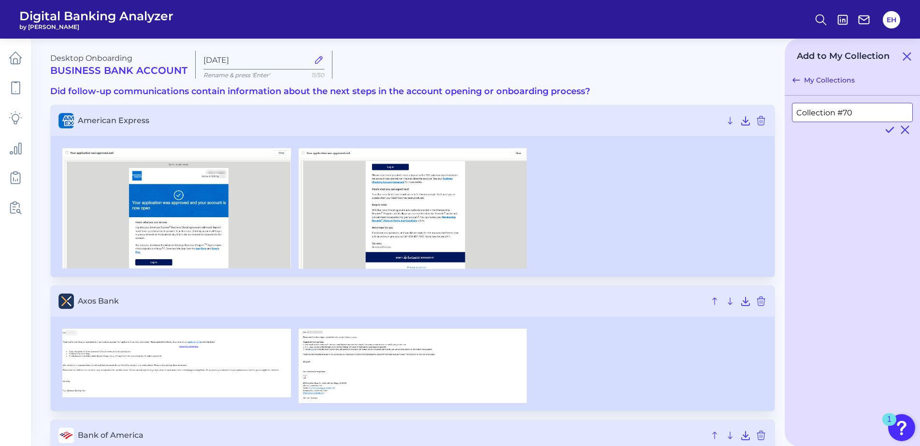
drag, startPoint x: 860, startPoint y: 114, endPoint x: 781, endPoint y: 119, distance: 79.8
type input "Communication info"
click at [893, 128] on icon at bounding box center [889, 130] width 7 height 5
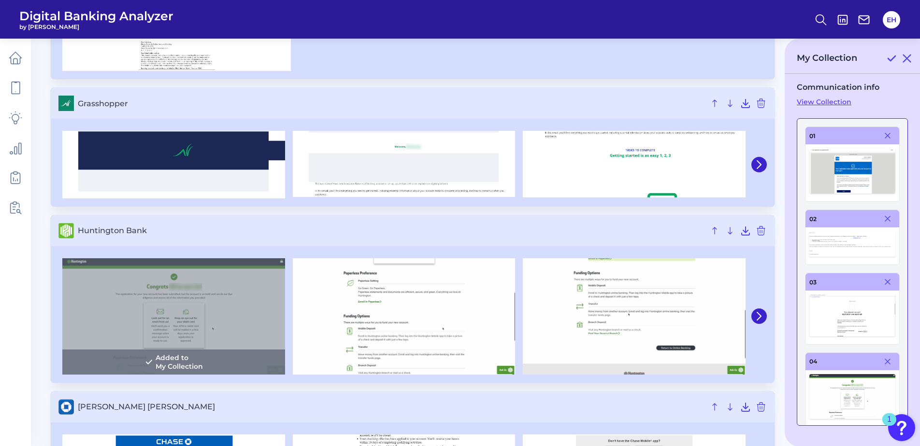
scroll to position [1159, 0]
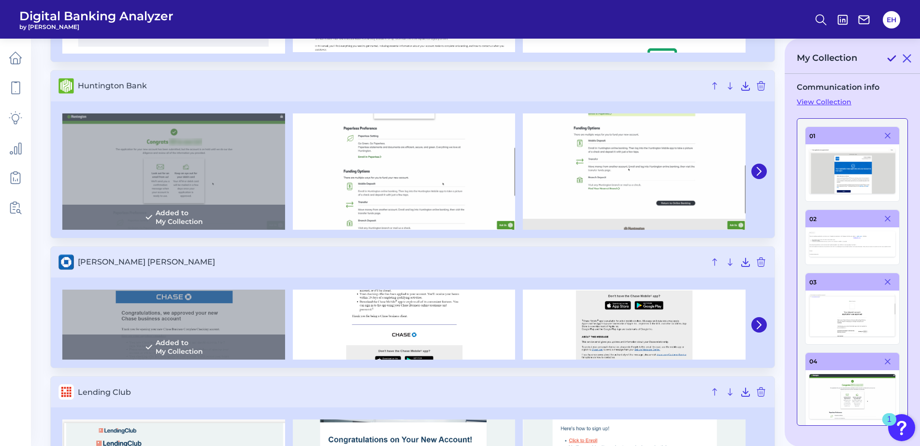
click at [892, 55] on icon at bounding box center [891, 59] width 12 height 12
click at [830, 99] on link "View Collection" at bounding box center [851, 102] width 111 height 9
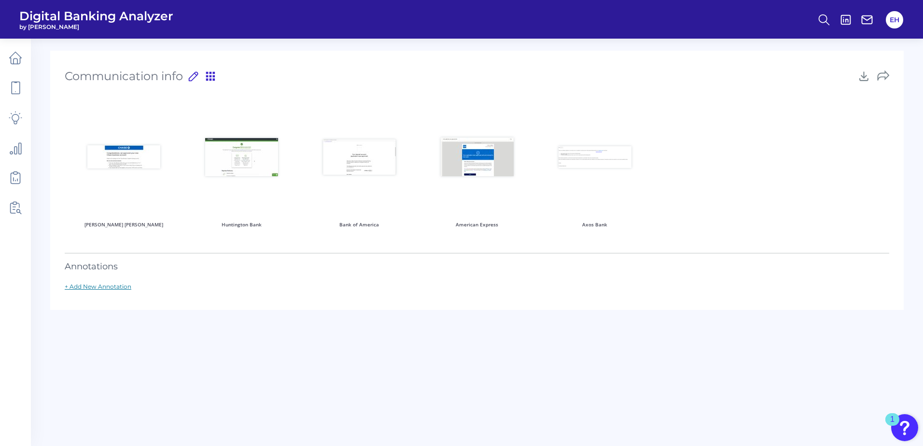
click at [117, 287] on link "+ Add New Annotation" at bounding box center [98, 286] width 67 height 7
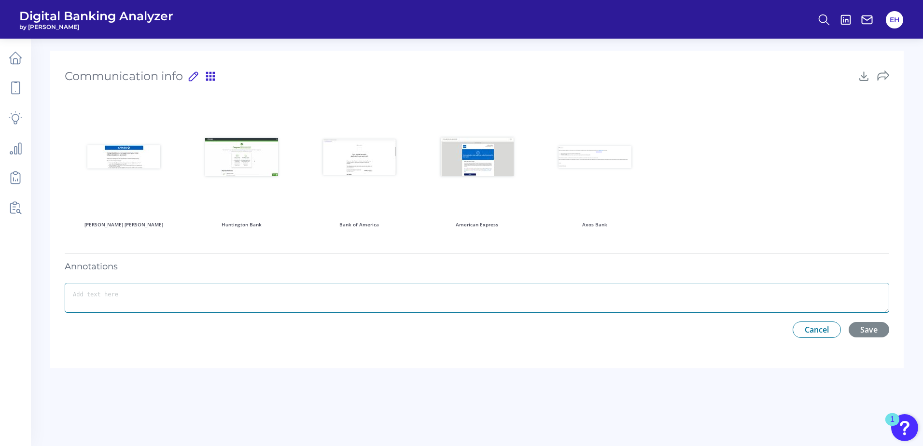
click at [99, 301] on textarea at bounding box center [477, 298] width 825 height 30
click at [802, 326] on button "Cancel" at bounding box center [817, 330] width 48 height 16
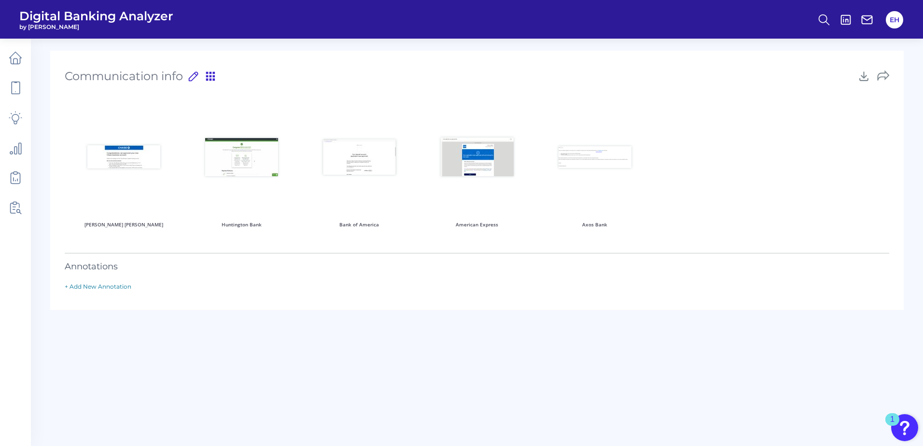
click at [198, 73] on icon at bounding box center [194, 77] width 14 height 14
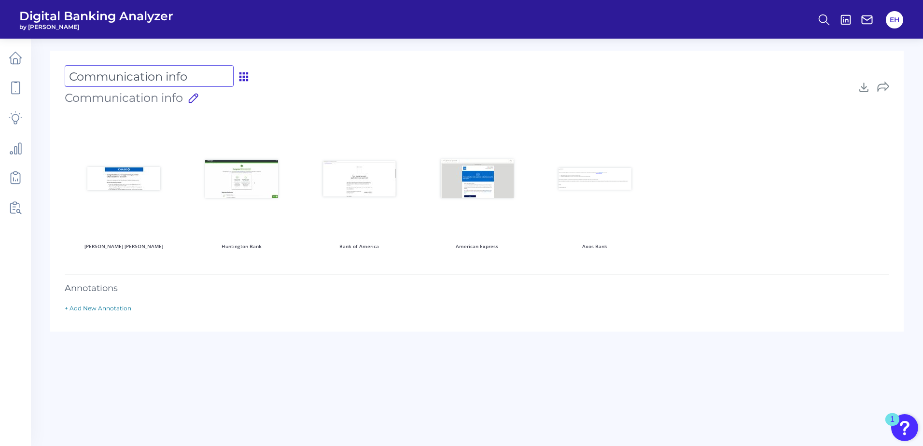
click at [198, 73] on input "Communication info" at bounding box center [149, 76] width 169 height 22
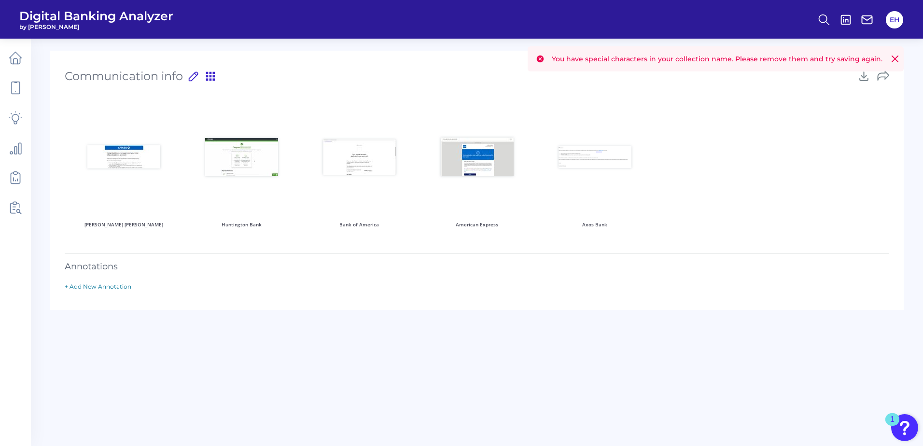
click at [196, 80] on icon at bounding box center [194, 77] width 14 height 14
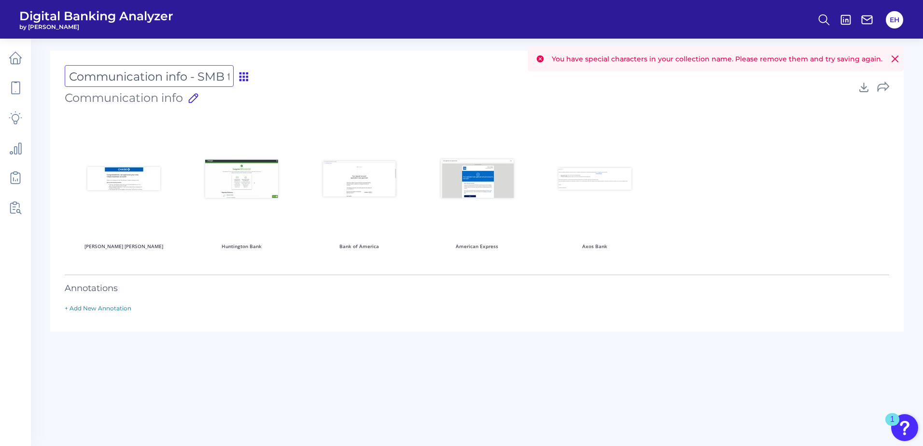
click at [196, 80] on input "Communication info - SMB team only" at bounding box center [149, 76] width 169 height 22
click at [142, 79] on input "Communication info - SMB team only" at bounding box center [149, 76] width 169 height 22
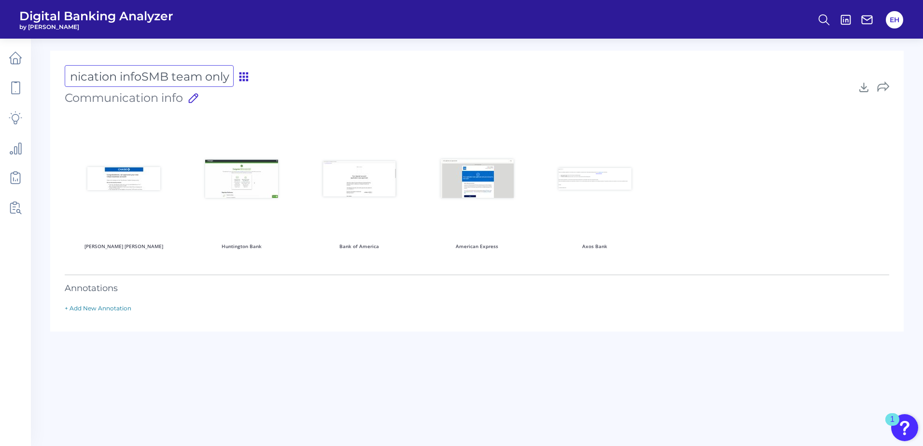
scroll to position [0, 48]
type input "Communication info SMB team only"
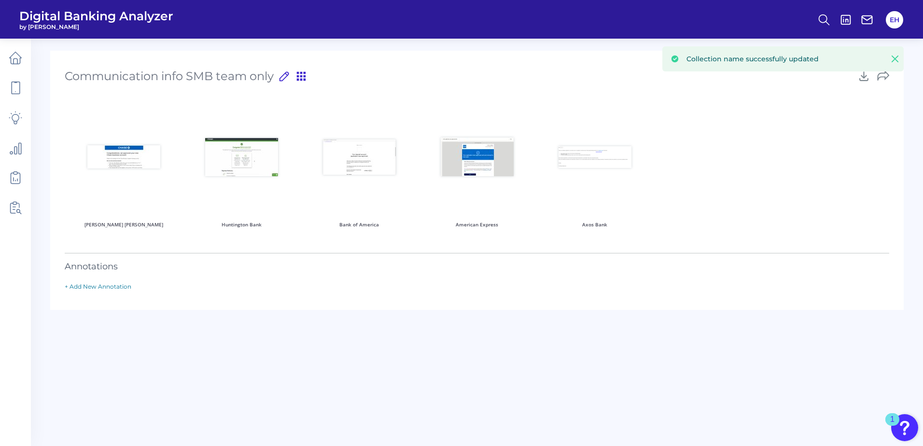
scroll to position [0, 0]
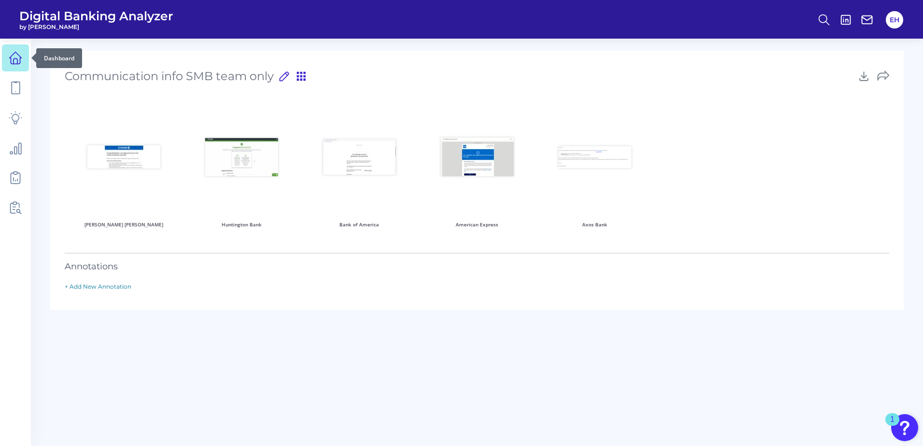
click at [17, 59] on icon at bounding box center [16, 60] width 4 height 5
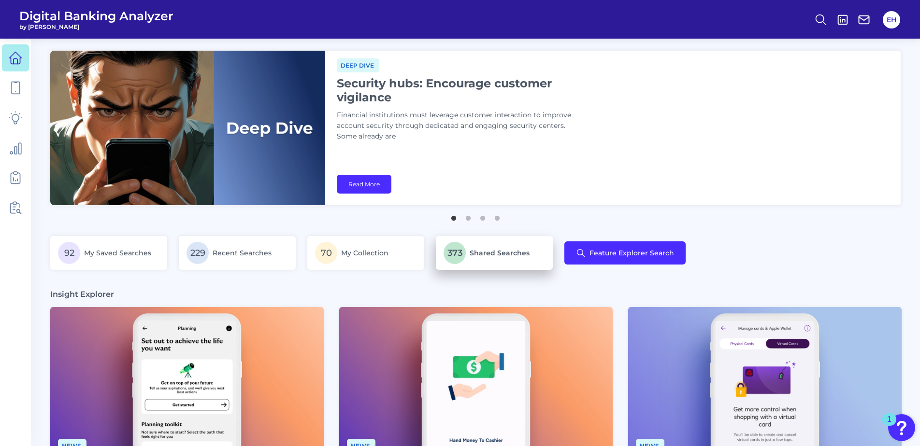
click at [473, 250] on span "Shared Searches" at bounding box center [499, 253] width 60 height 9
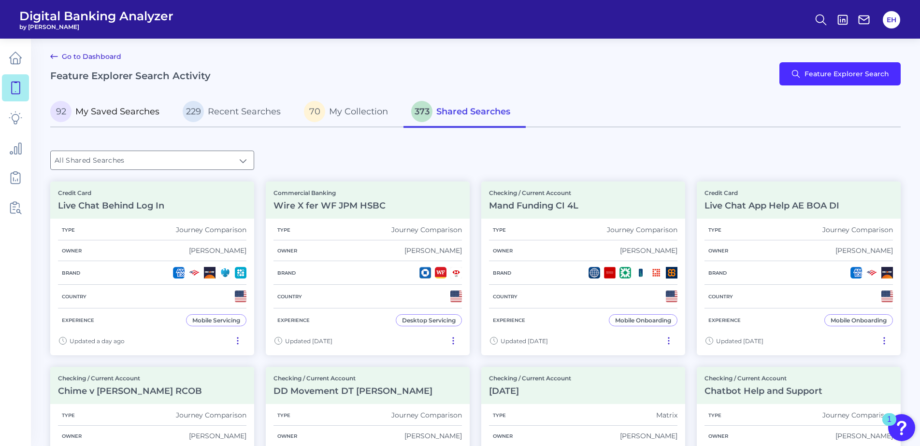
click at [124, 114] on span "My Saved Searches" at bounding box center [117, 111] width 84 height 11
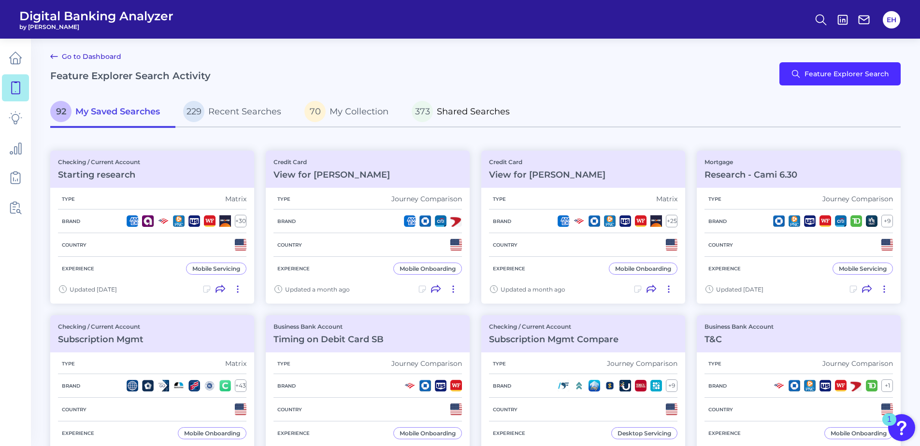
click at [439, 108] on span "Shared Searches" at bounding box center [473, 111] width 73 height 11
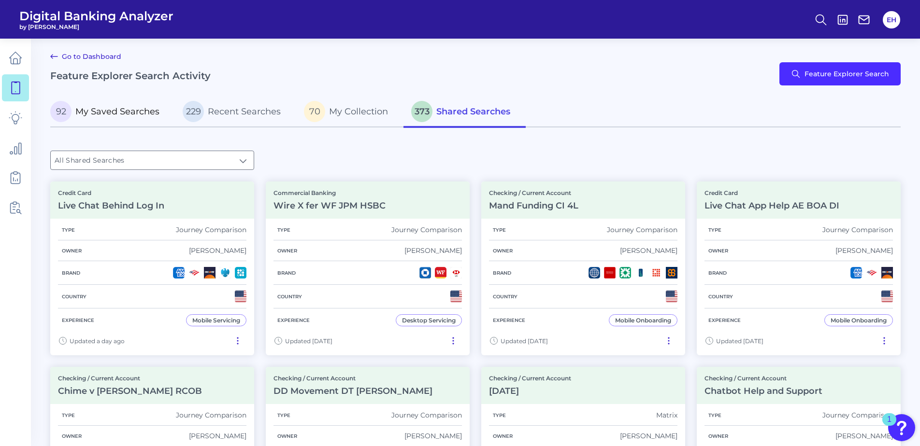
click at [142, 108] on span "My Saved Searches" at bounding box center [117, 111] width 84 height 11
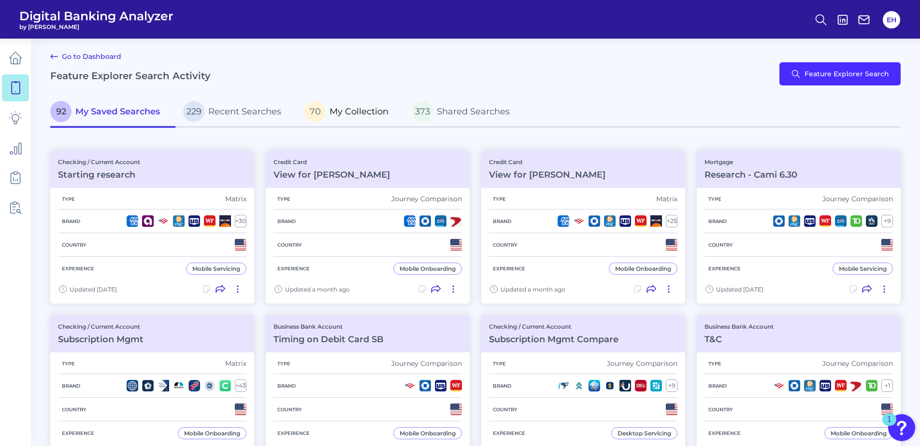
click at [370, 109] on span "My Collection" at bounding box center [358, 111] width 59 height 11
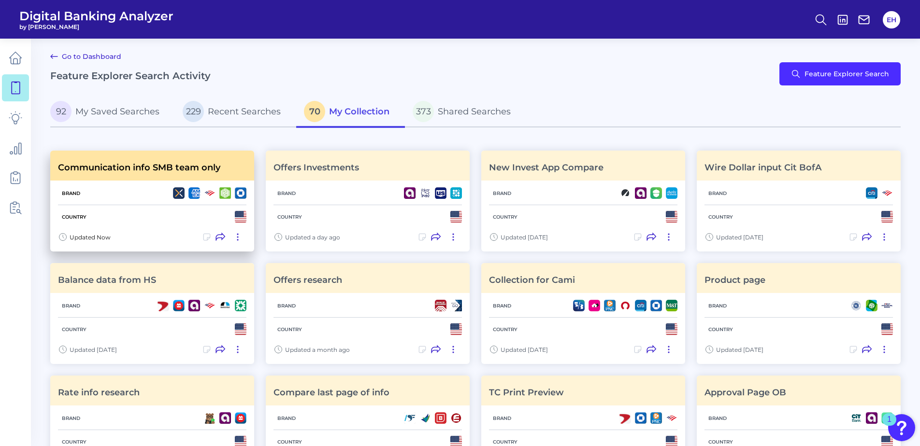
click at [219, 237] on icon at bounding box center [220, 237] width 10 height 10
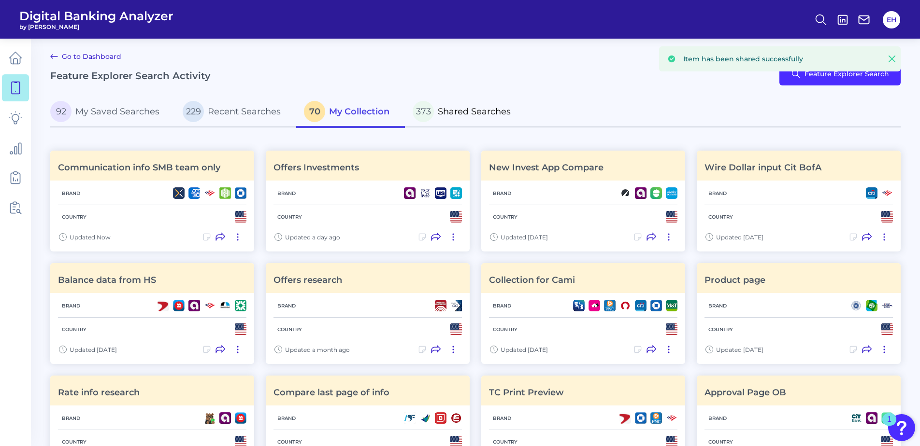
click at [478, 109] on span "Shared Searches" at bounding box center [474, 111] width 73 height 11
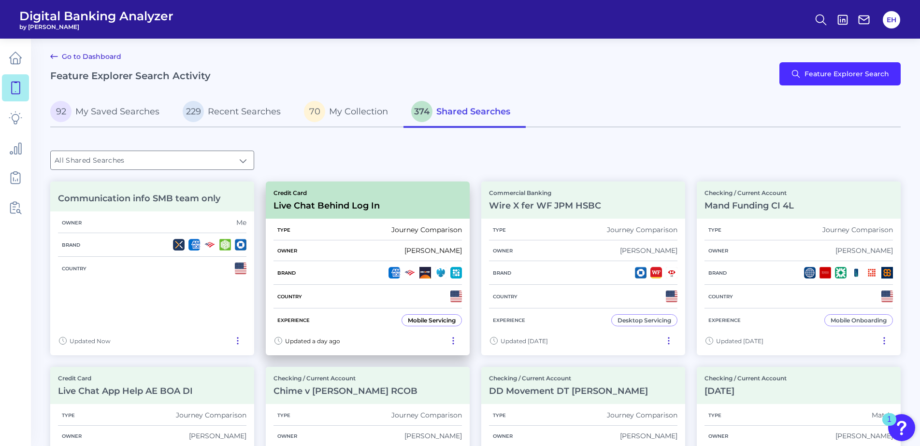
click at [452, 341] on icon at bounding box center [453, 341] width 10 height 10
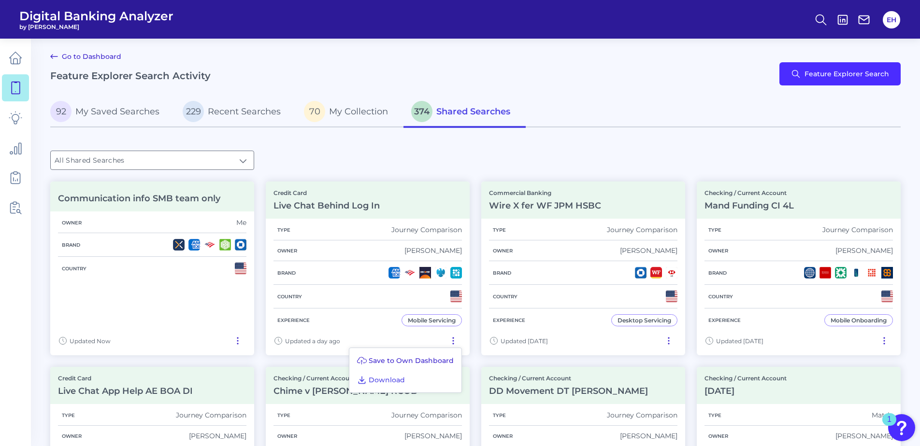
click at [395, 361] on span "Save to Own Dashboard" at bounding box center [411, 360] width 85 height 9
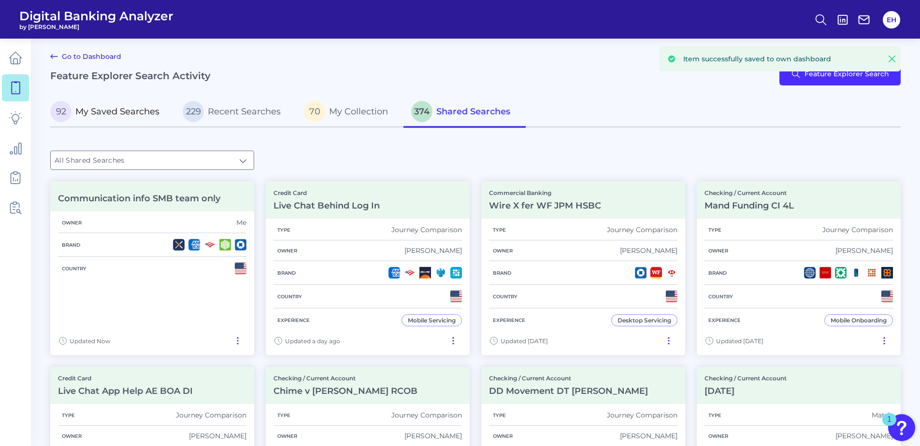
click at [129, 110] on span "My Saved Searches" at bounding box center [117, 111] width 84 height 11
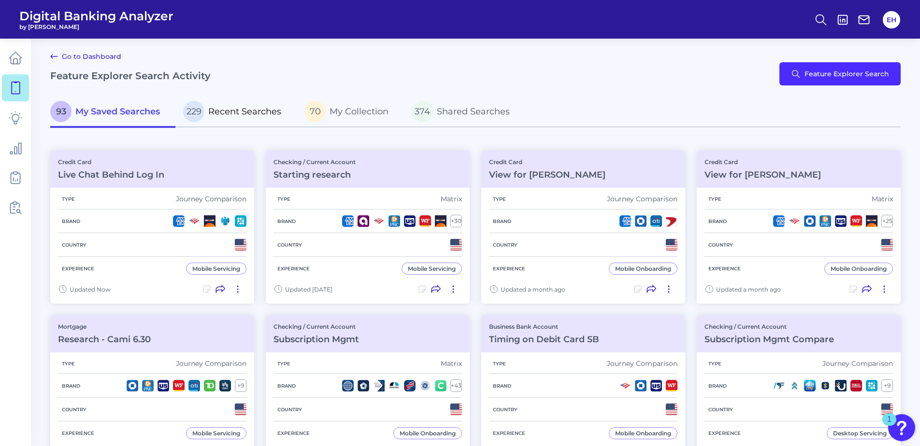
click at [244, 108] on span "Recent Searches" at bounding box center [244, 111] width 73 height 11
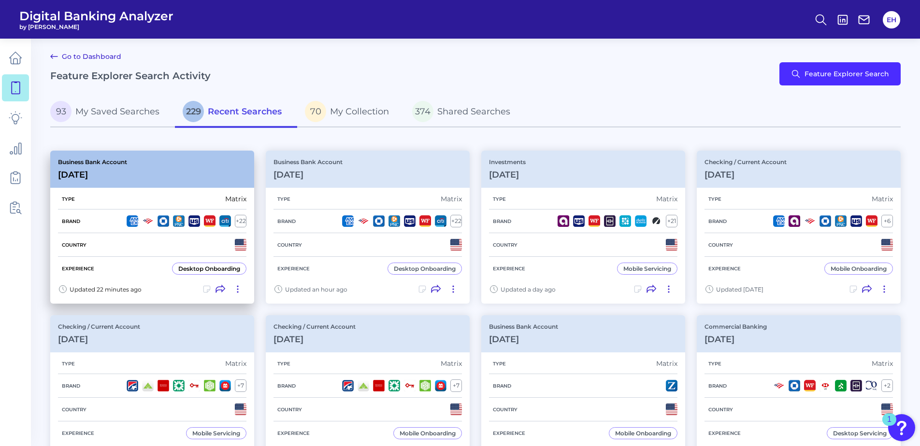
click at [130, 183] on div "Business Bank Account [DATE][FINANCIAL_ID]" at bounding box center [152, 169] width 204 height 37
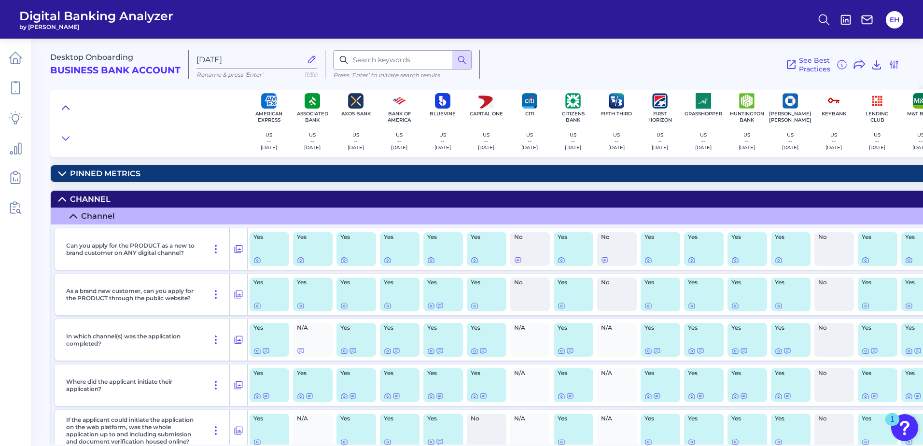
click at [63, 108] on icon at bounding box center [66, 108] width 8 height 10
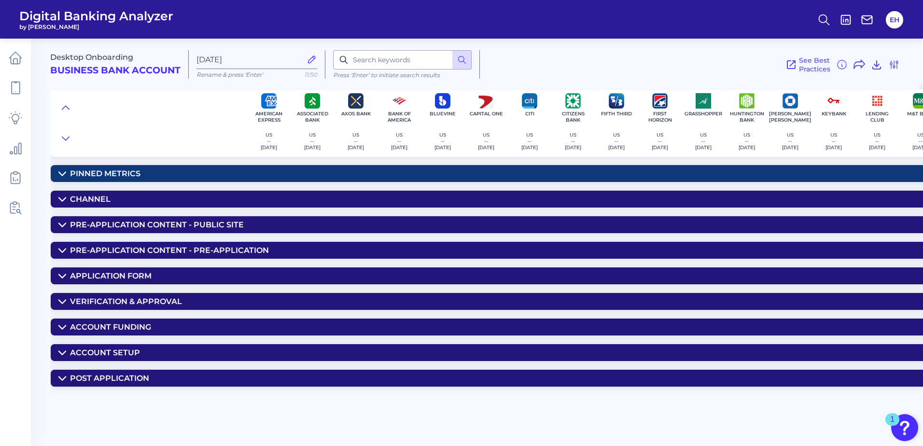
click at [129, 310] on details "Verification & Approval ID & Verification Does the application request any ID n…" at bounding box center [779, 302] width 1459 height 18
click at [129, 300] on div "Verification & Approval" at bounding box center [126, 301] width 112 height 9
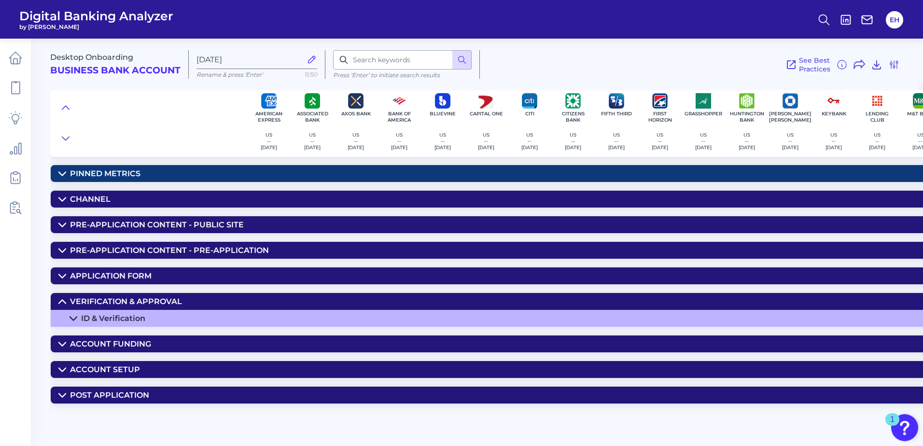
click at [131, 318] on div "ID & Verification" at bounding box center [113, 318] width 64 height 9
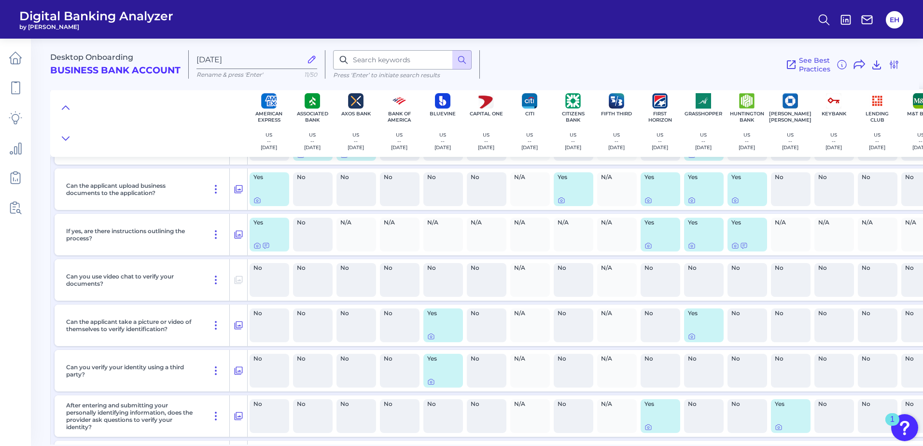
scroll to position [483, 0]
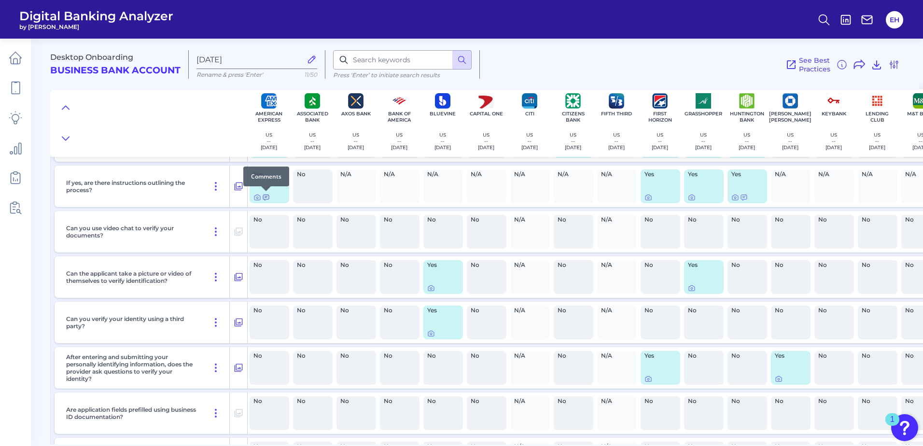
click at [265, 197] on icon at bounding box center [266, 198] width 8 height 8
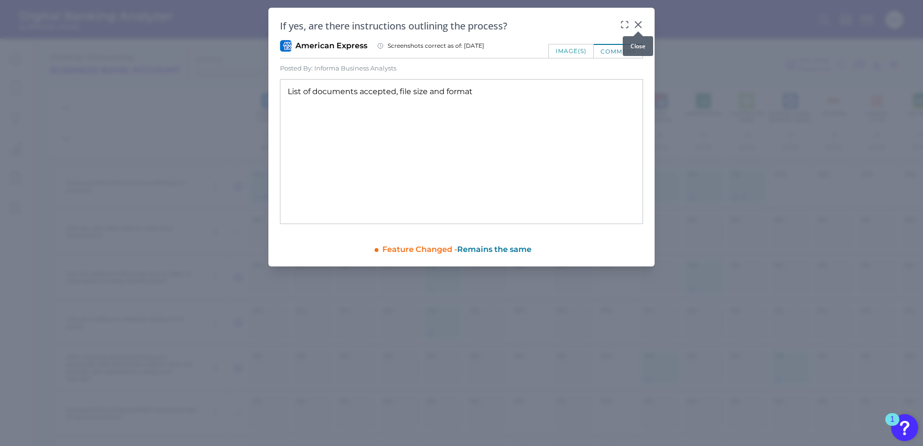
click at [638, 25] on icon at bounding box center [639, 25] width 10 height 10
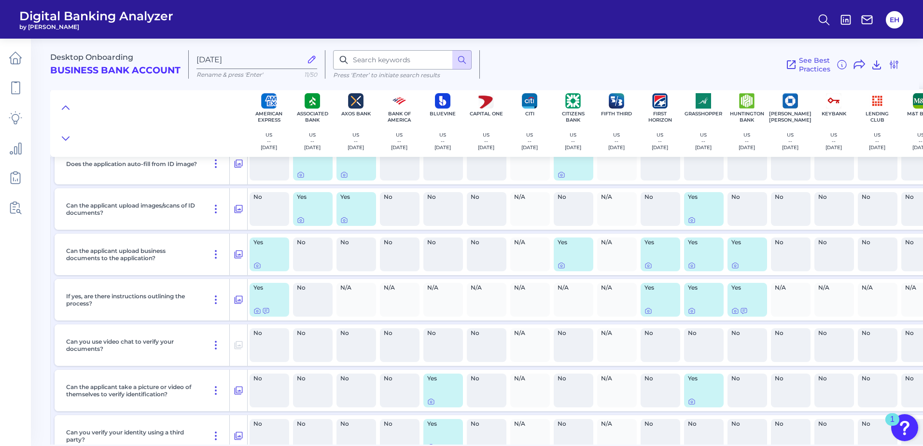
scroll to position [386, 0]
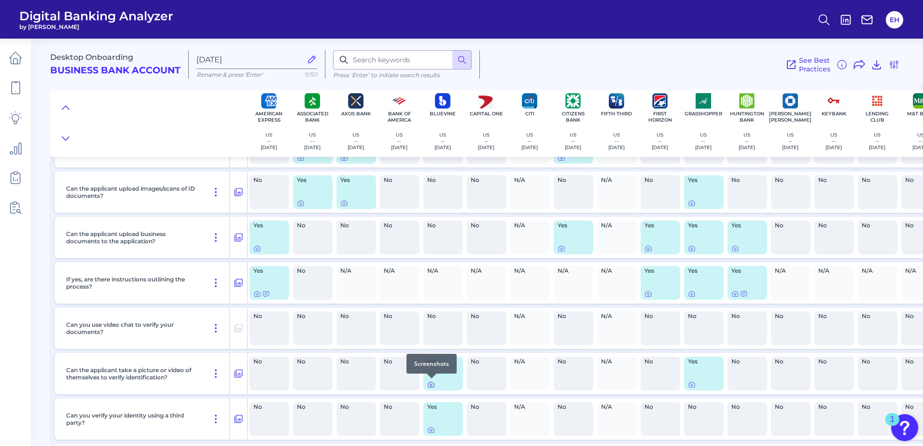
click at [434, 384] on icon at bounding box center [431, 385] width 6 height 5
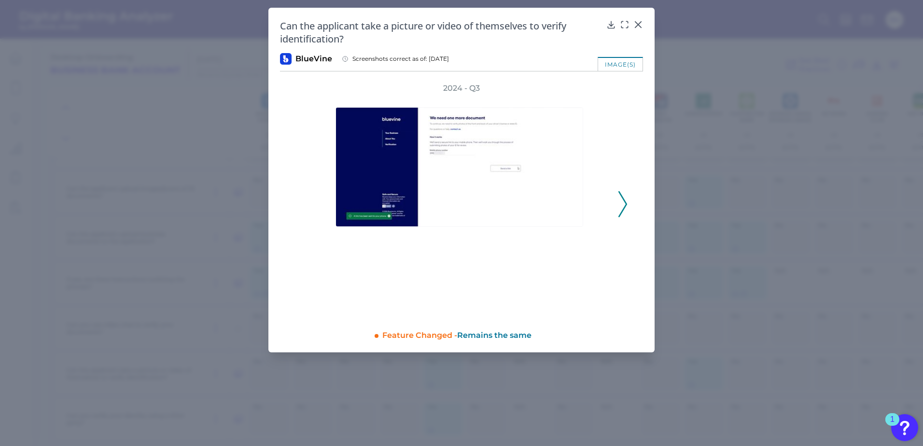
click at [622, 204] on icon at bounding box center [623, 204] width 9 height 26
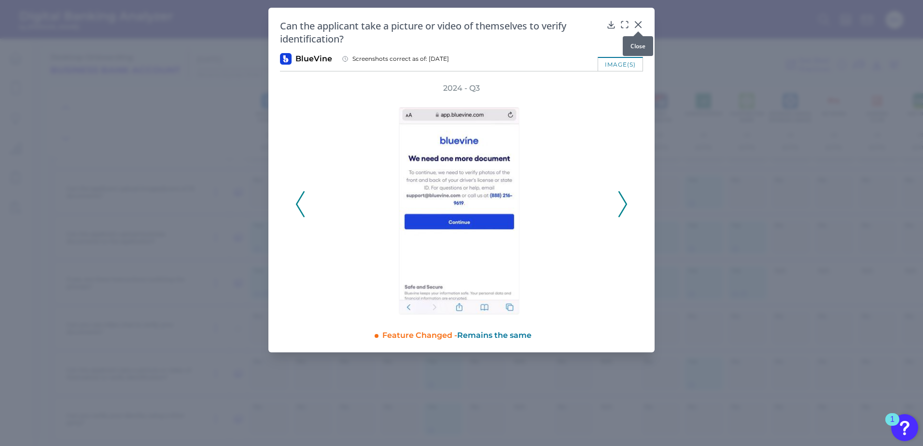
click at [639, 22] on icon at bounding box center [639, 25] width 10 height 10
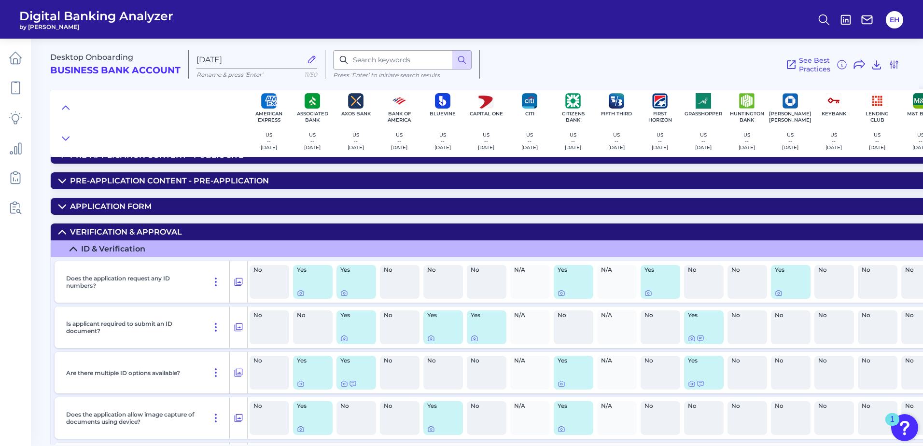
scroll to position [0, 0]
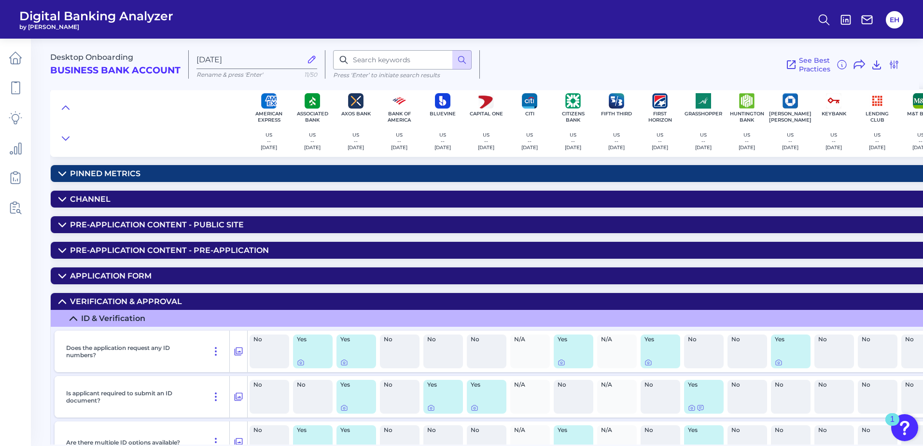
click at [79, 201] on div "Channel" at bounding box center [90, 199] width 41 height 9
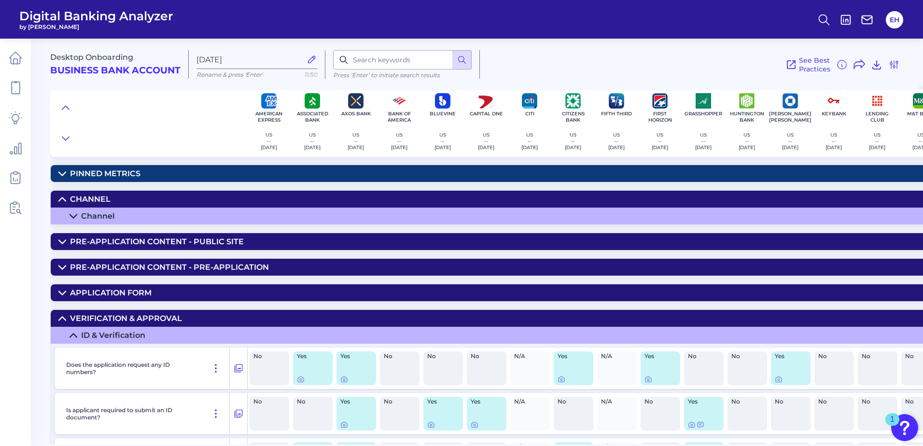
click at [78, 214] on summary "Channel" at bounding box center [780, 216] width 1458 height 17
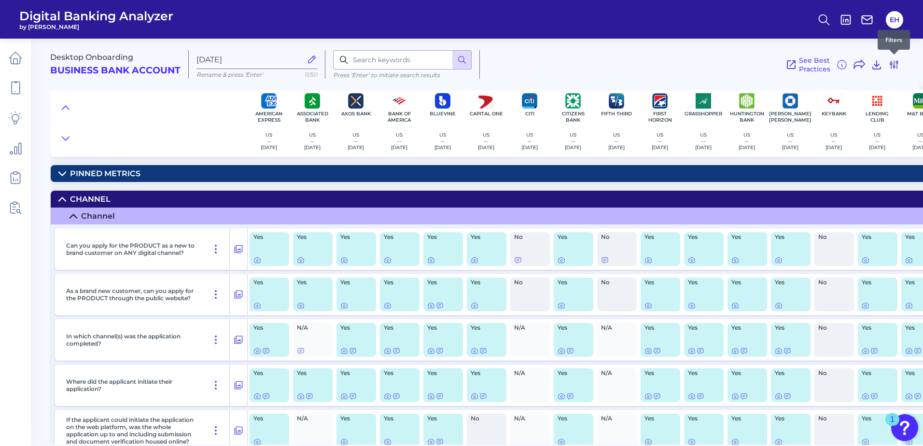
click at [892, 61] on icon at bounding box center [895, 65] width 8 height 8
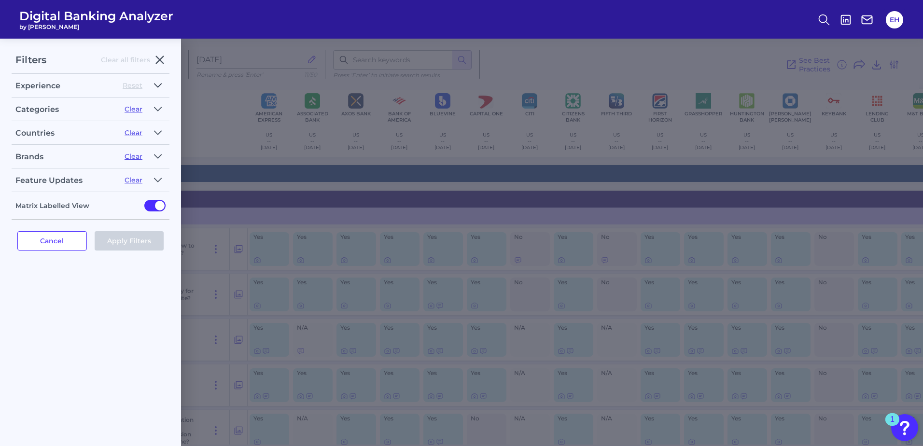
click at [160, 85] on icon "button" at bounding box center [158, 86] width 8 height 12
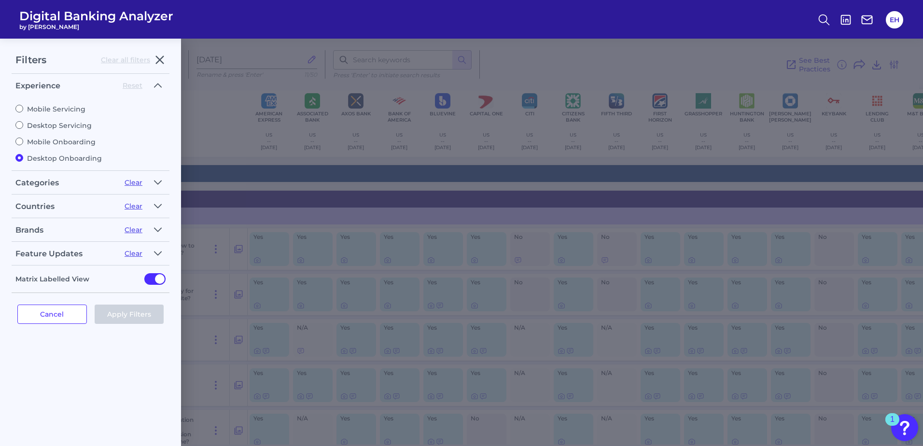
click at [40, 109] on label "Mobile Servicing" at bounding box center [90, 109] width 150 height 9
click at [23, 109] on input "Mobile Servicing" at bounding box center [19, 109] width 8 height 8
radio input "true"
radio input "false"
click at [128, 315] on button "Apply Filters" at bounding box center [130, 314] width 70 height 19
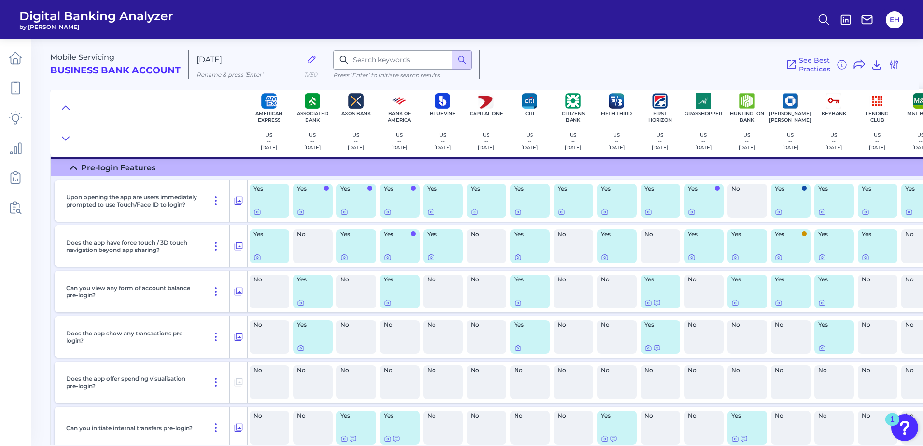
scroll to position [97, 0]
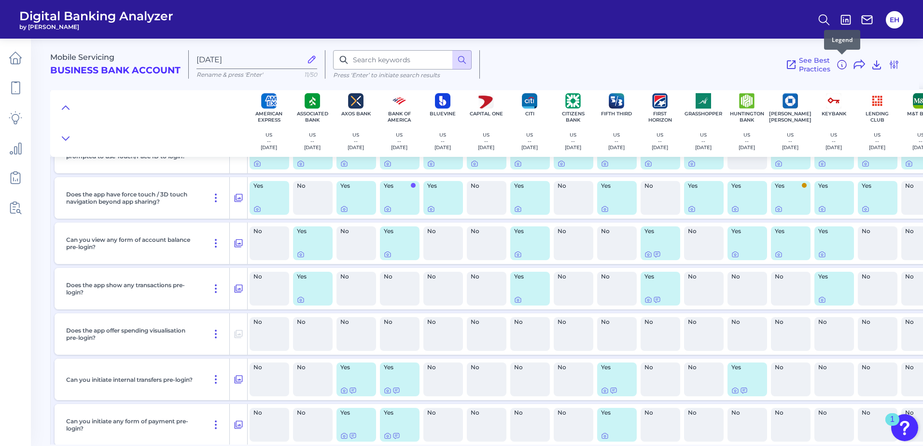
click at [843, 67] on icon at bounding box center [843, 65] width 12 height 12
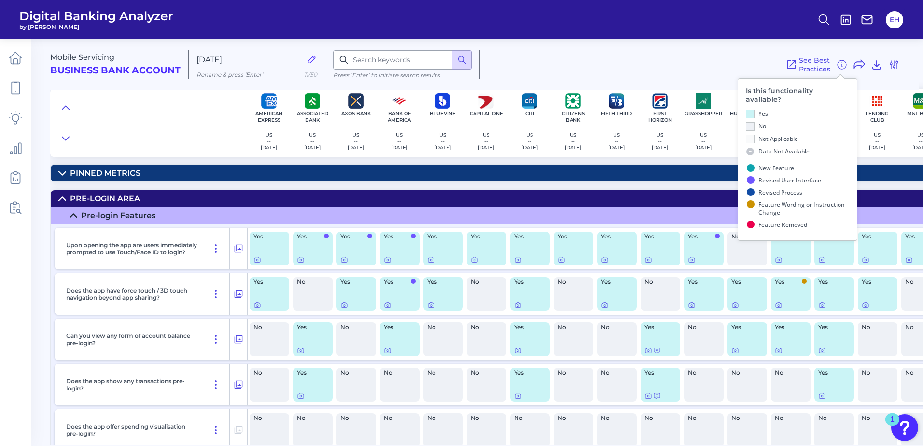
scroll to position [0, 0]
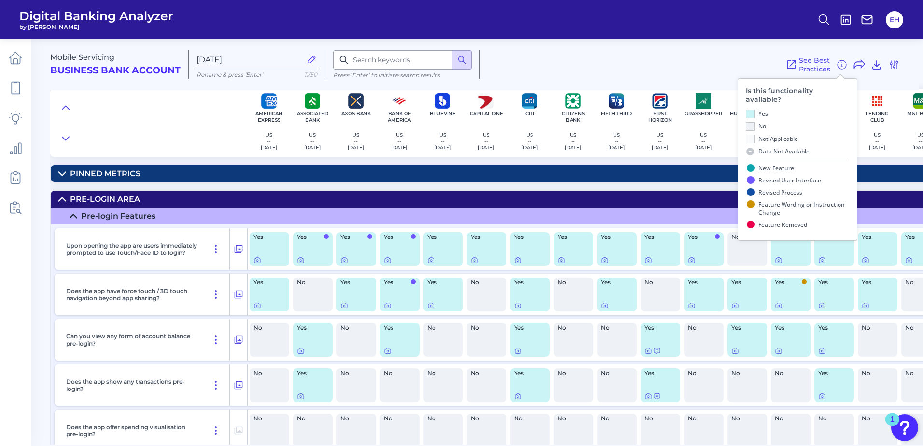
click at [691, 265] on div "Yes" at bounding box center [704, 249] width 40 height 34
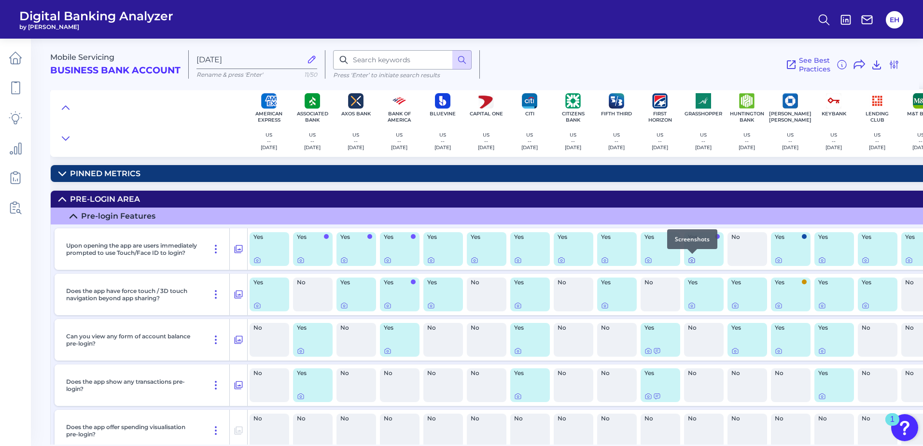
click at [690, 262] on icon at bounding box center [692, 260] width 8 height 8
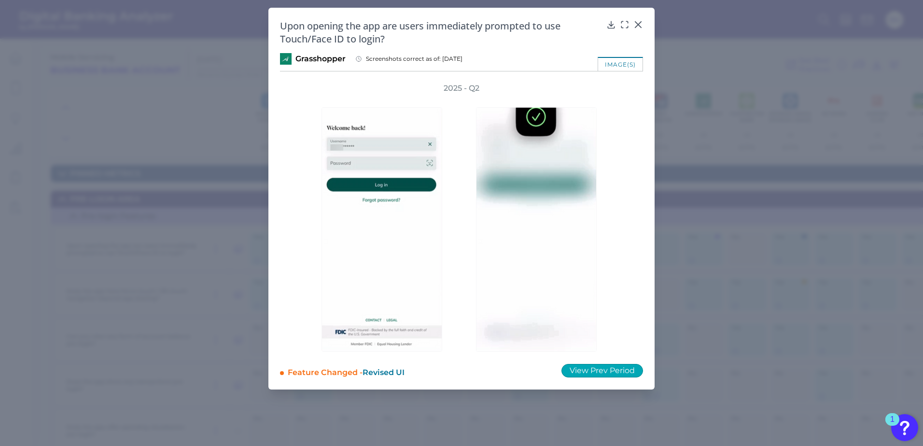
click at [592, 373] on button "View Prev Period" at bounding box center [603, 371] width 82 height 14
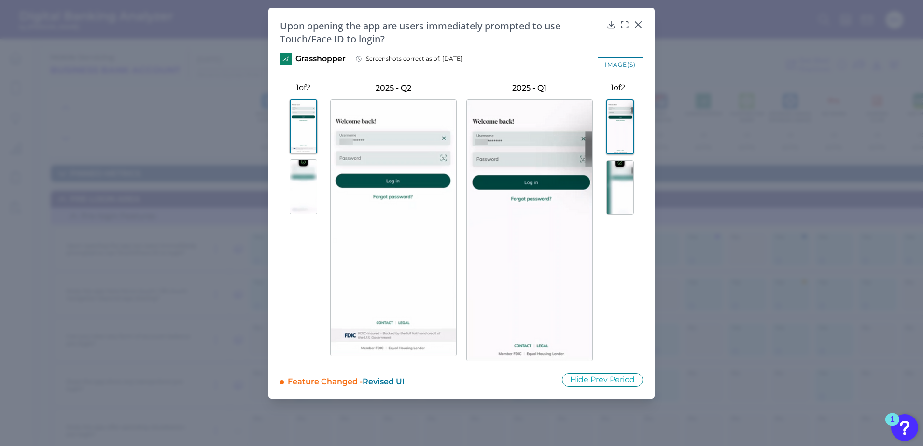
click at [298, 189] on img at bounding box center [304, 186] width 28 height 55
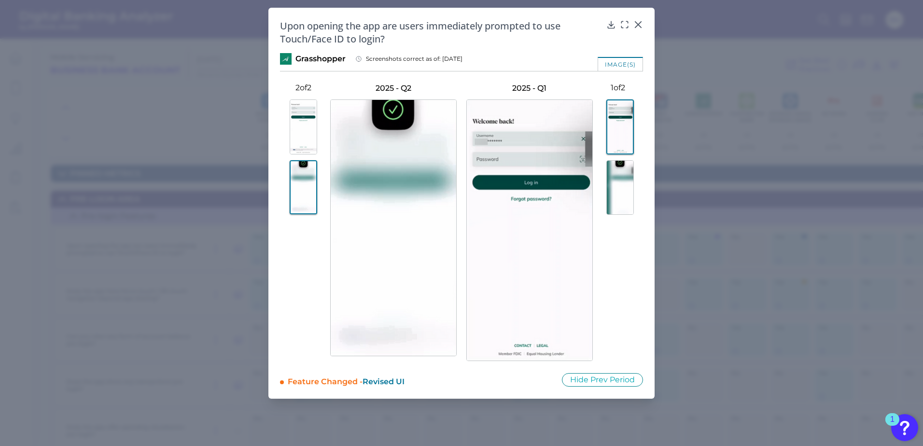
click at [624, 190] on img at bounding box center [621, 187] width 28 height 55
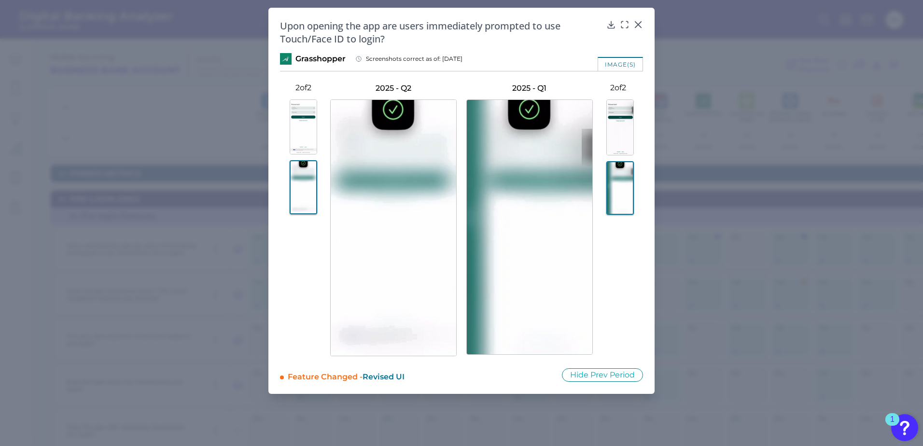
click at [290, 125] on img at bounding box center [304, 126] width 28 height 55
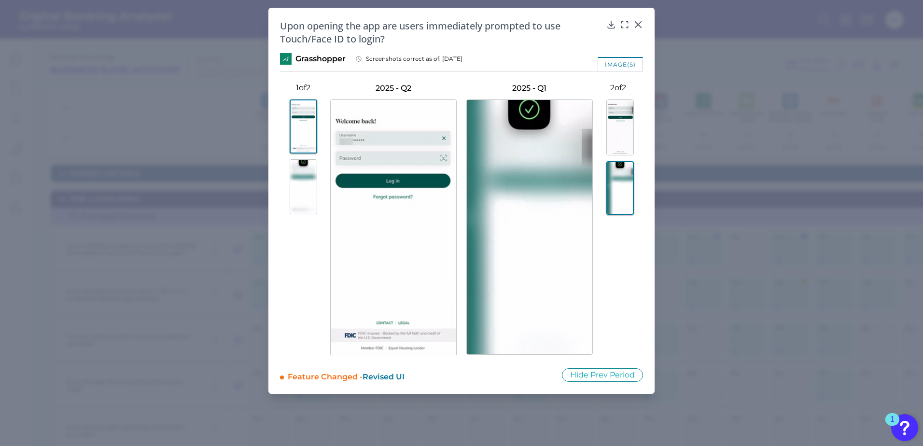
click at [625, 130] on img at bounding box center [621, 127] width 28 height 56
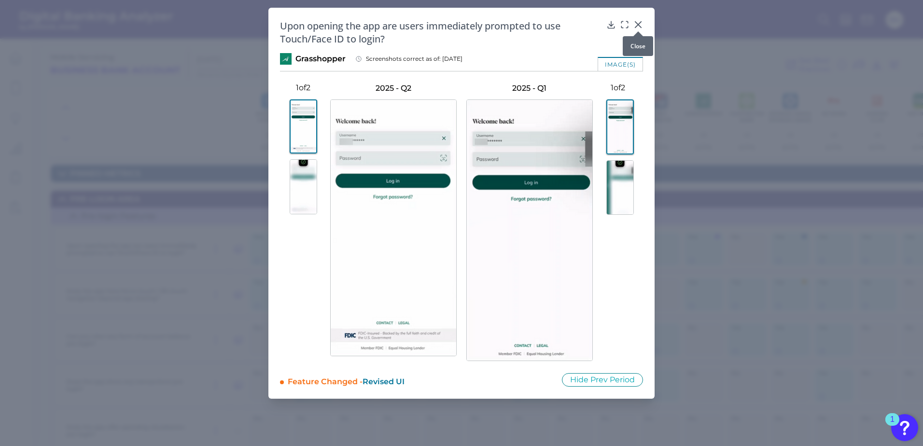
click at [642, 25] on icon at bounding box center [639, 25] width 10 height 10
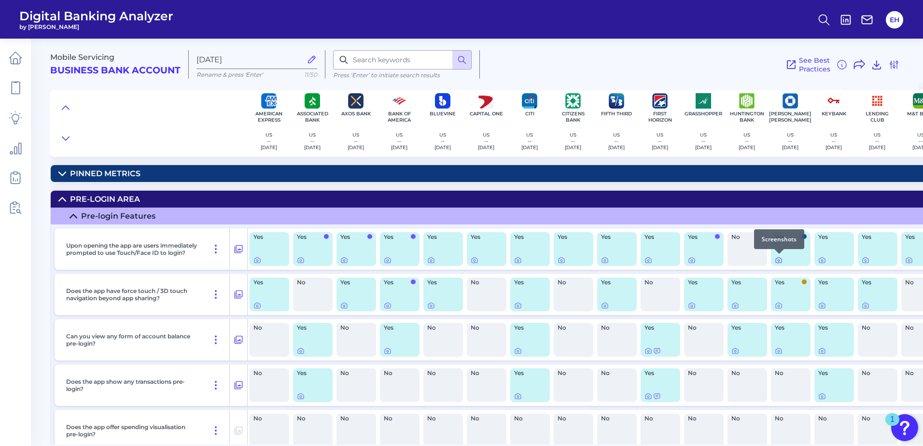
click at [779, 259] on icon at bounding box center [779, 260] width 8 height 8
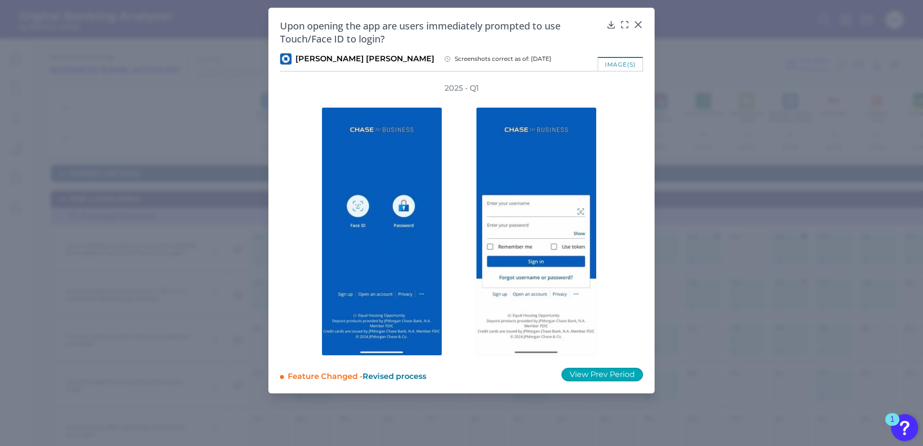
click at [610, 381] on button "View Prev Period" at bounding box center [603, 375] width 82 height 14
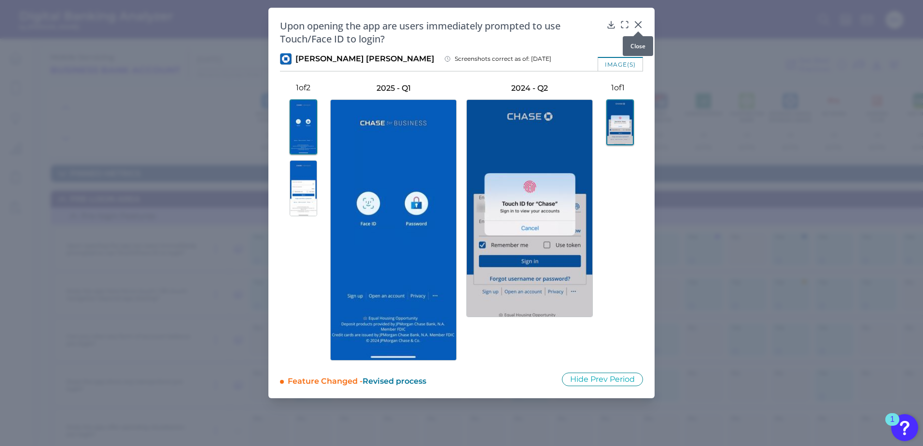
click at [638, 24] on icon at bounding box center [639, 25] width 6 height 6
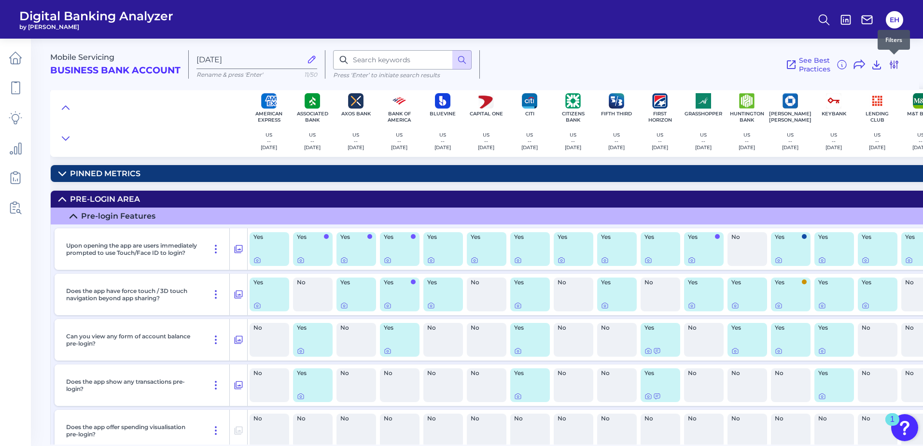
click at [891, 66] on icon at bounding box center [895, 65] width 12 height 12
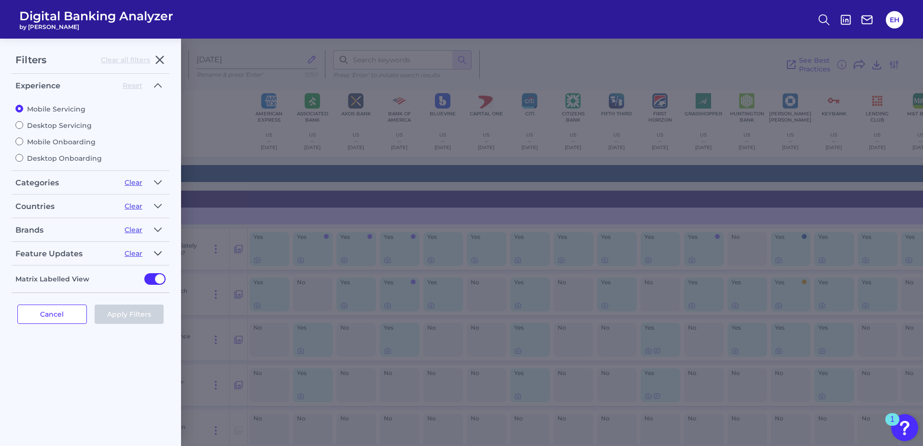
click at [159, 252] on icon "button" at bounding box center [158, 254] width 8 height 12
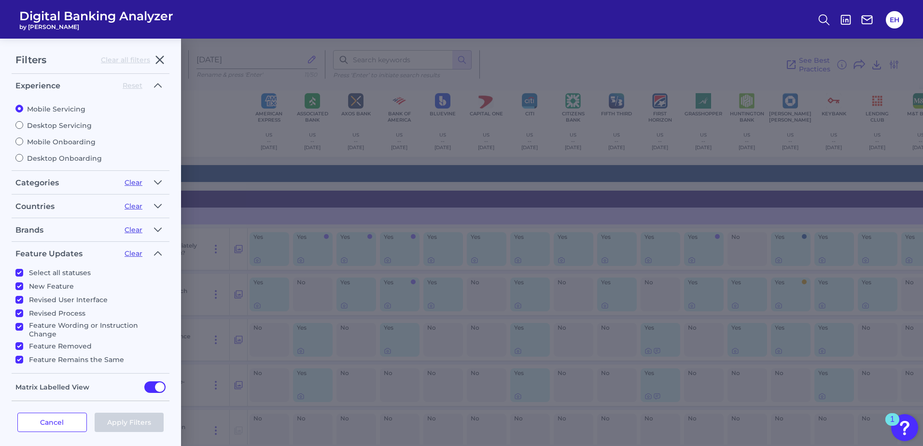
click at [46, 272] on p "Select all statuses" at bounding box center [60, 273] width 62 height 12
click at [23, 272] on input "Select all statuses" at bounding box center [19, 273] width 8 height 8
checkbox input "false"
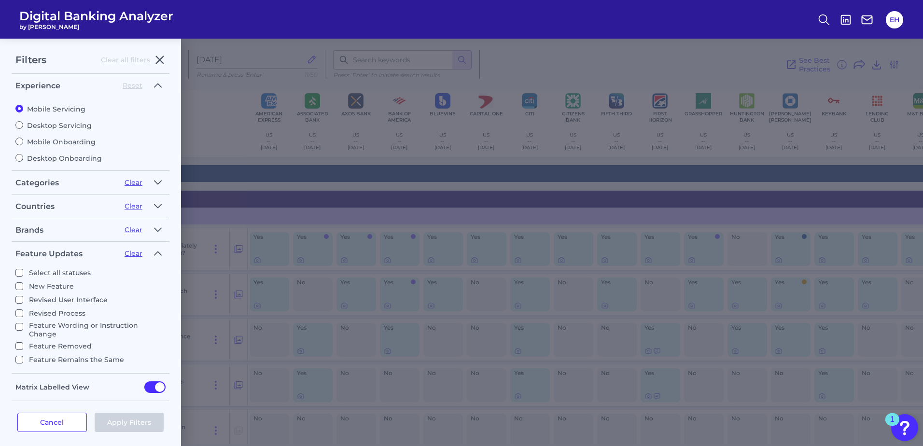
checkbox input "false"
drag, startPoint x: 49, startPoint y: 287, endPoint x: 60, endPoint y: 292, distance: 11.7
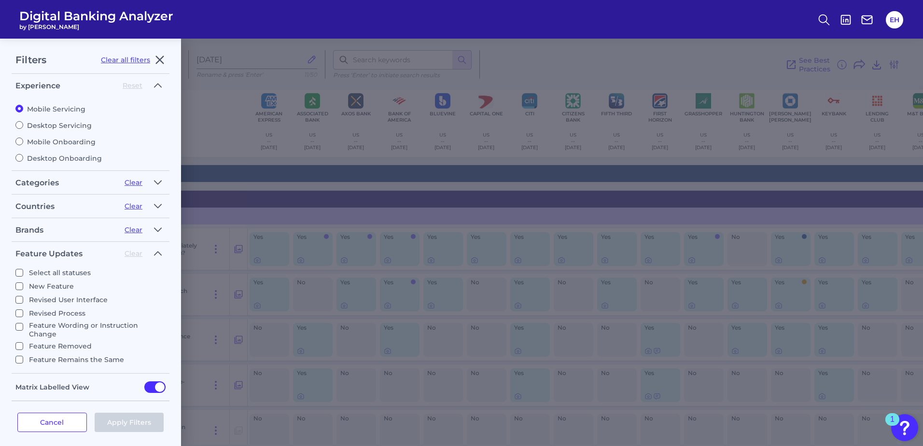
click at [49, 286] on p "New Feature" at bounding box center [51, 287] width 45 height 12
click at [23, 286] on input "New Feature" at bounding box center [19, 287] width 8 height 8
checkbox input "true"
click at [121, 426] on button "Apply Filters" at bounding box center [130, 422] width 70 height 19
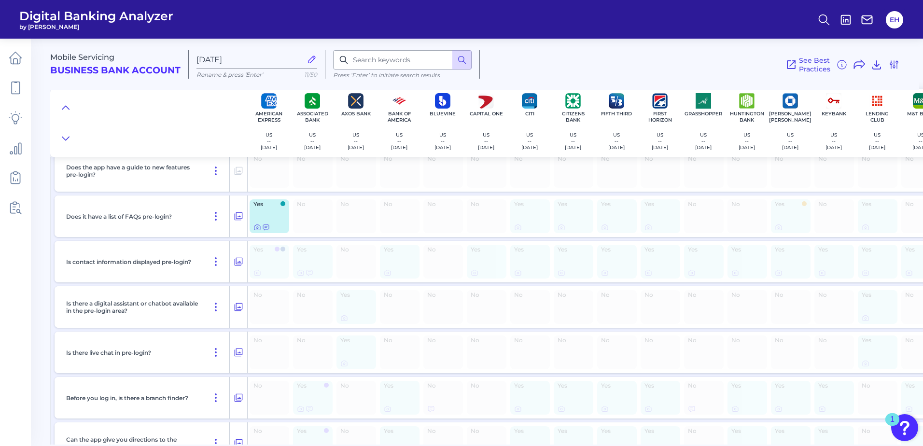
scroll to position [435, 0]
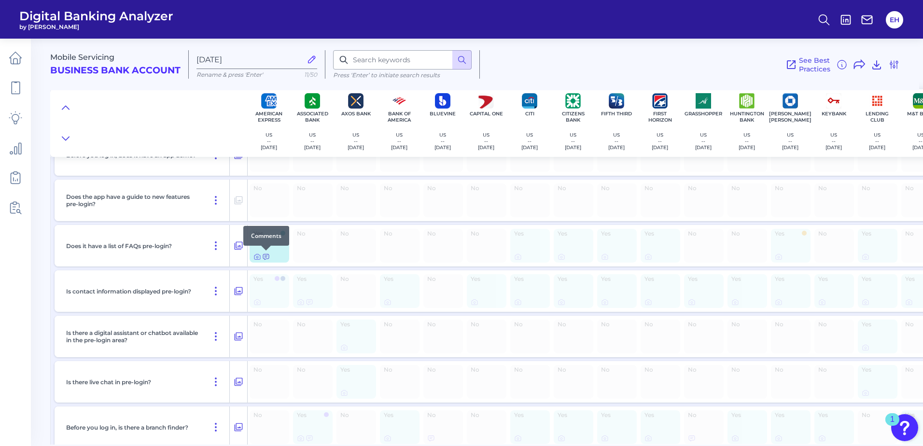
click at [265, 257] on icon at bounding box center [266, 257] width 8 height 8
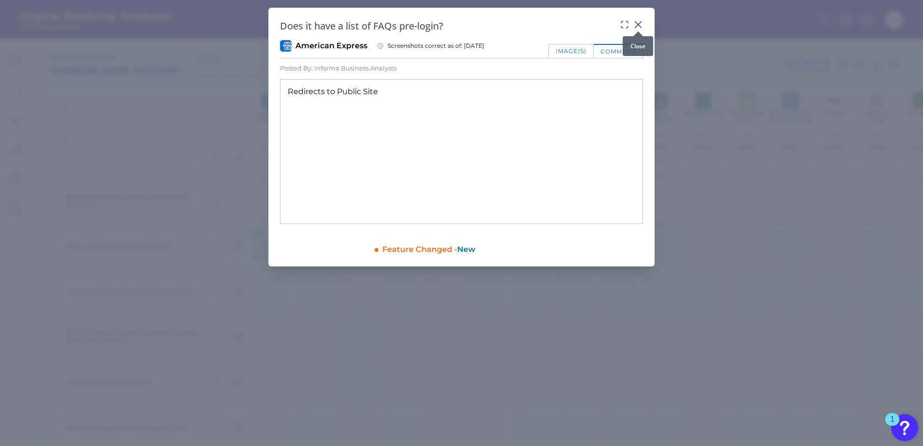
click at [642, 25] on icon at bounding box center [639, 25] width 10 height 10
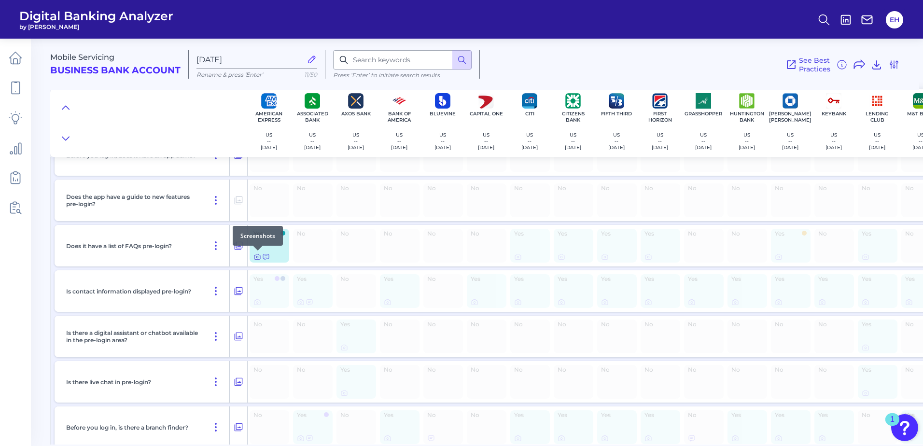
click at [258, 257] on icon at bounding box center [258, 257] width 8 height 8
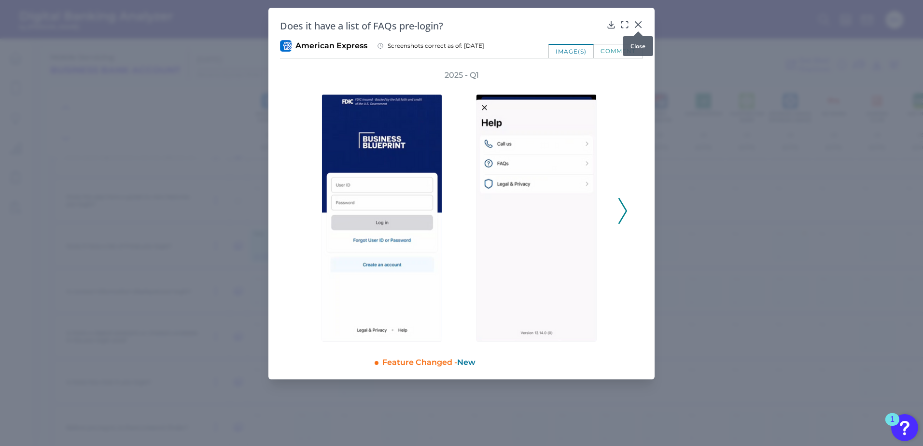
click at [639, 25] on icon at bounding box center [639, 25] width 6 height 6
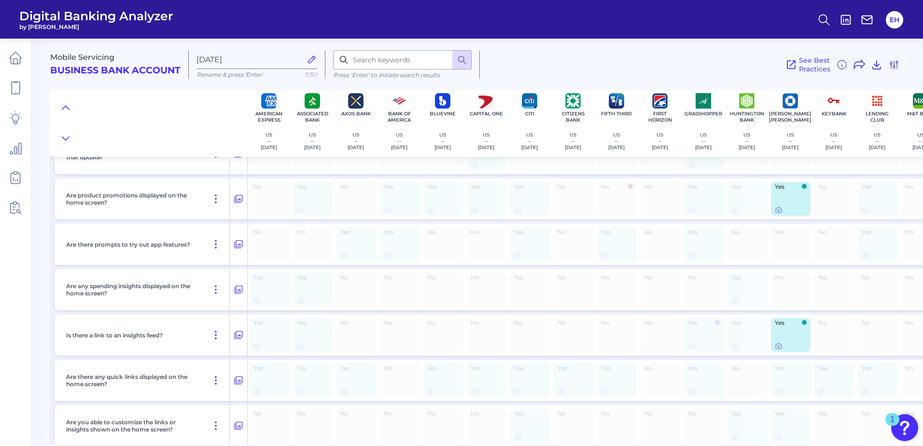
scroll to position [1401, 0]
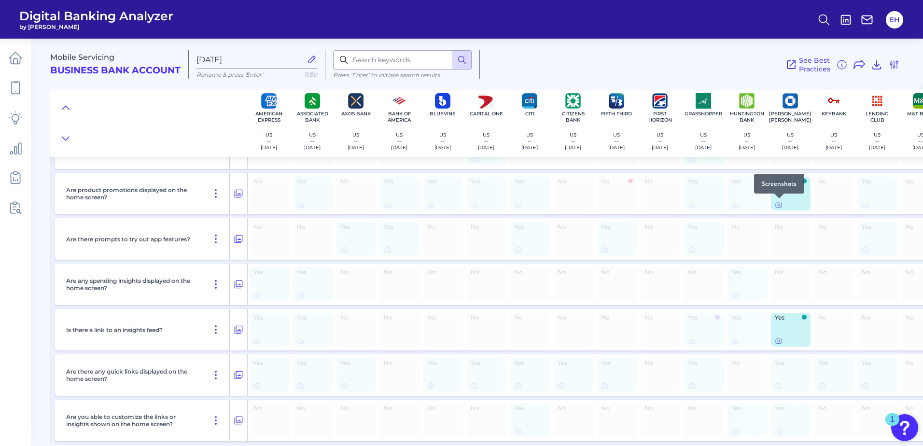
click at [779, 203] on div at bounding box center [780, 199] width 10 height 10
click at [779, 207] on icon at bounding box center [779, 205] width 8 height 8
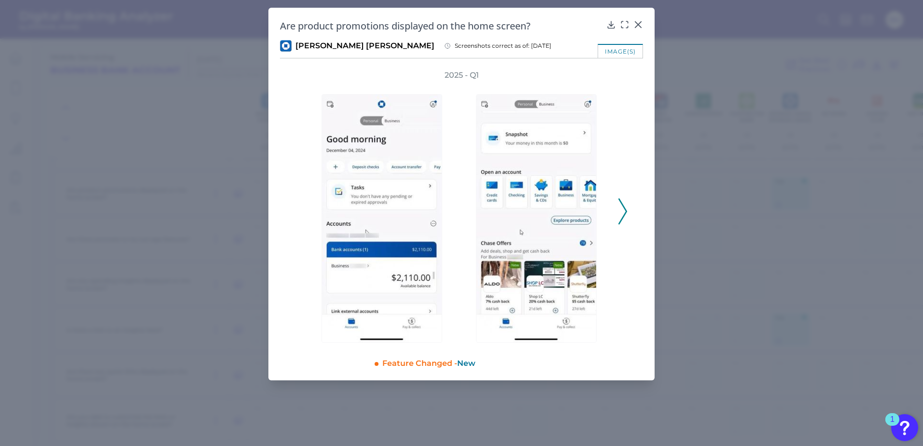
click at [625, 215] on polyline at bounding box center [622, 211] width 7 height 25
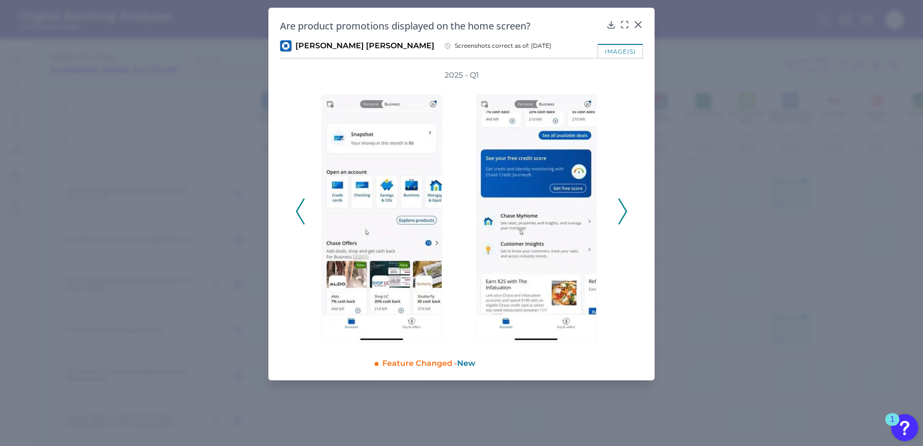
click at [625, 215] on polyline at bounding box center [622, 211] width 7 height 25
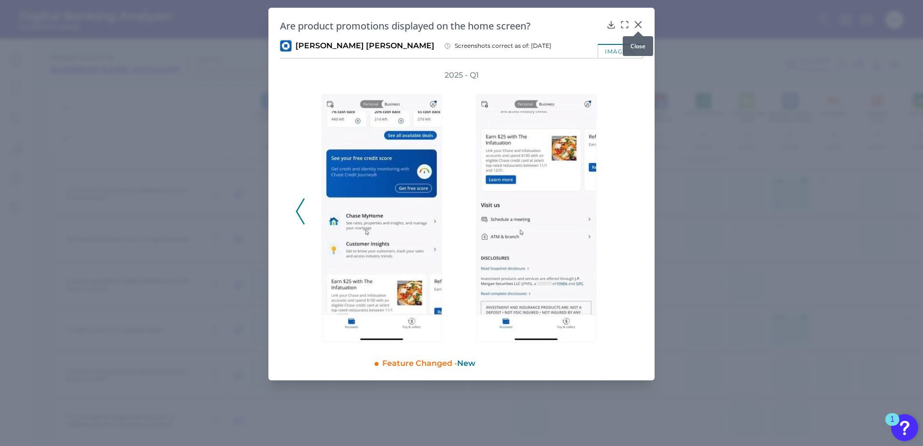
click at [639, 24] on icon at bounding box center [639, 25] width 6 height 6
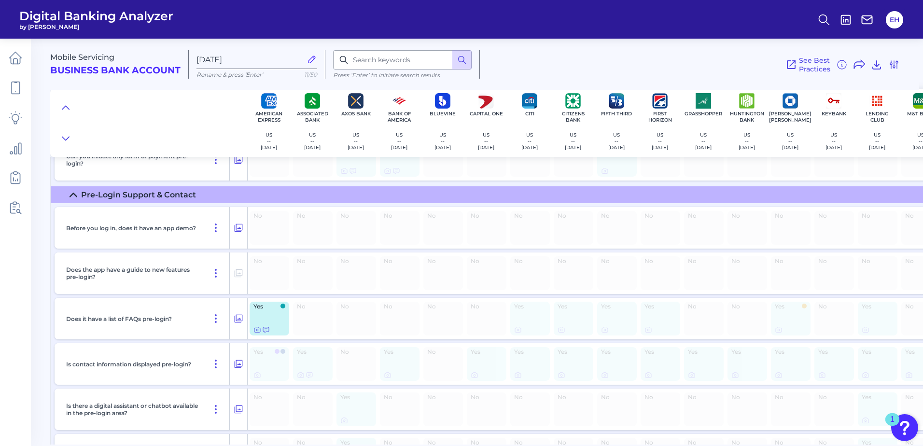
scroll to position [193, 0]
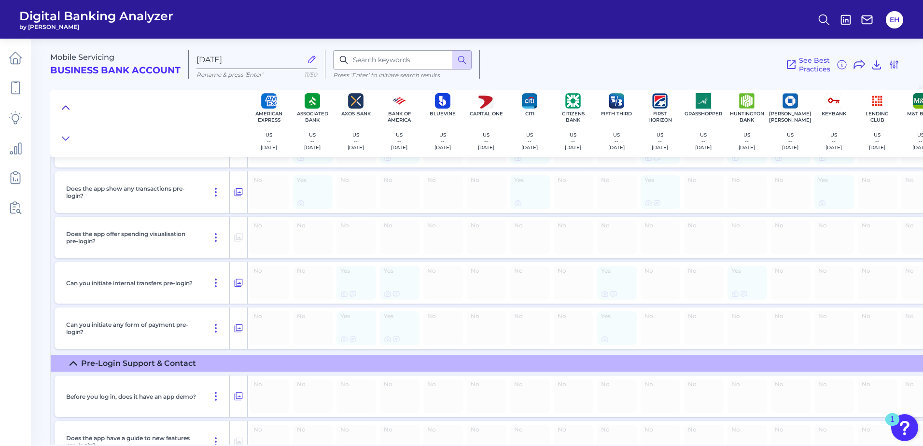
click at [67, 106] on icon at bounding box center [66, 108] width 8 height 10
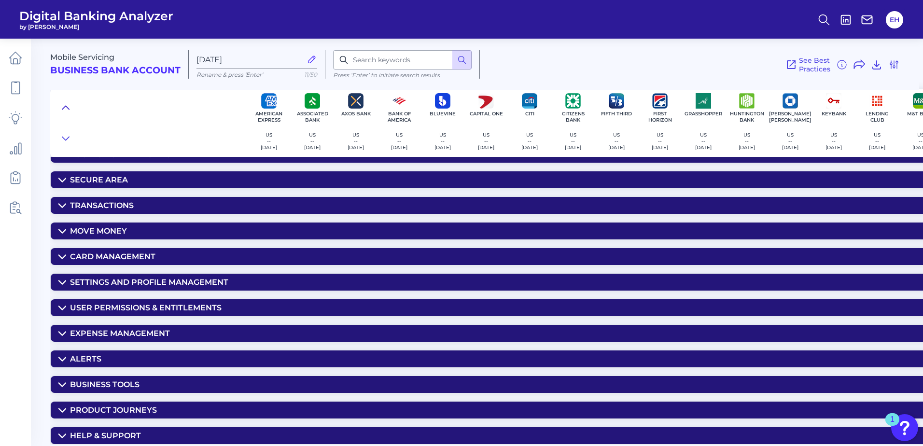
scroll to position [74, 0]
click at [896, 67] on icon at bounding box center [895, 65] width 12 height 12
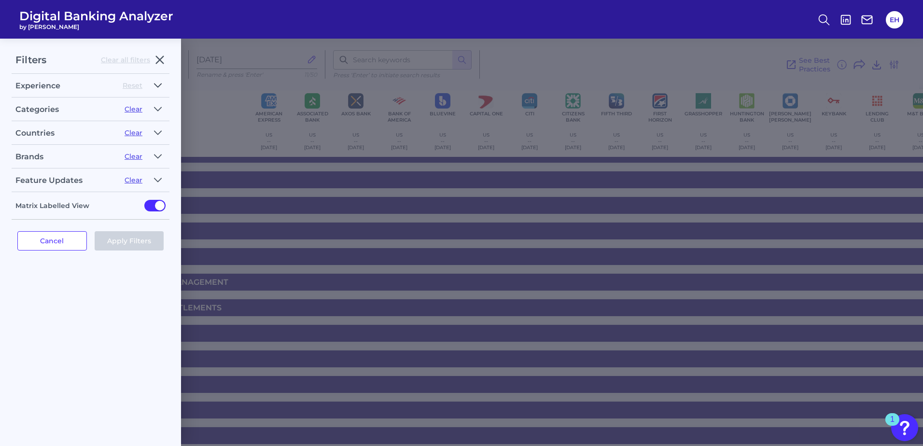
click at [164, 82] on button "button" at bounding box center [157, 85] width 15 height 15
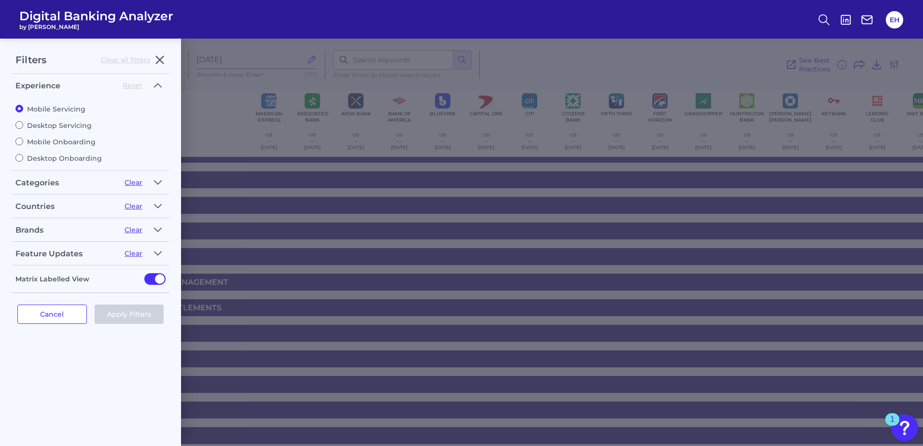
click at [66, 142] on label "Mobile Onboarding" at bounding box center [90, 142] width 150 height 9
click at [23, 142] on input "Mobile Onboarding" at bounding box center [19, 142] width 8 height 8
radio input "true"
radio input "false"
click at [128, 320] on button "Apply Filters" at bounding box center [130, 314] width 70 height 19
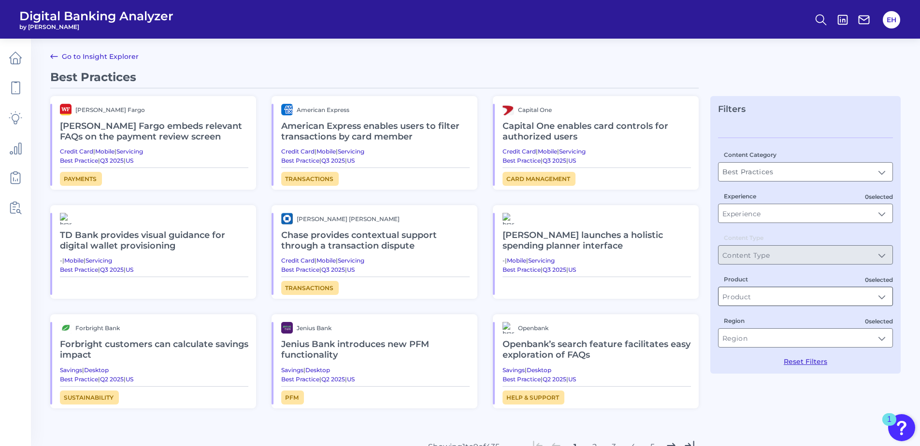
click at [751, 293] on input "Product" at bounding box center [805, 296] width 174 height 18
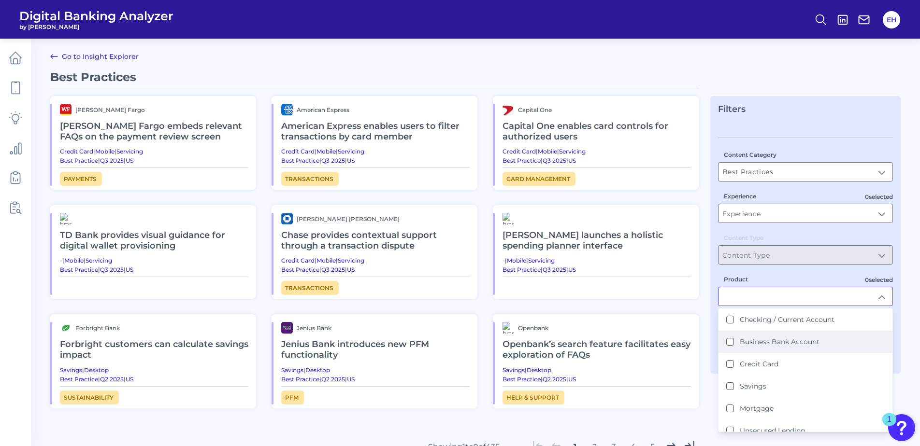
click at [766, 338] on label "Business Bank Account" at bounding box center [779, 342] width 80 height 9
type input "Business Bank Account"
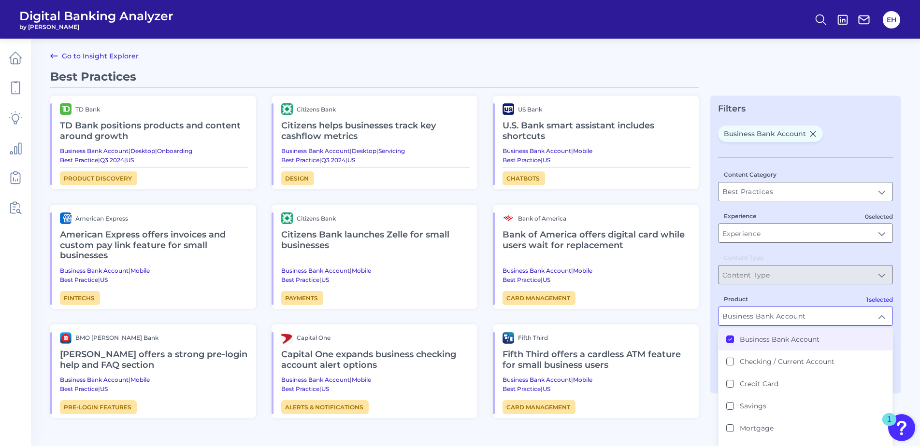
click at [840, 146] on div "Business Bank Account Content Category Best Practices Best Practices 0 selected…" at bounding box center [805, 256] width 175 height 260
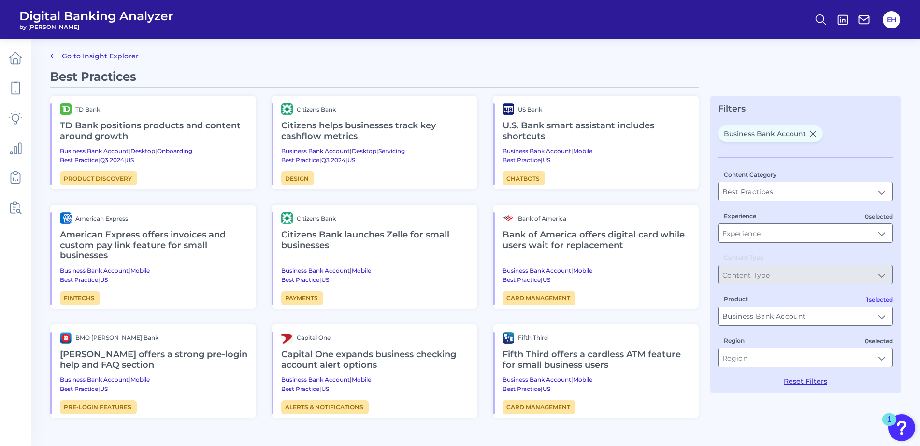
click at [386, 129] on h2 "Citizens helps businesses track key cashflow metrics" at bounding box center [375, 131] width 188 height 32
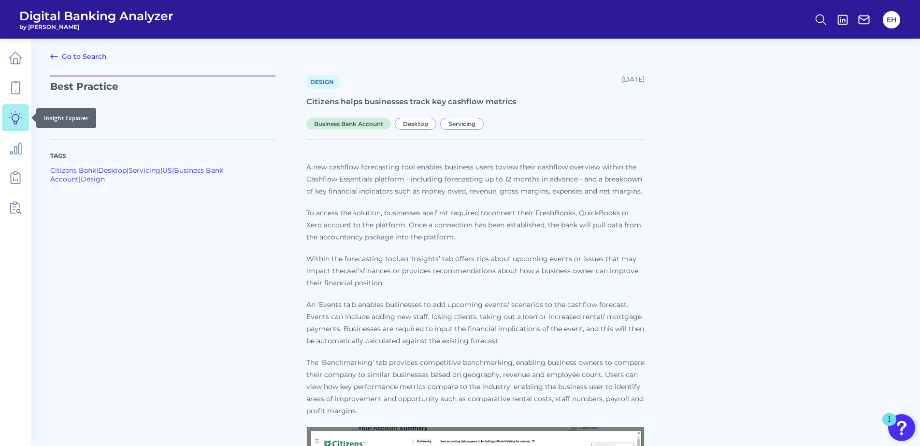
click at [11, 121] on icon at bounding box center [16, 118] width 14 height 14
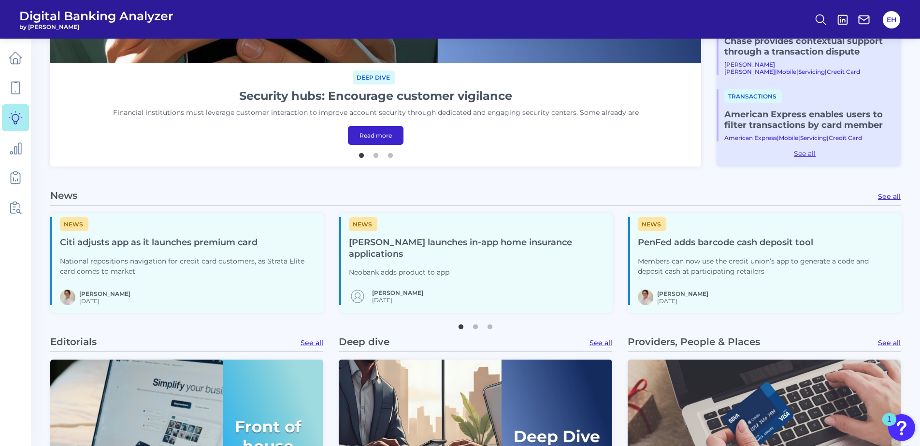
scroll to position [386, 0]
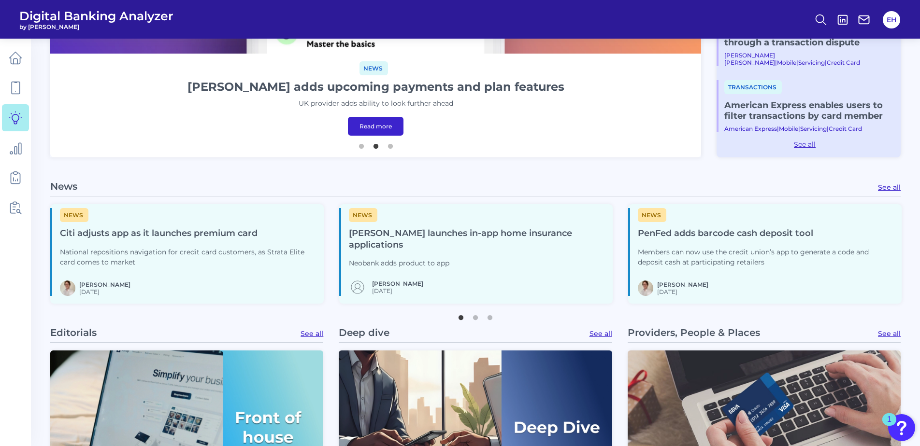
click at [882, 191] on link "See all" at bounding box center [889, 187] width 23 height 9
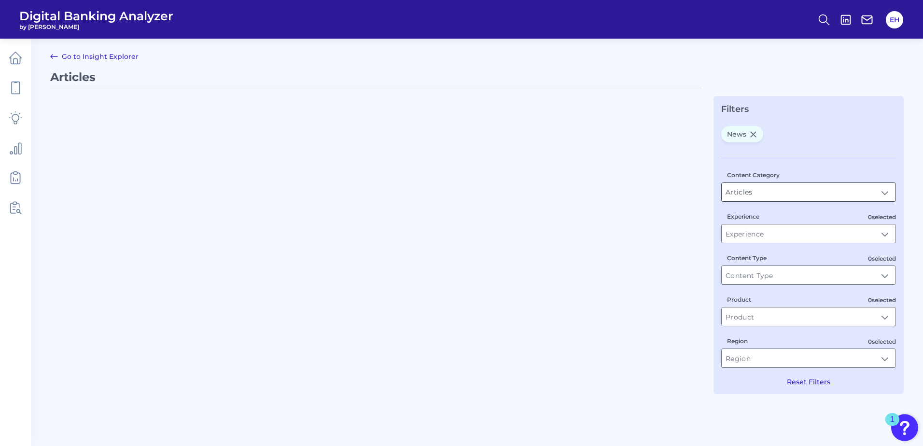
type input "News"
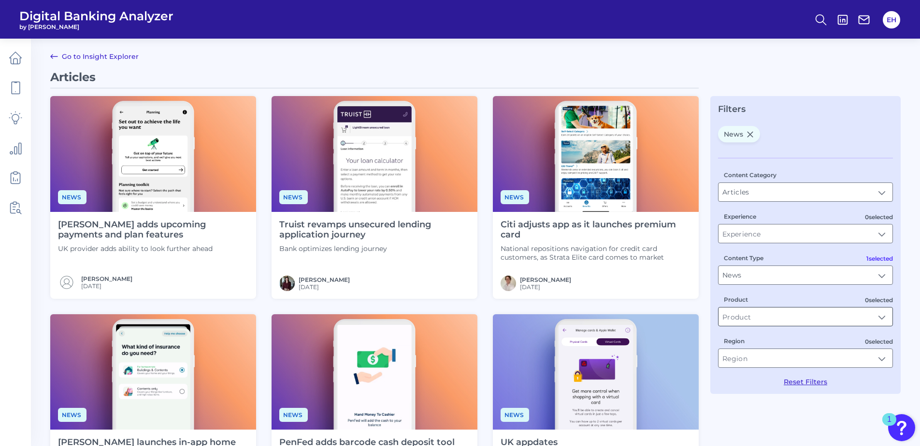
click at [750, 314] on input "Product" at bounding box center [805, 317] width 174 height 18
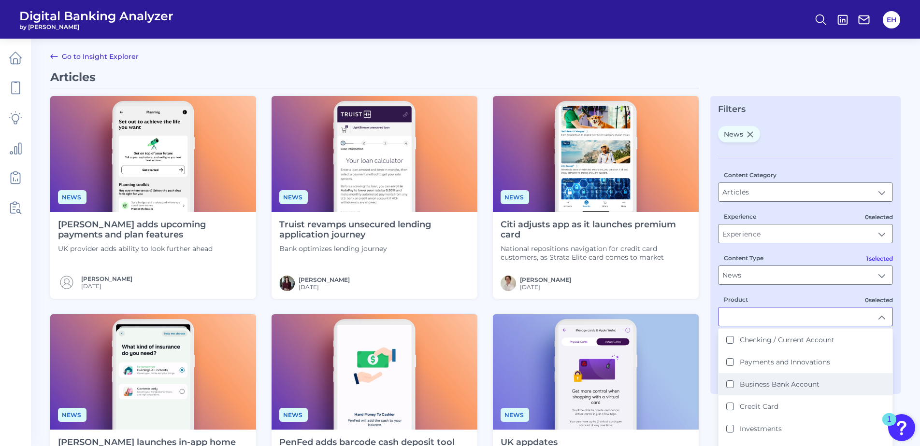
click at [765, 377] on li "Business Bank Account" at bounding box center [805, 384] width 174 height 22
type input "Business Bank Account"
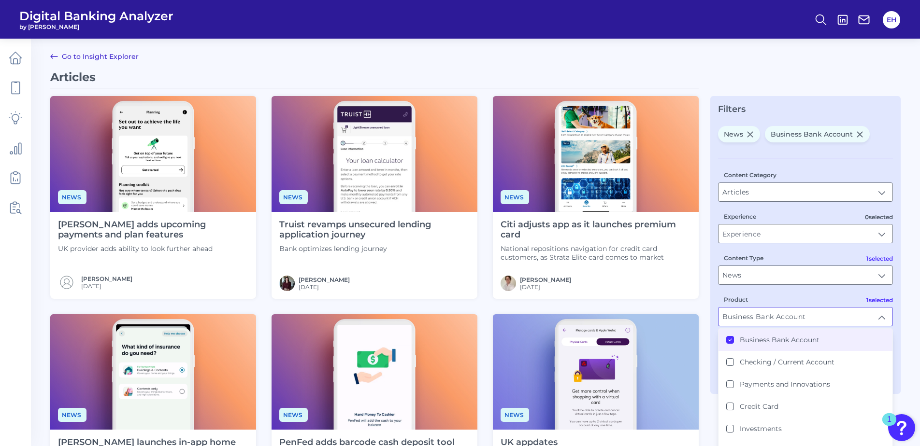
scroll to position [0, 0]
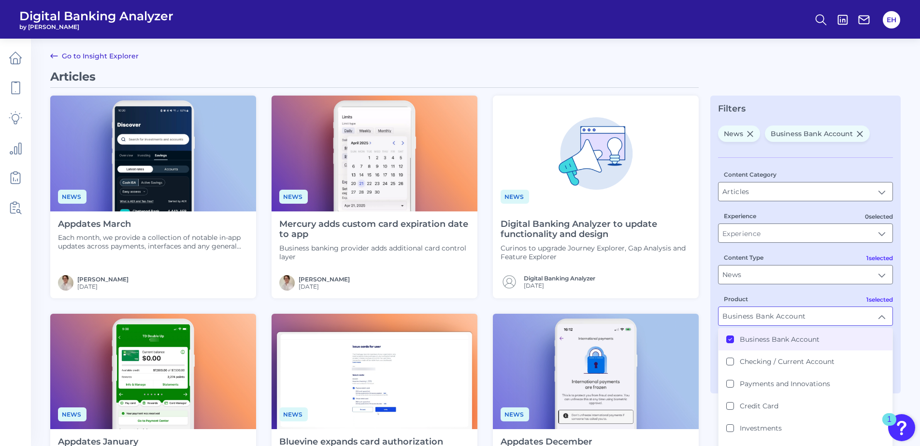
click at [691, 309] on div "News Appdates March Each month, we provide a collection of notable in-app updat…" at bounding box center [374, 415] width 648 height 639
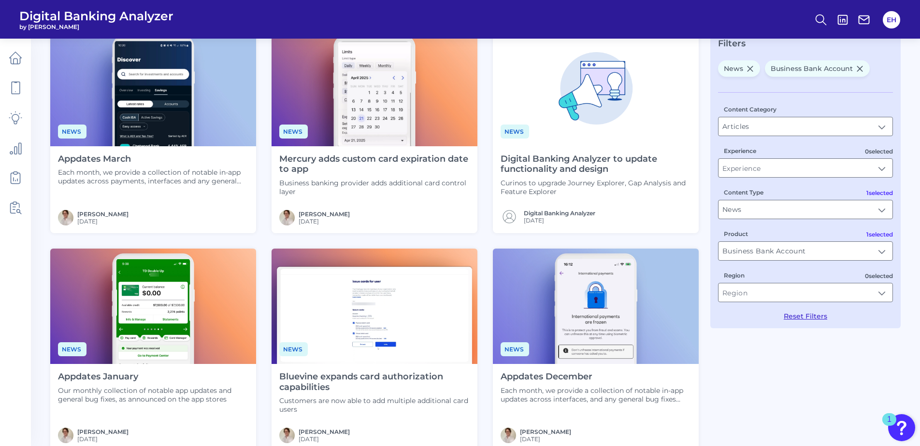
scroll to position [49, 0]
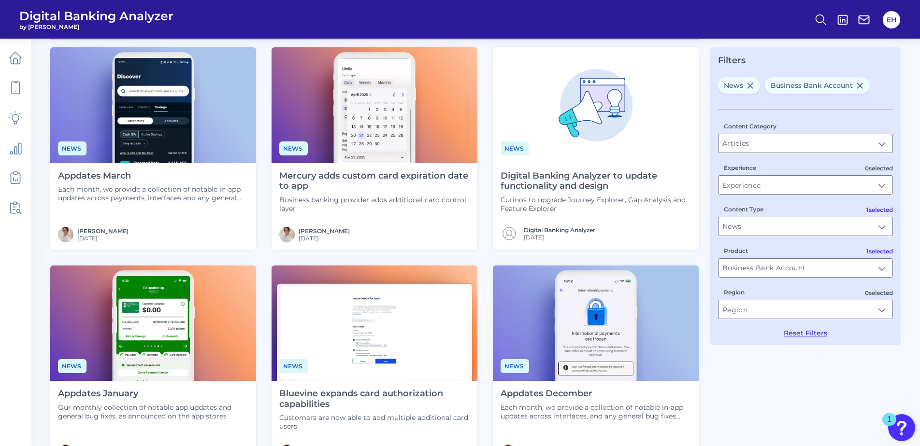
click at [748, 85] on icon at bounding box center [750, 86] width 8 height 8
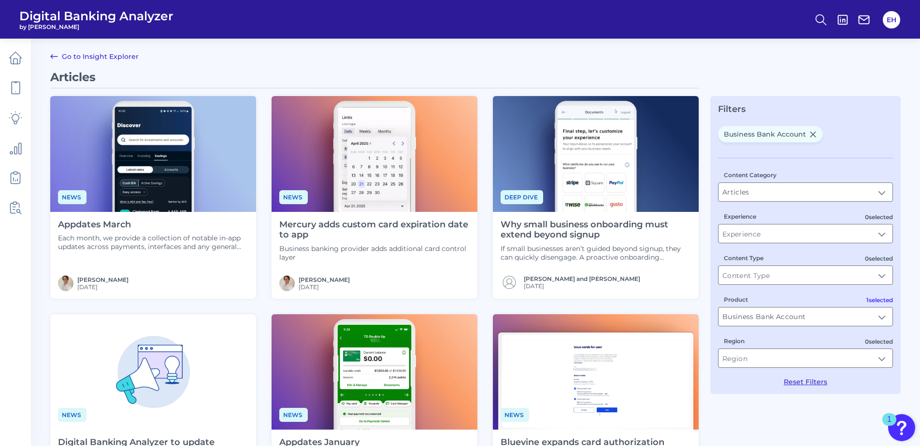
click at [575, 234] on h4 "Why small business onboarding must extend beyond signup" at bounding box center [595, 230] width 190 height 21
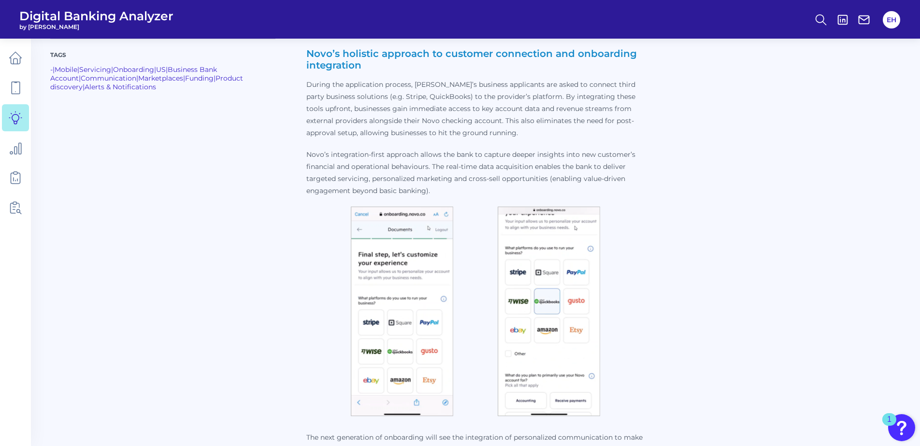
scroll to position [1449, 0]
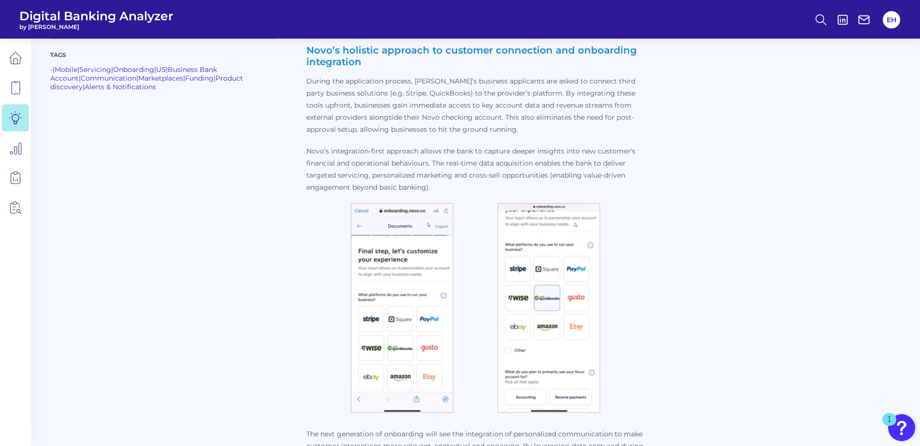
click at [355, 208] on img at bounding box center [402, 308] width 102 height 210
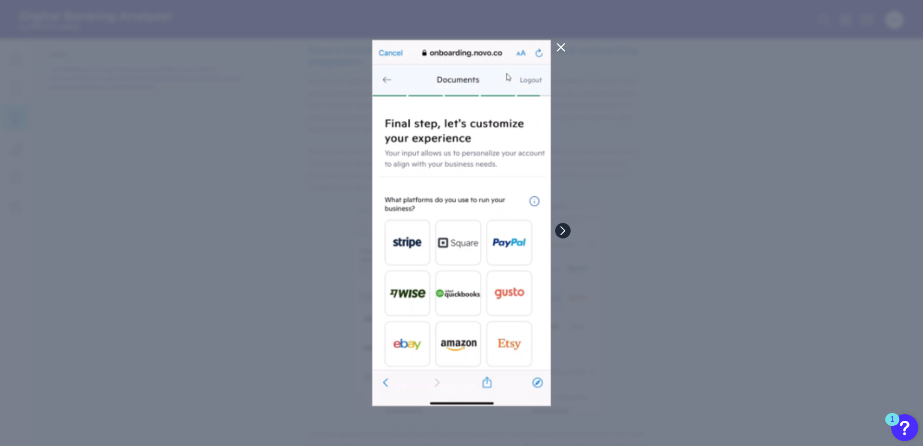
click at [564, 232] on icon at bounding box center [563, 231] width 4 height 8
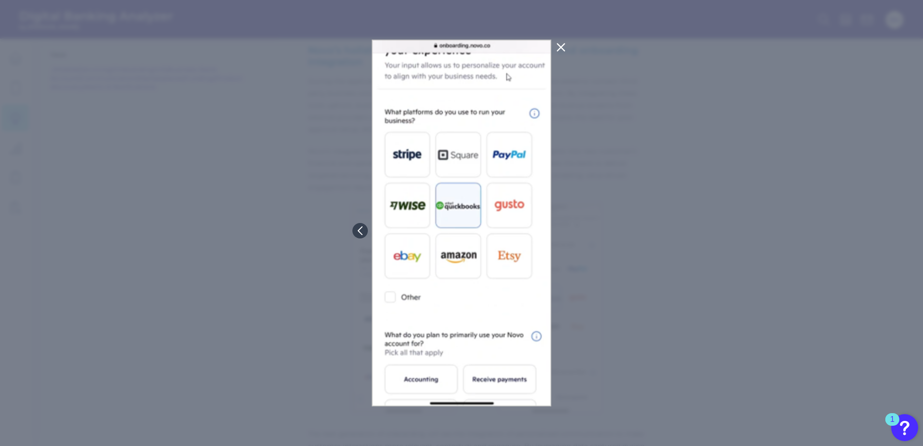
click at [564, 48] on icon at bounding box center [561, 48] width 12 height 12
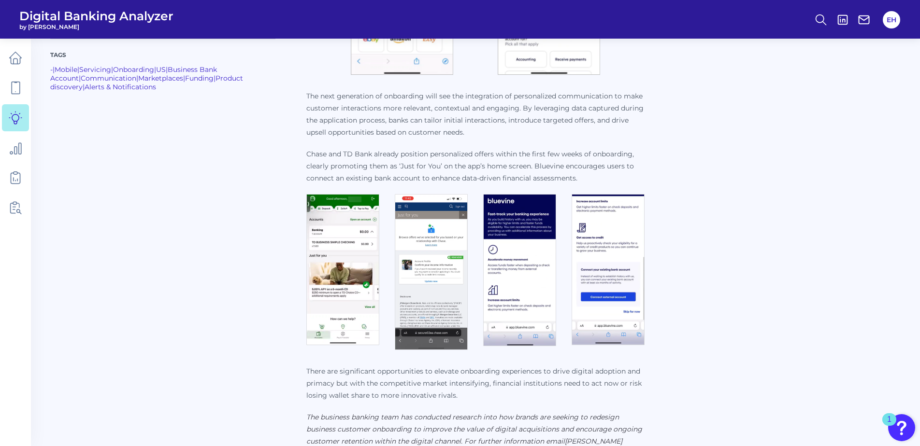
scroll to position [1835, 0]
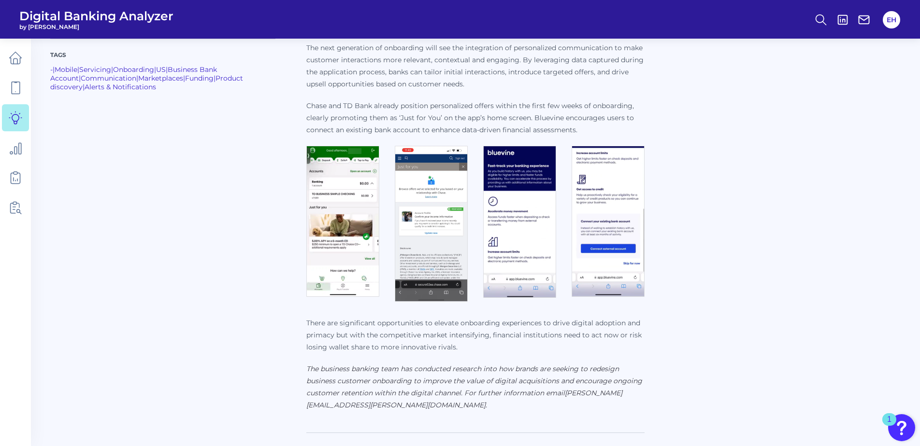
click at [514, 227] on img at bounding box center [519, 222] width 73 height 152
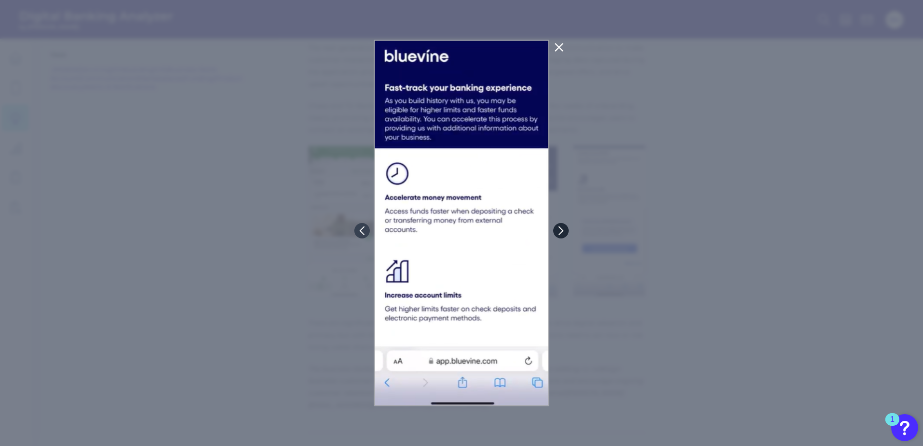
click at [559, 227] on icon at bounding box center [561, 231] width 9 height 9
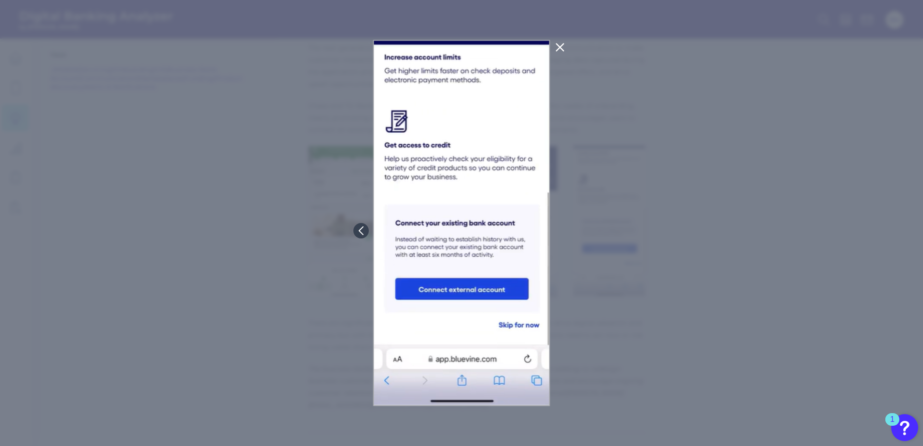
click at [558, 47] on icon at bounding box center [560, 48] width 12 height 12
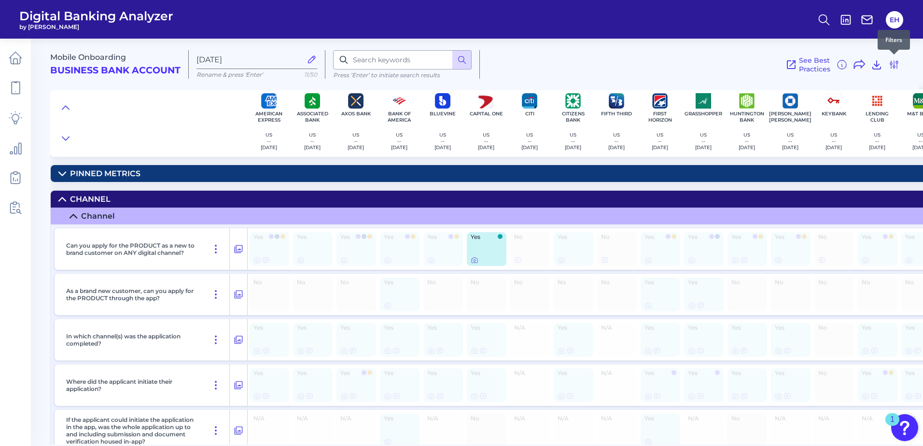
drag, startPoint x: 895, startPoint y: 67, endPoint x: 394, endPoint y: 161, distance: 509.7
click at [894, 66] on icon at bounding box center [895, 65] width 12 height 12
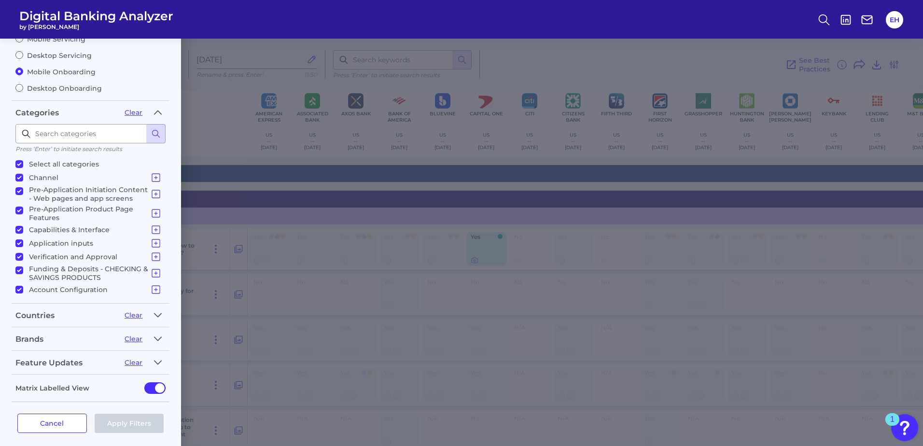
scroll to position [76, 0]
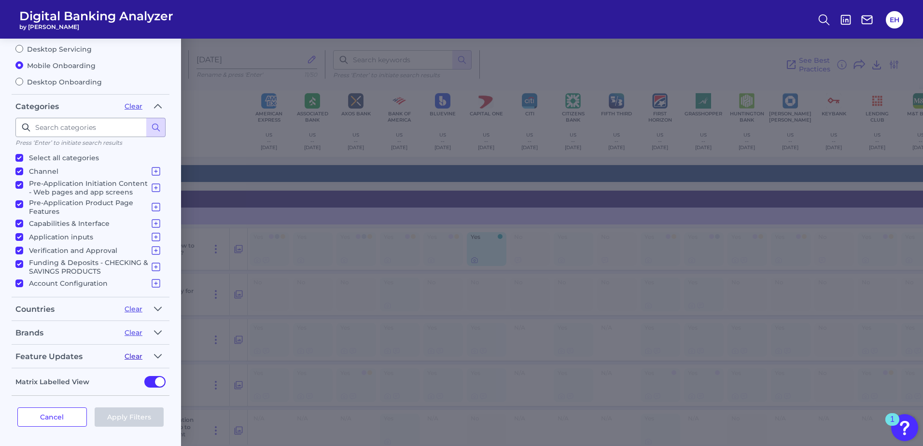
click at [136, 356] on button "Clear" at bounding box center [134, 356] width 18 height 9
click at [157, 355] on icon "button" at bounding box center [158, 357] width 8 height 12
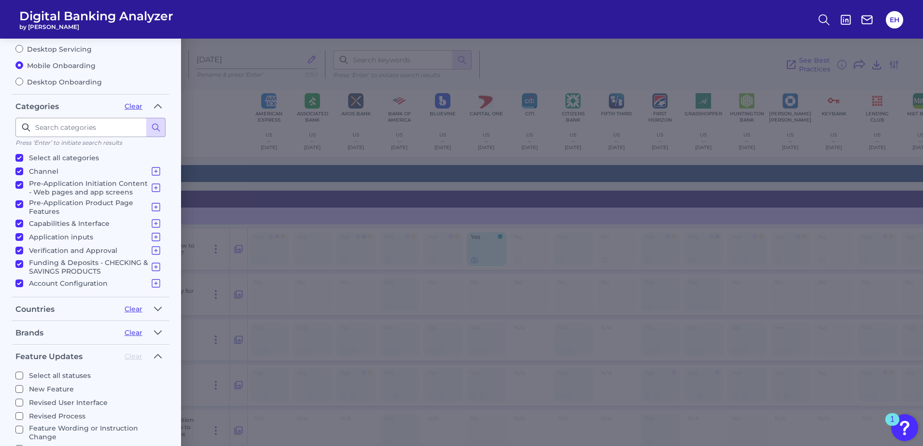
click at [59, 376] on p "Select all statuses" at bounding box center [60, 376] width 62 height 12
click at [23, 376] on input "Select all statuses" at bounding box center [19, 376] width 8 height 8
checkbox input "true"
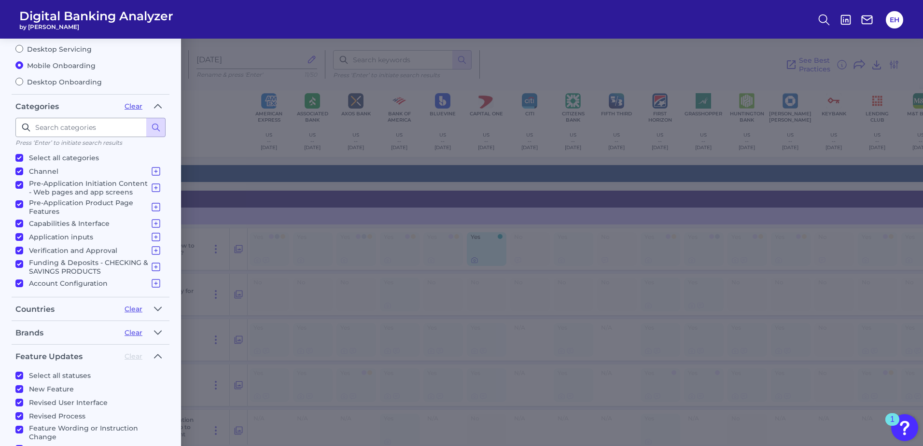
checkbox input "true"
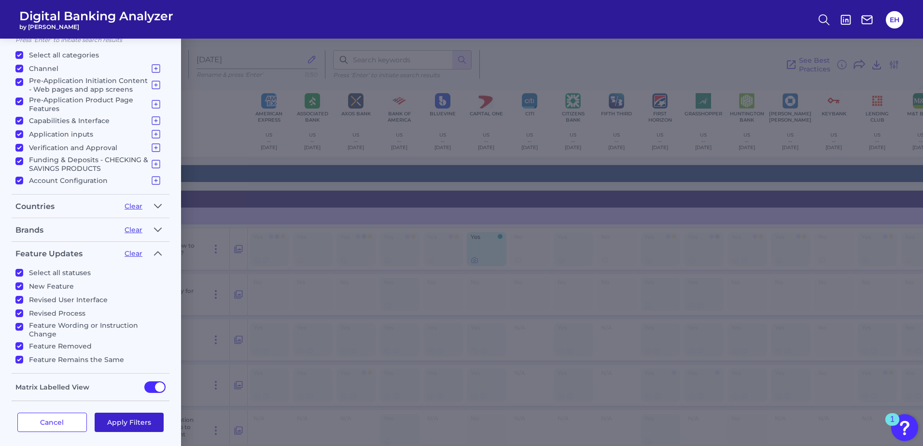
scroll to position [185, 0]
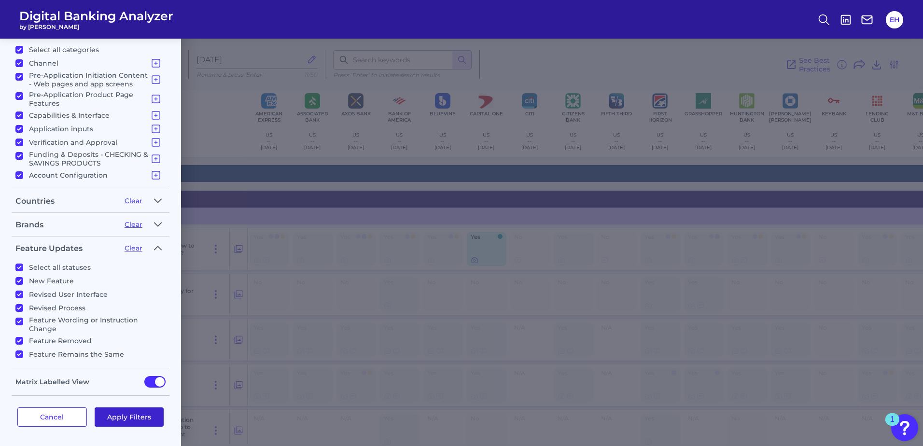
click at [130, 415] on button "Apply Filters" at bounding box center [130, 417] width 70 height 19
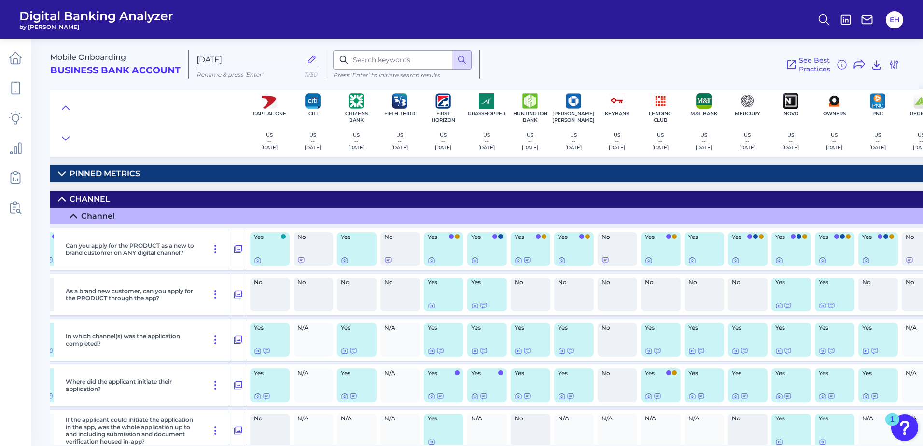
scroll to position [0, 264]
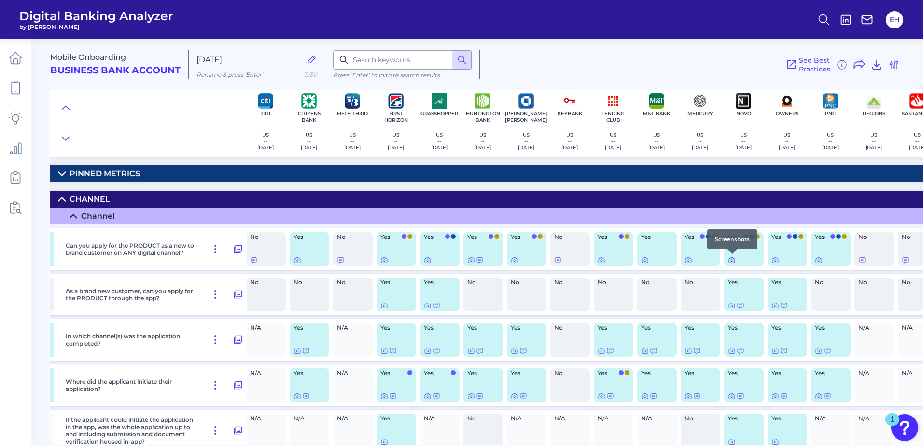
click at [731, 259] on icon at bounding box center [732, 260] width 8 height 8
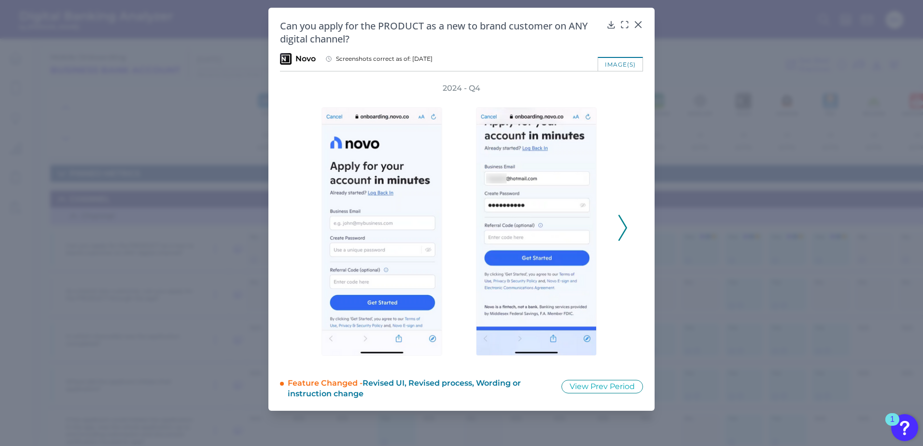
click at [621, 225] on icon at bounding box center [623, 228] width 9 height 26
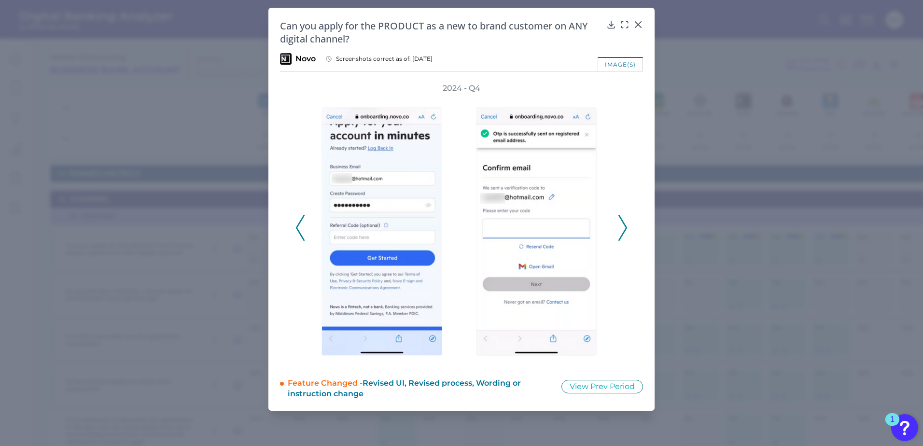
click at [292, 236] on div "2024 - Q4" at bounding box center [461, 223] width 363 height 280
click at [293, 233] on div "2024 - Q4" at bounding box center [461, 223] width 363 height 280
click at [621, 25] on icon at bounding box center [625, 25] width 10 height 10
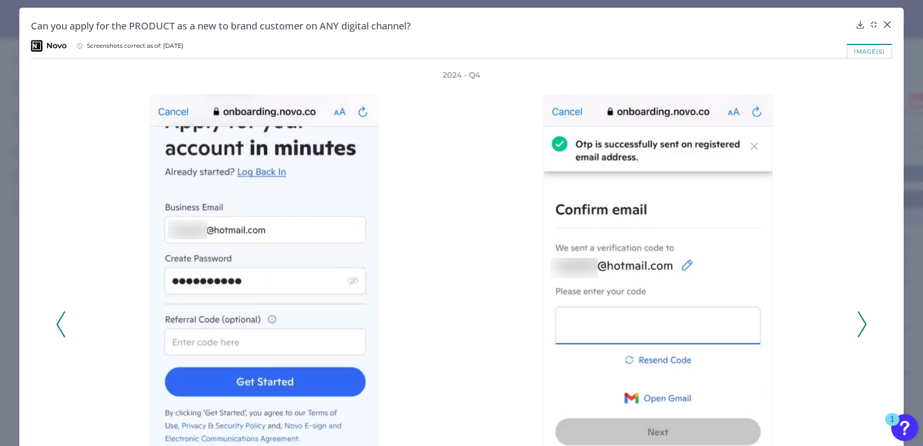
click at [57, 326] on icon at bounding box center [61, 325] width 9 height 26
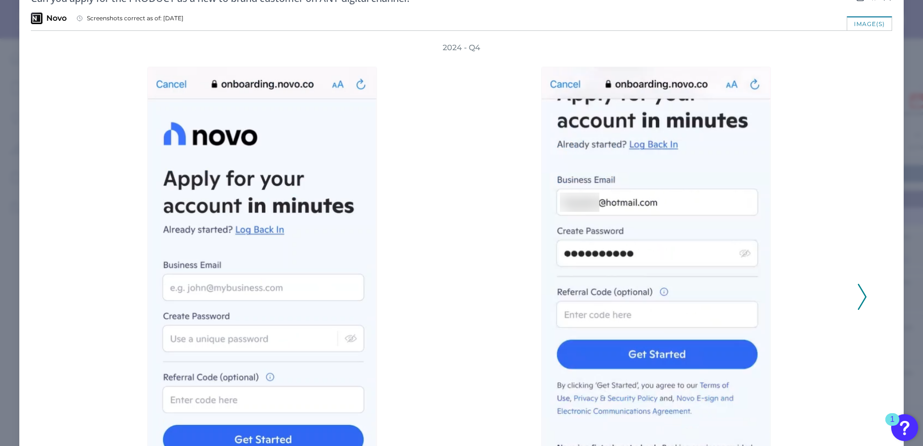
scroll to position [48, 0]
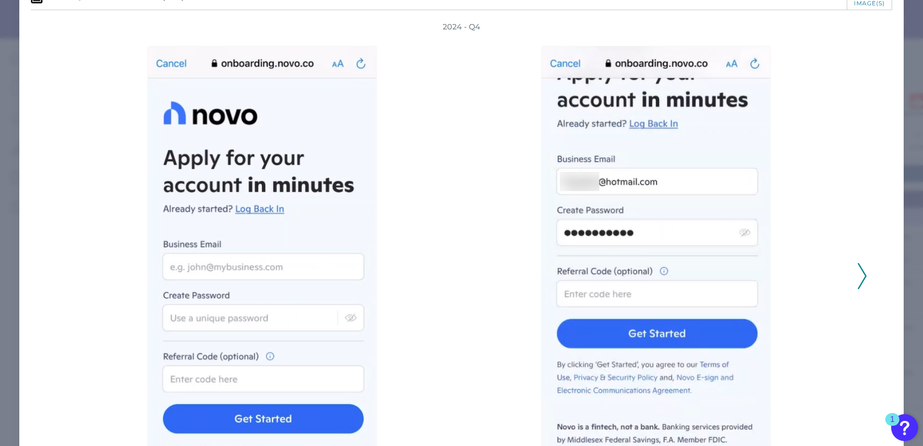
click at [862, 274] on polyline at bounding box center [862, 276] width 7 height 25
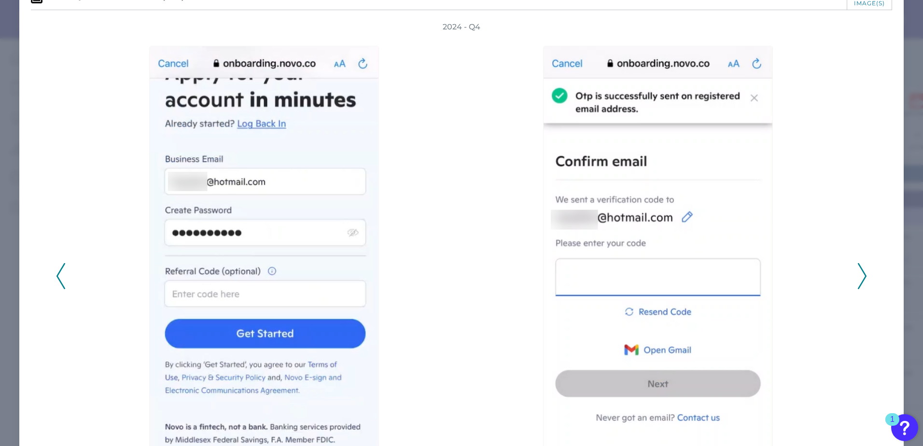
click at [862, 274] on polyline at bounding box center [862, 276] width 7 height 25
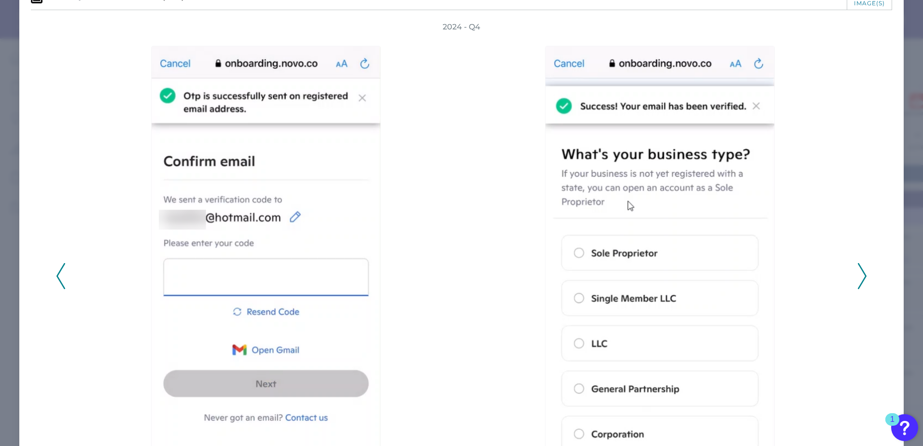
click at [862, 274] on polyline at bounding box center [862, 276] width 7 height 25
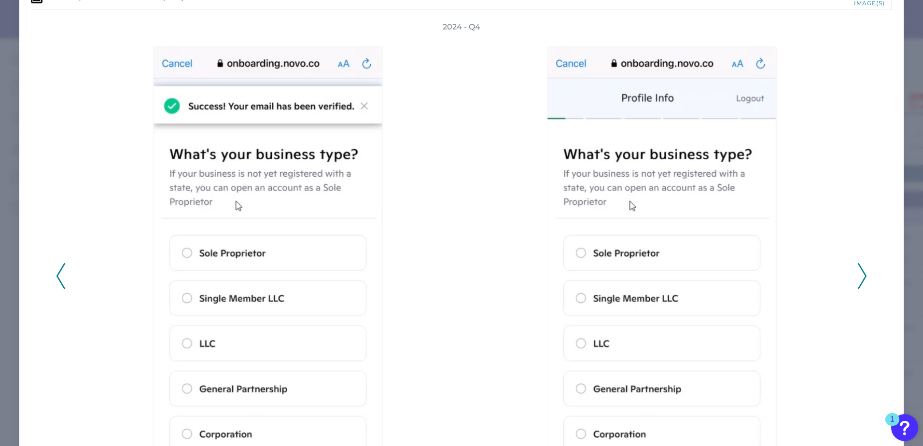
click at [860, 274] on icon at bounding box center [862, 276] width 9 height 26
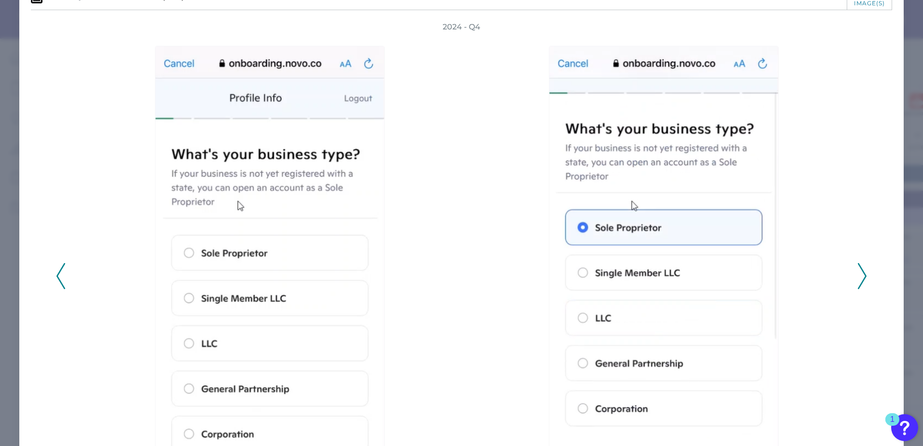
click at [860, 274] on icon at bounding box center [862, 276] width 9 height 26
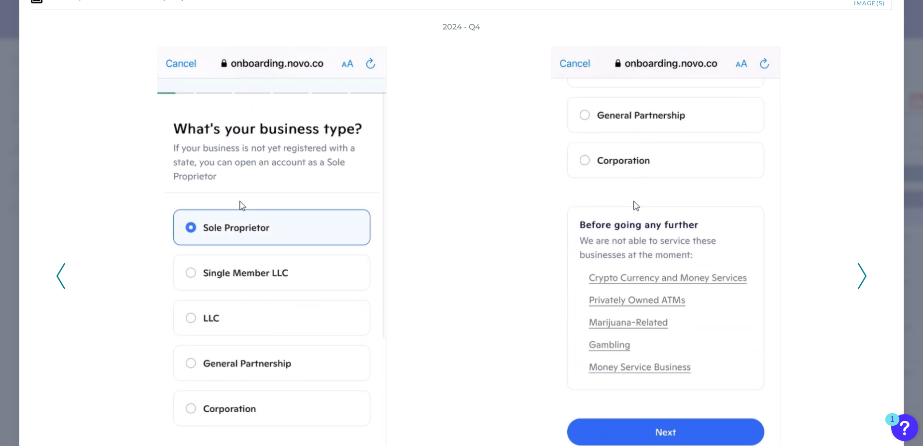
click at [860, 274] on icon at bounding box center [862, 276] width 9 height 26
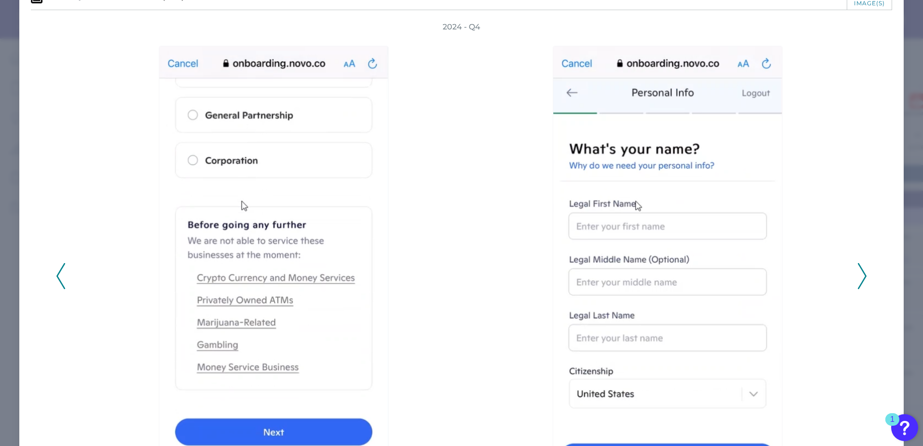
click at [860, 274] on icon at bounding box center [862, 276] width 9 height 26
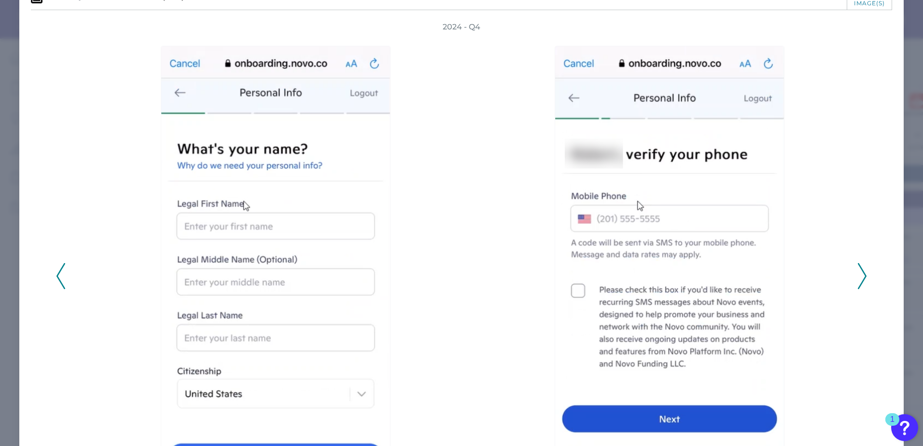
click at [860, 274] on icon at bounding box center [862, 276] width 9 height 26
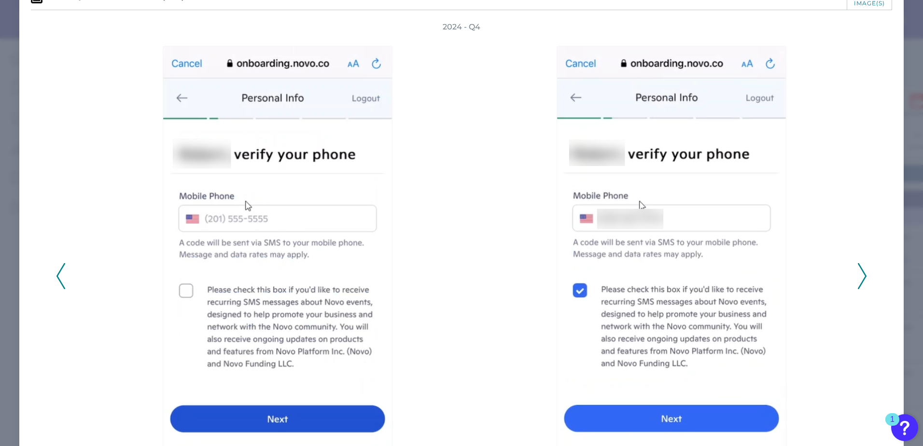
click at [860, 274] on icon at bounding box center [862, 276] width 9 height 26
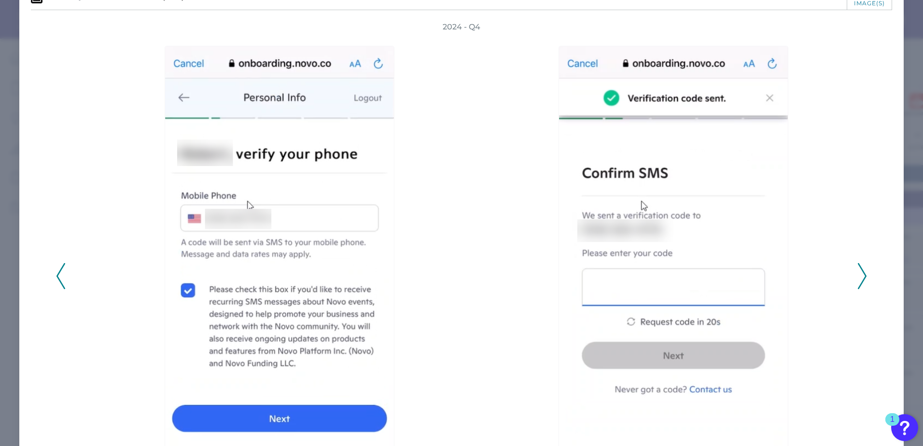
click at [860, 274] on icon at bounding box center [862, 276] width 9 height 26
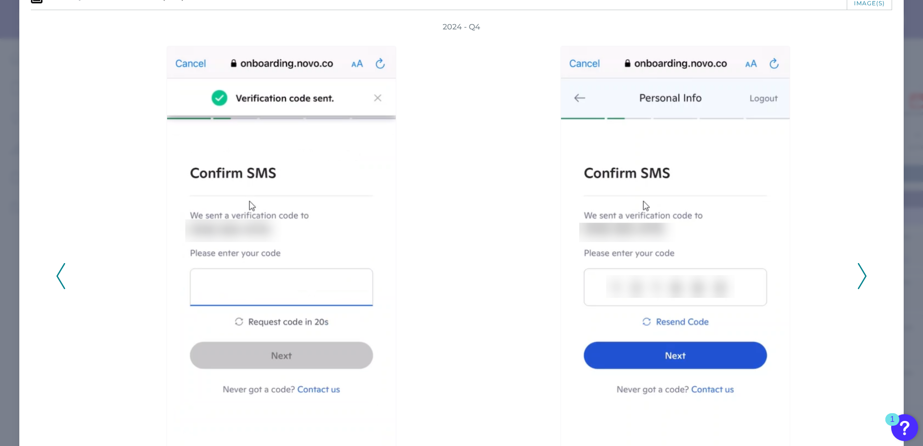
click at [860, 274] on icon at bounding box center [862, 276] width 9 height 26
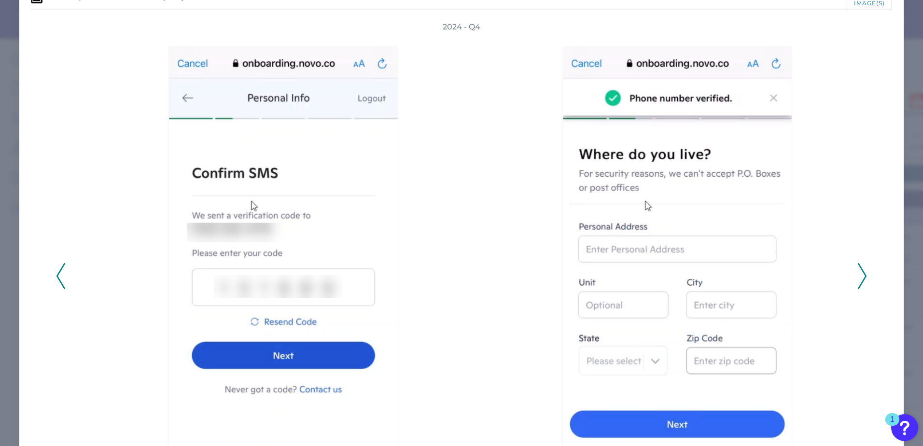
click at [860, 274] on icon at bounding box center [862, 276] width 9 height 26
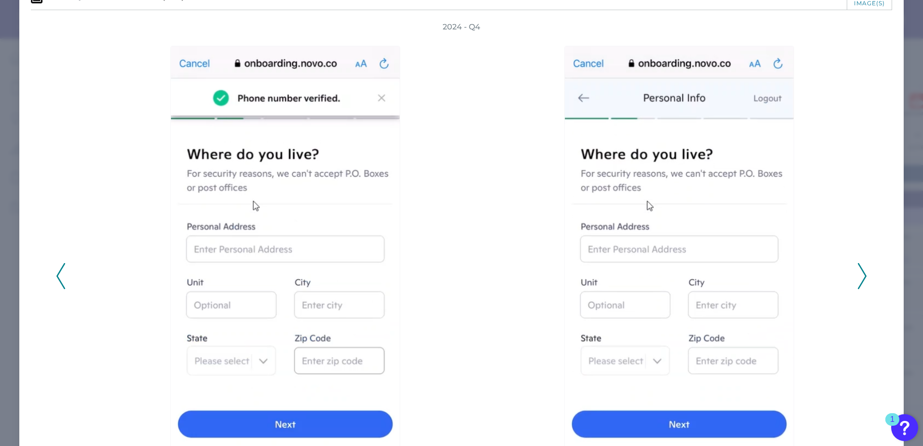
click at [860, 274] on icon at bounding box center [862, 276] width 9 height 26
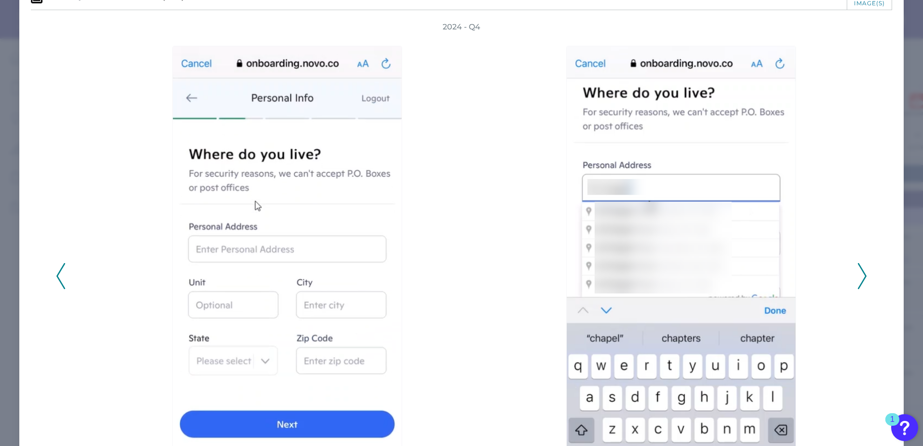
click at [860, 274] on icon at bounding box center [862, 276] width 9 height 26
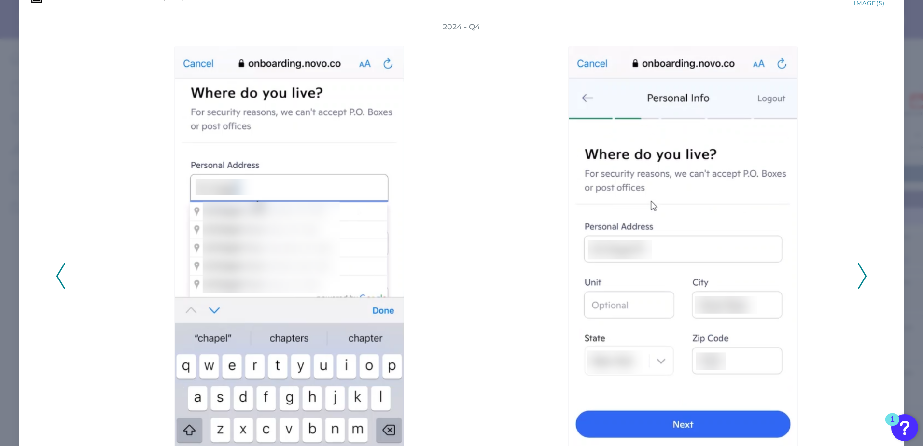
click at [860, 274] on icon at bounding box center [862, 276] width 9 height 26
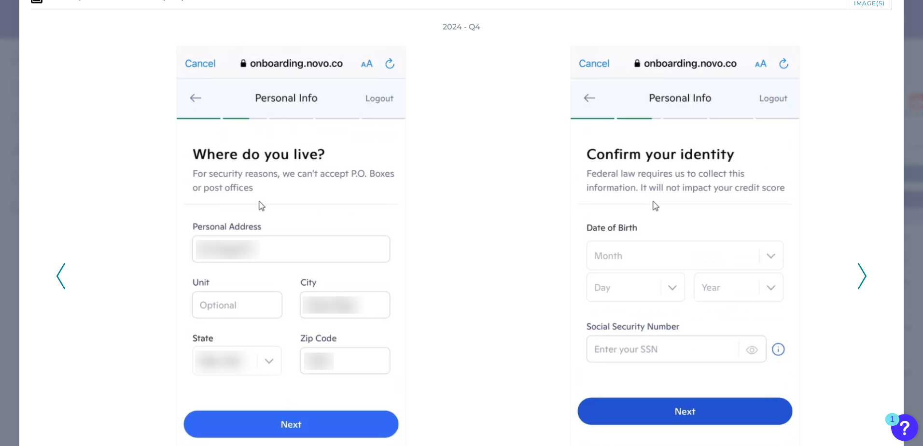
click at [858, 276] on icon at bounding box center [862, 276] width 9 height 26
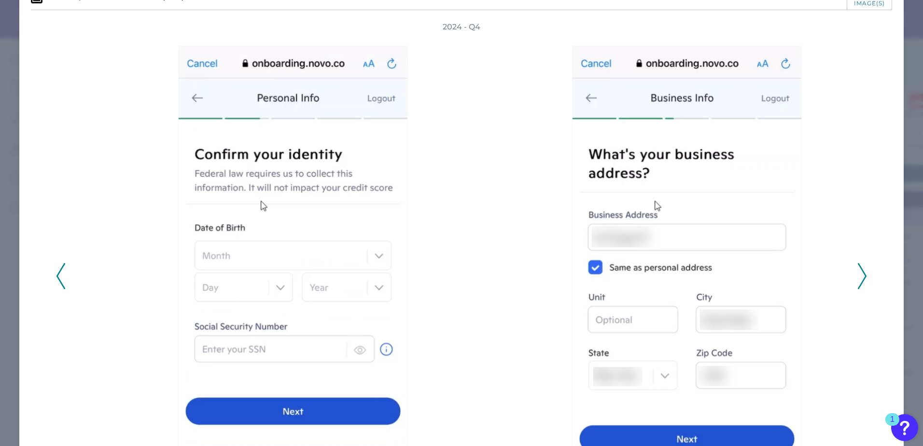
click at [858, 276] on icon at bounding box center [862, 276] width 9 height 26
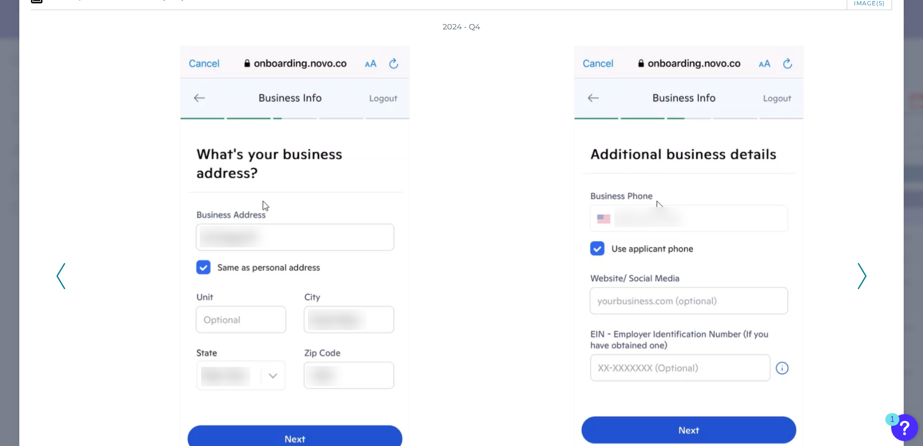
click at [858, 276] on icon at bounding box center [862, 276] width 9 height 26
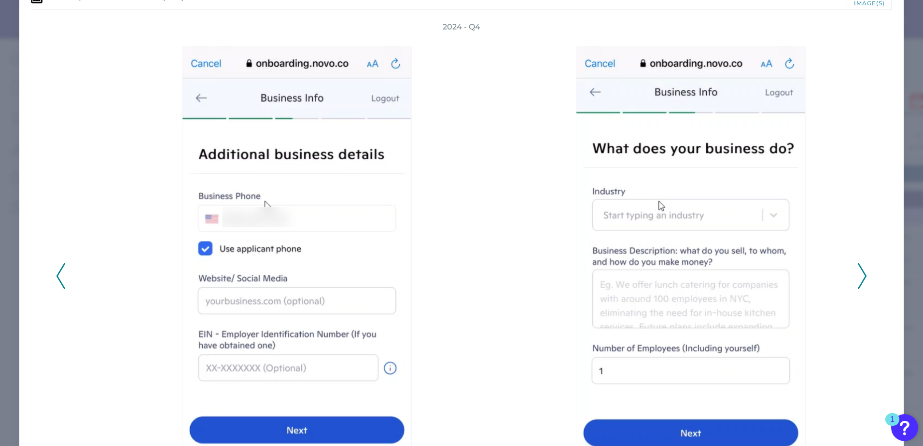
click at [858, 276] on icon at bounding box center [862, 276] width 9 height 26
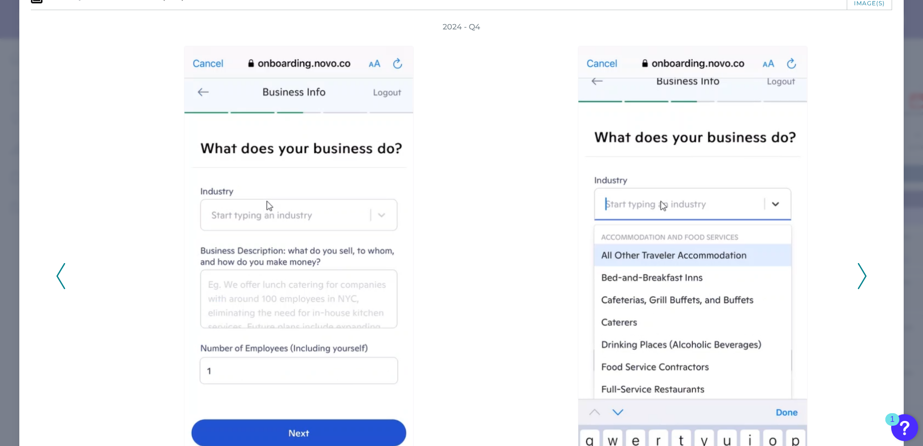
click at [858, 276] on icon at bounding box center [862, 276] width 9 height 26
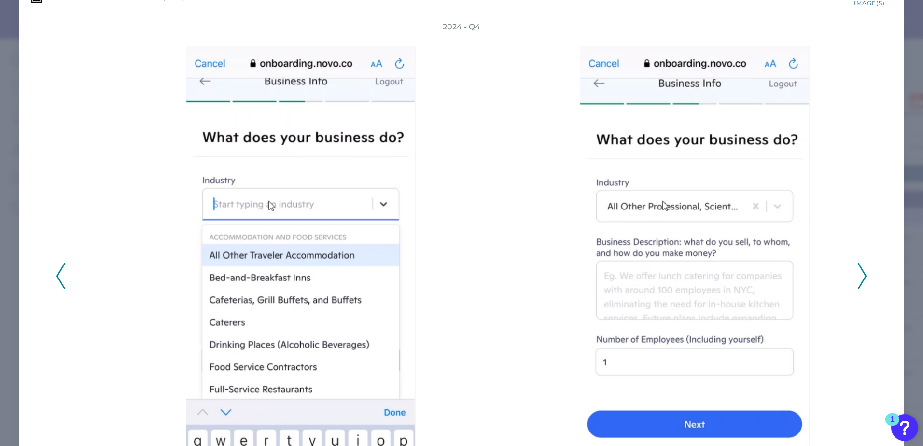
click at [858, 276] on icon at bounding box center [862, 276] width 9 height 26
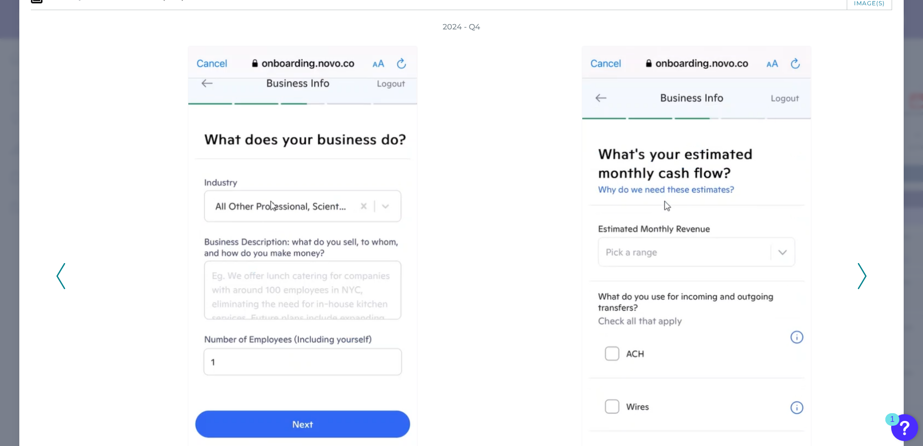
click at [858, 276] on icon at bounding box center [862, 276] width 9 height 26
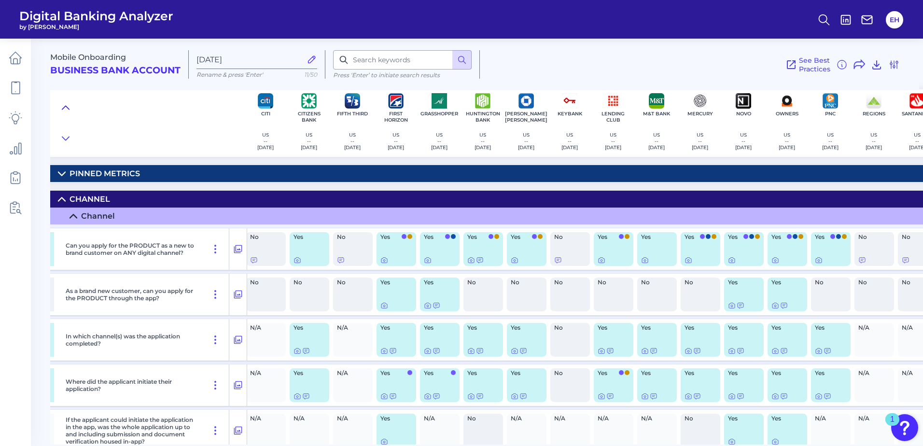
click at [65, 108] on icon at bounding box center [66, 108] width 8 height 10
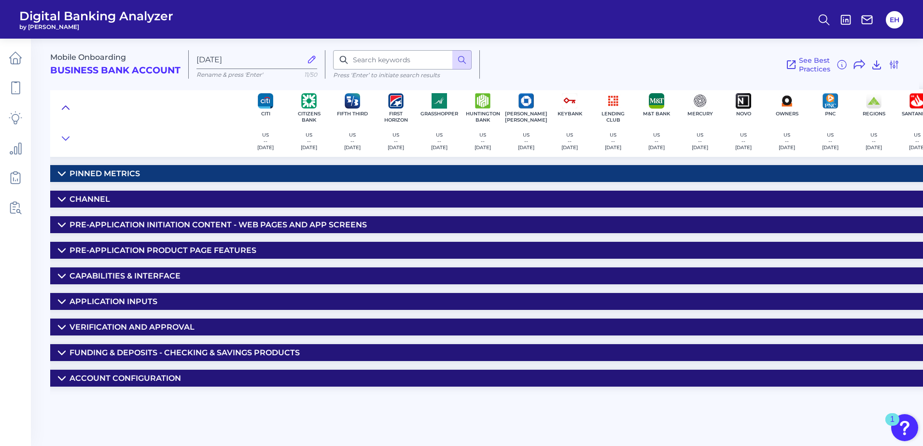
scroll to position [0, 0]
click at [80, 304] on div "Application inputs" at bounding box center [114, 301] width 88 height 9
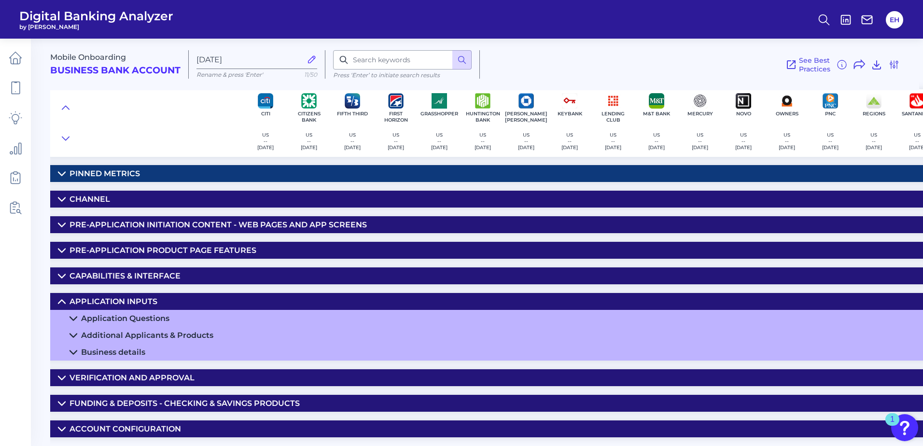
click at [165, 426] on div "Account Configuration" at bounding box center [126, 429] width 112 height 9
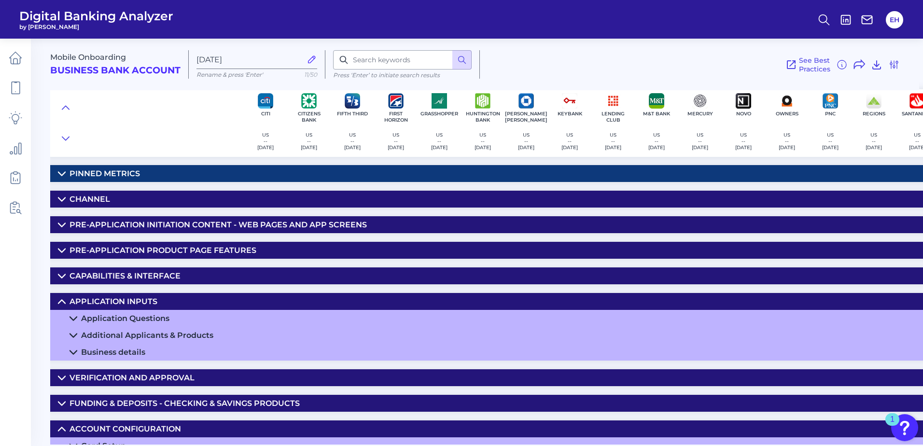
scroll to position [31, 264]
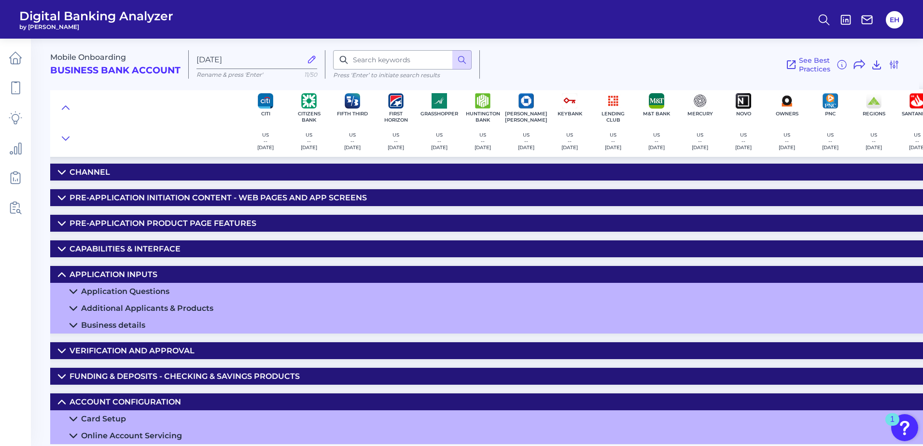
click at [168, 434] on div "Online Account Servicing" at bounding box center [131, 435] width 101 height 9
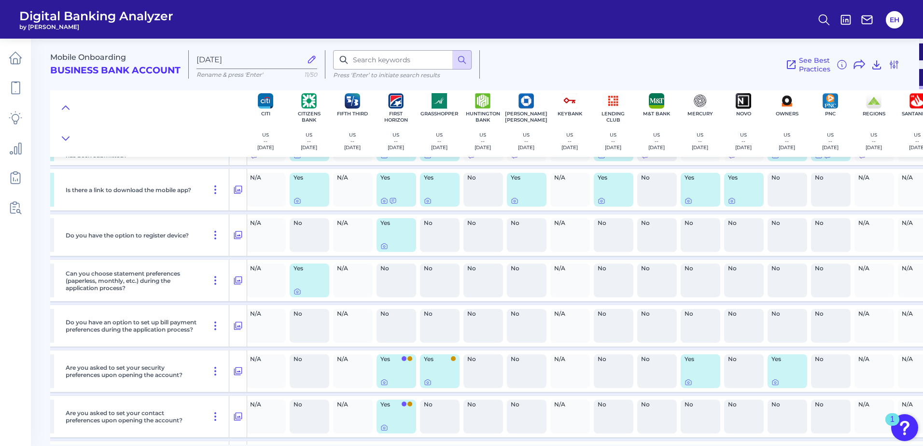
scroll to position [303, 264]
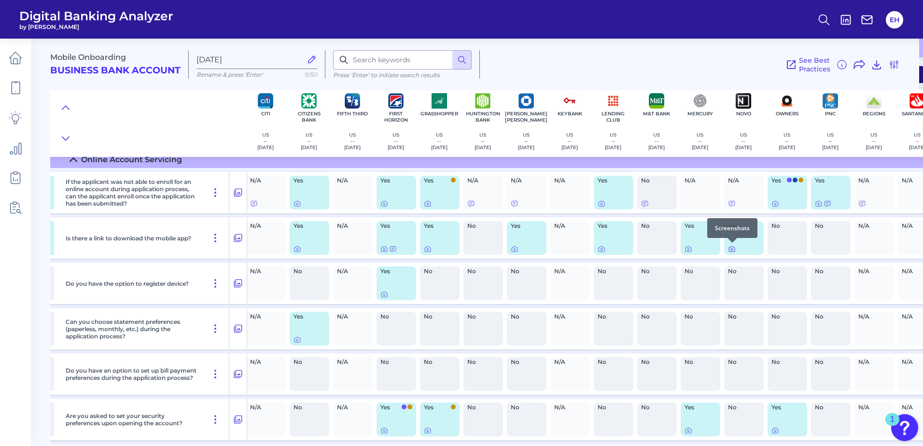
click at [732, 249] on icon at bounding box center [732, 249] width 8 height 8
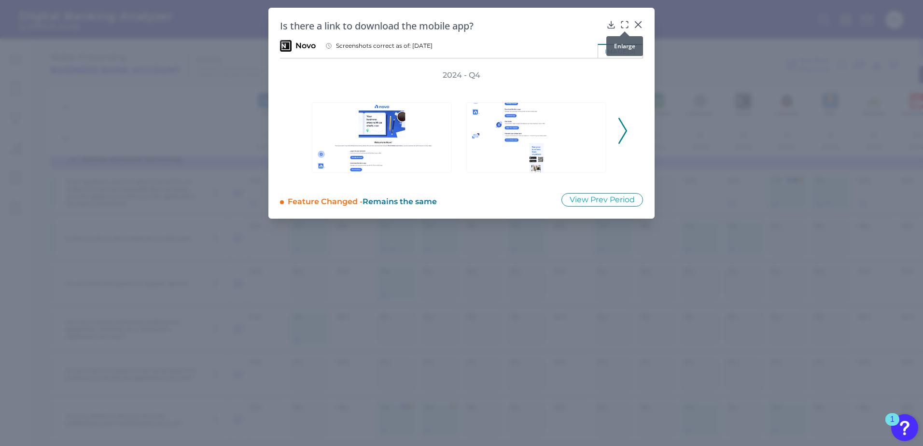
click at [624, 24] on icon at bounding box center [625, 25] width 10 height 10
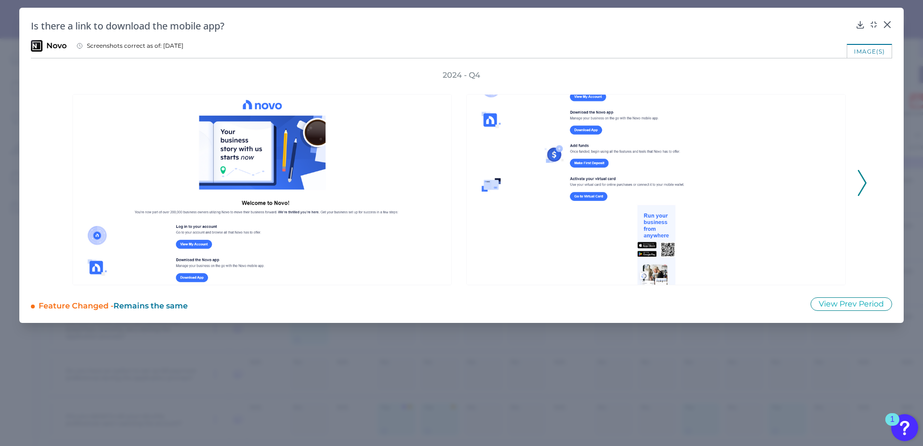
click at [859, 179] on icon at bounding box center [862, 183] width 9 height 26
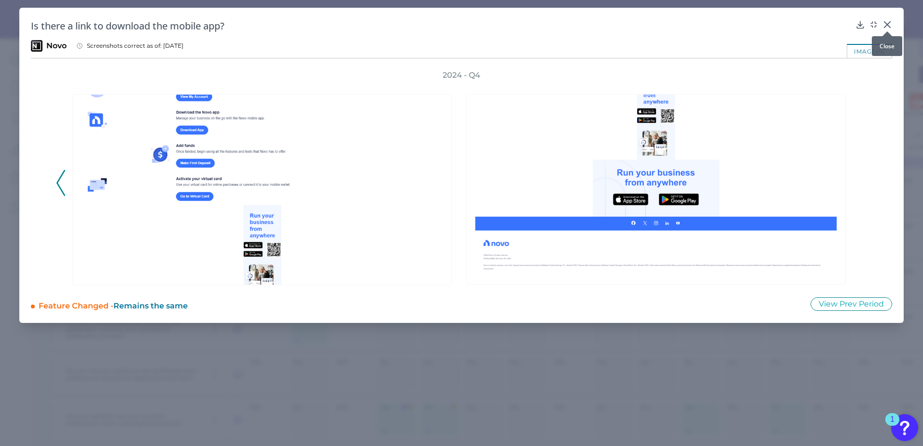
click at [886, 26] on icon at bounding box center [888, 25] width 6 height 6
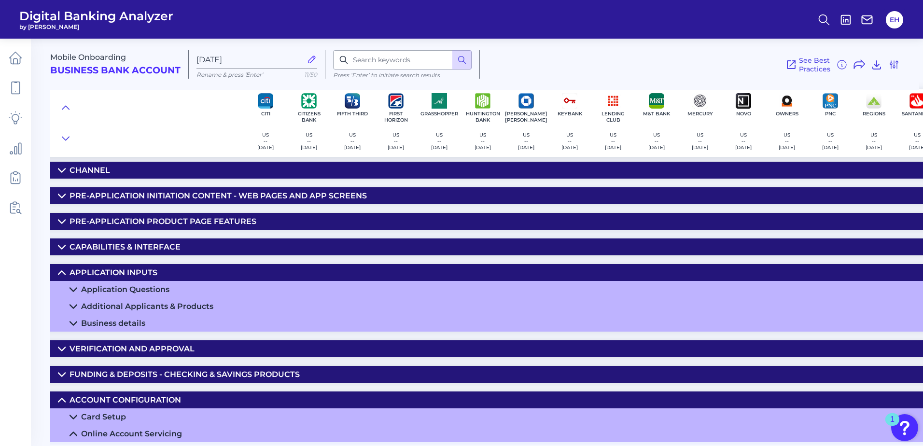
scroll to position [0, 264]
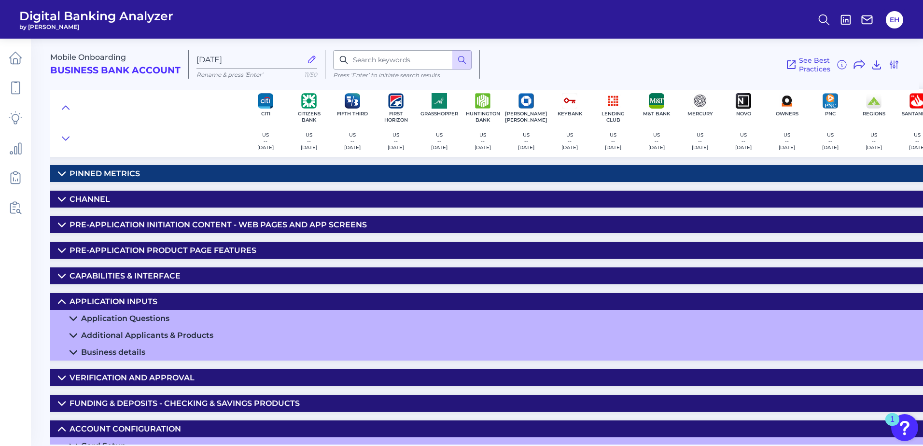
click at [88, 195] on div "Channel" at bounding box center [90, 199] width 41 height 9
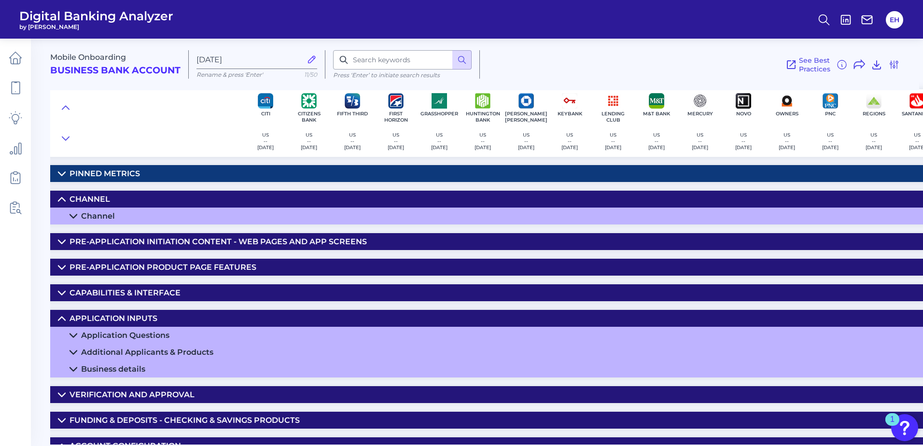
click at [96, 220] on div "Channel" at bounding box center [98, 216] width 34 height 9
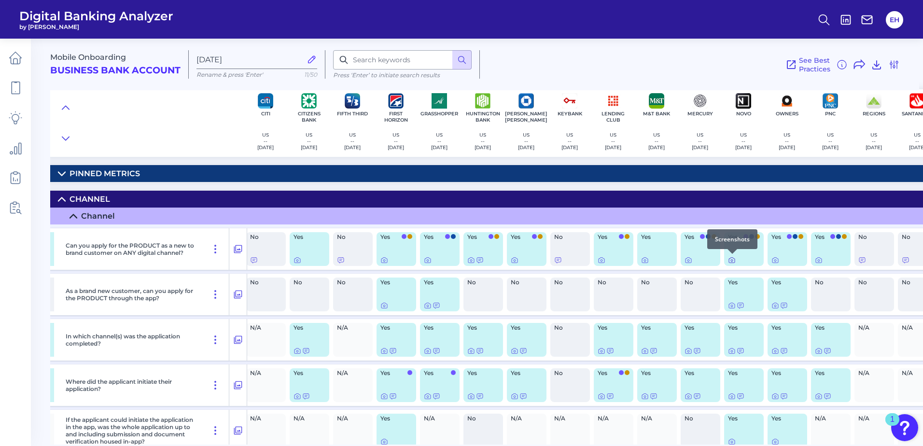
click at [731, 257] on div at bounding box center [733, 254] width 10 height 10
click at [241, 248] on icon at bounding box center [238, 249] width 10 height 12
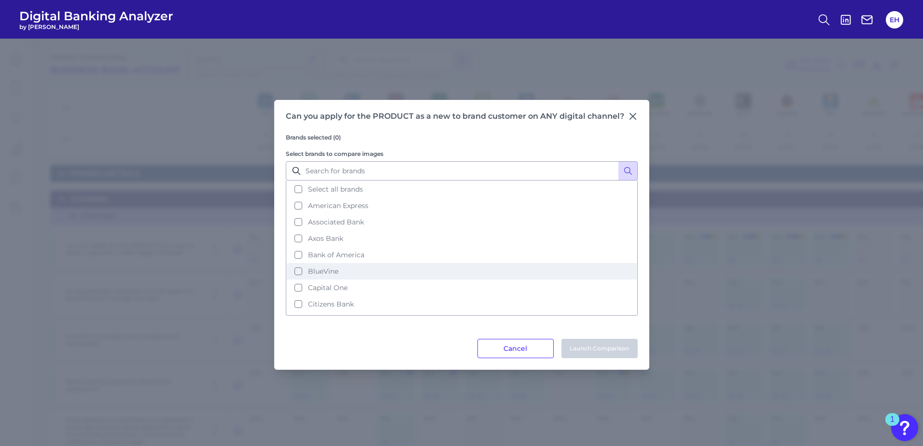
scroll to position [145, 0]
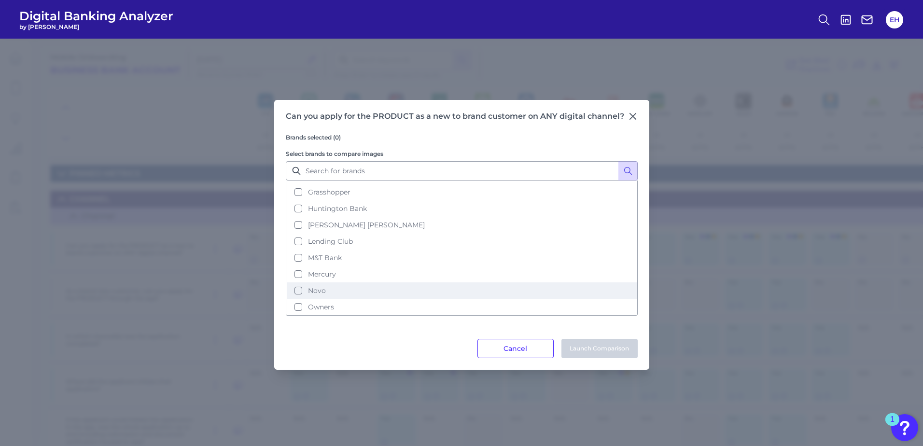
click at [328, 290] on button "Novo" at bounding box center [462, 291] width 350 height 16
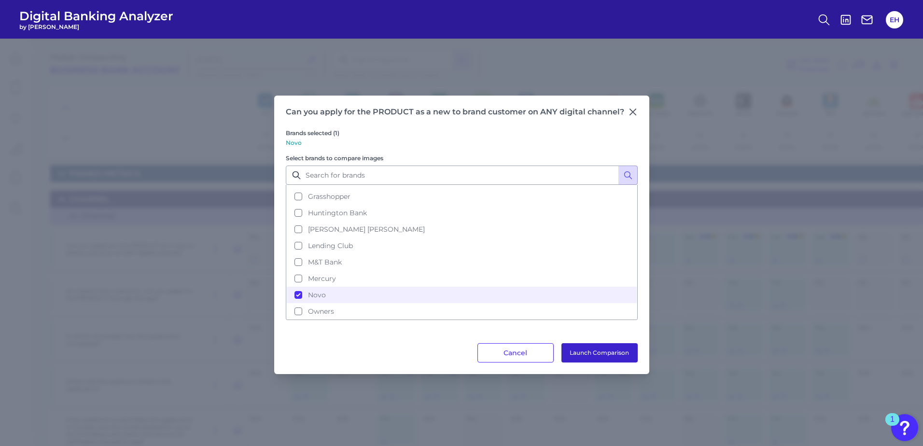
click at [581, 350] on button "Launch Comparison" at bounding box center [600, 352] width 76 height 19
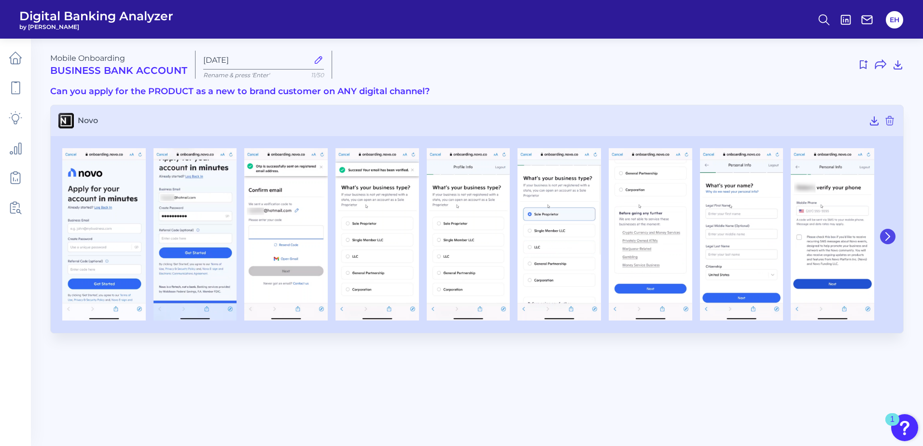
click at [891, 235] on icon at bounding box center [888, 236] width 9 height 9
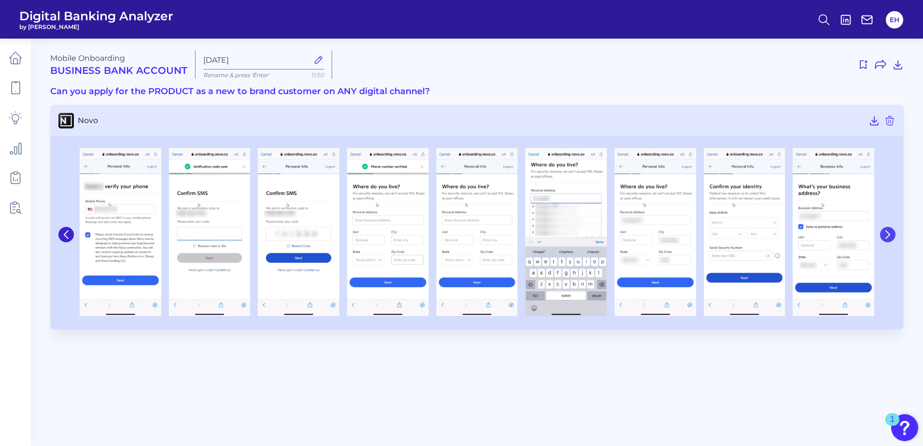
click at [891, 235] on icon at bounding box center [888, 234] width 9 height 9
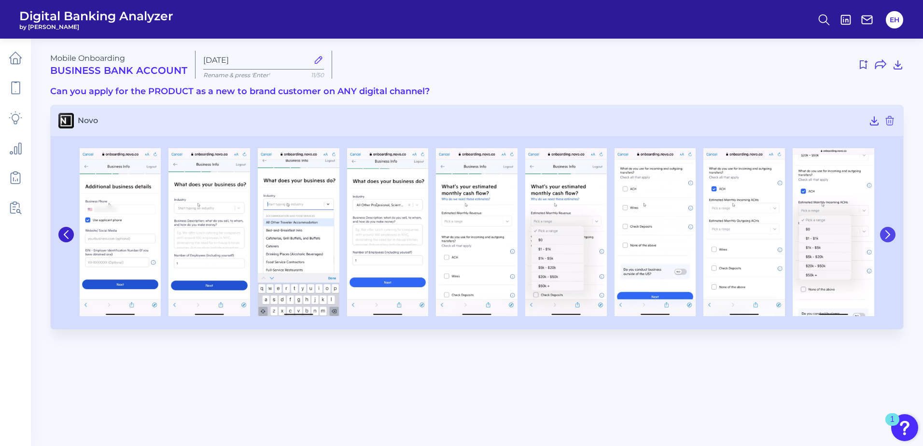
click at [891, 235] on icon at bounding box center [888, 234] width 9 height 9
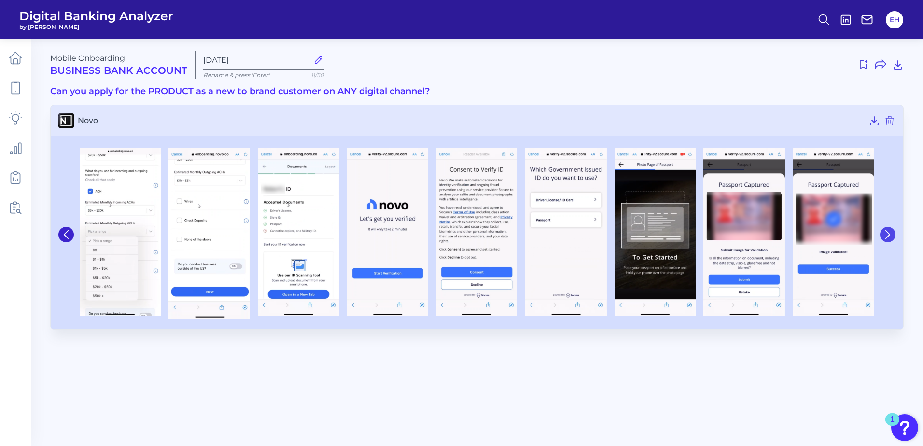
click at [891, 235] on icon at bounding box center [888, 234] width 9 height 9
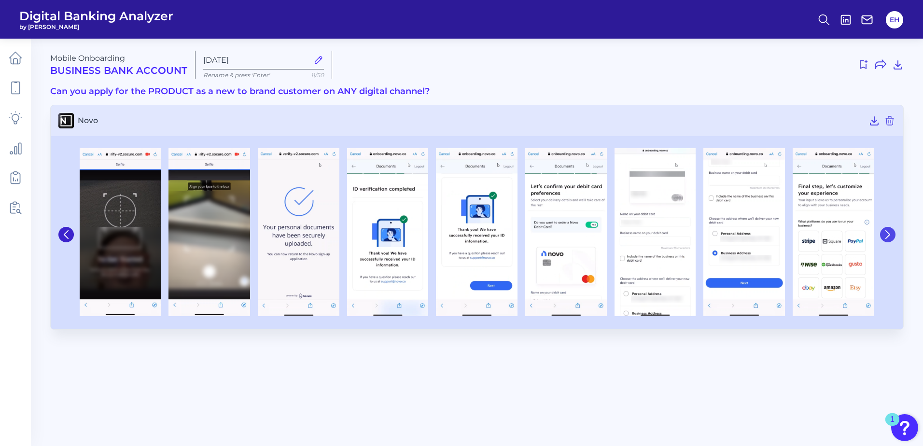
click at [891, 235] on icon at bounding box center [888, 234] width 9 height 9
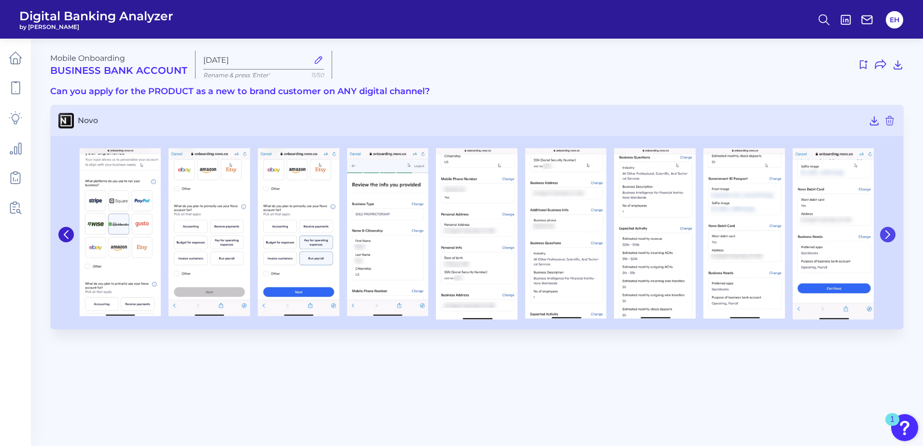
click at [891, 235] on icon at bounding box center [888, 234] width 9 height 9
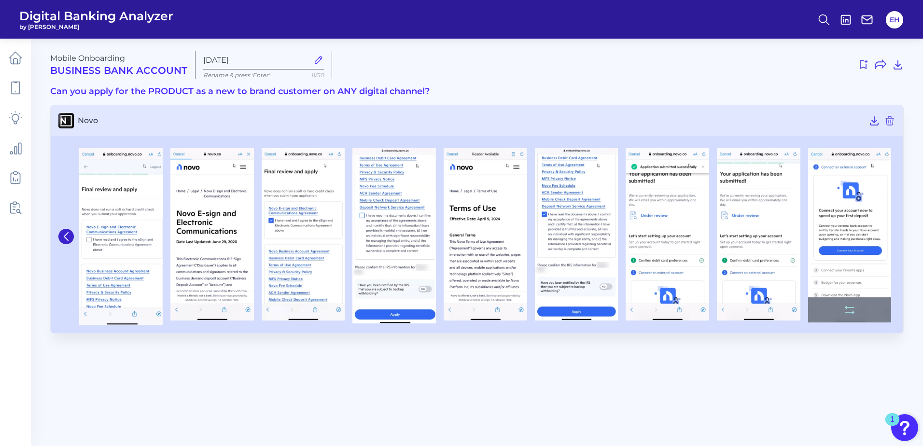
click at [856, 227] on img at bounding box center [851, 235] width 84 height 175
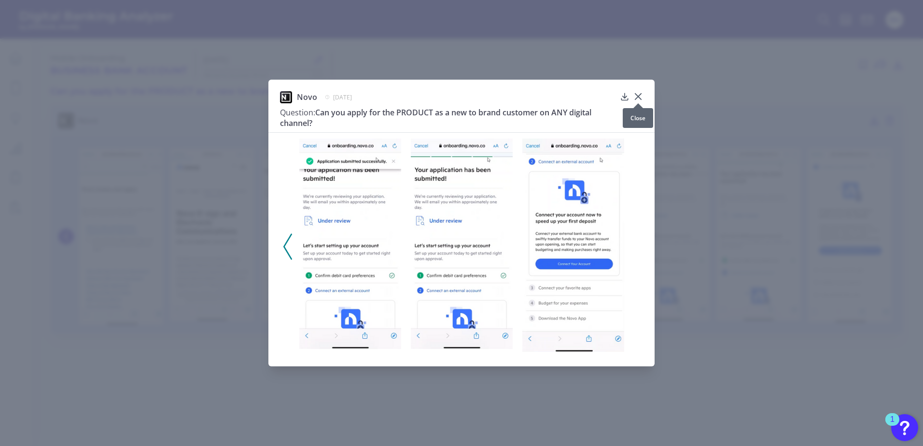
drag, startPoint x: 639, startPoint y: 98, endPoint x: 650, endPoint y: 110, distance: 16.4
click at [639, 98] on icon at bounding box center [639, 97] width 6 height 6
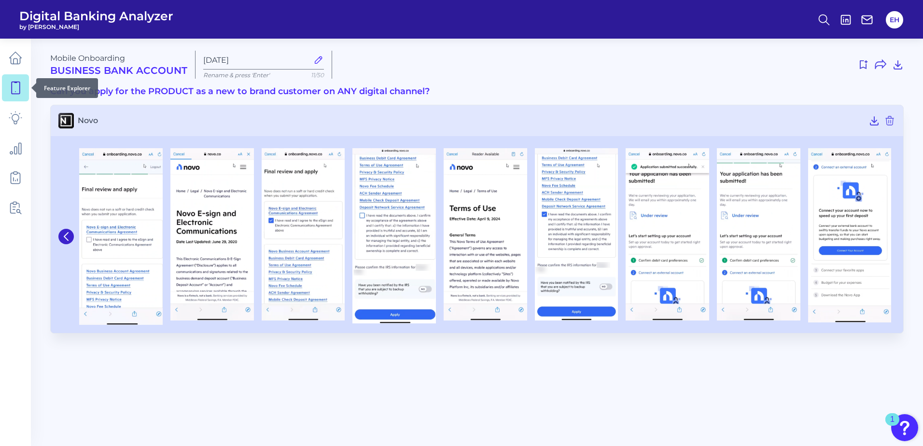
click at [21, 82] on icon at bounding box center [16, 88] width 14 height 14
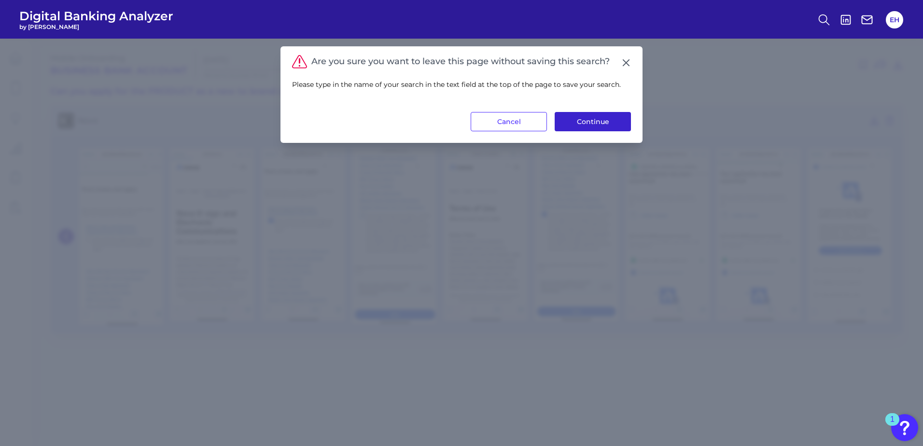
click at [561, 125] on button "Continue" at bounding box center [593, 121] width 76 height 19
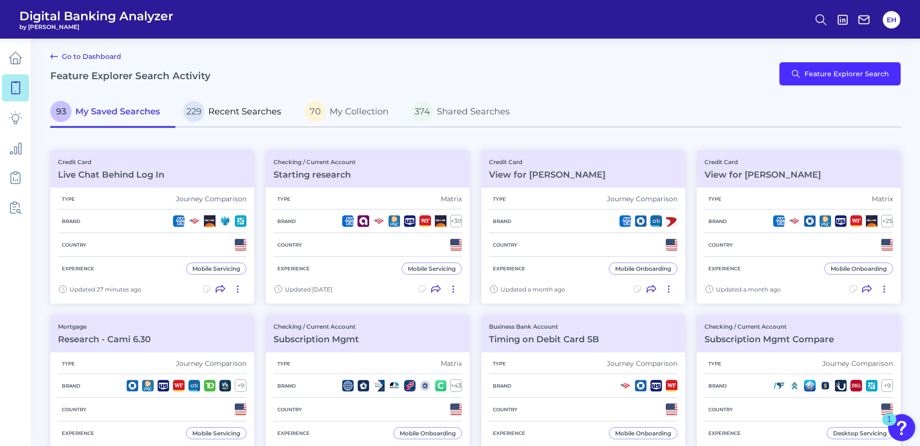
click at [249, 115] on span "Recent Searches" at bounding box center [244, 111] width 73 height 11
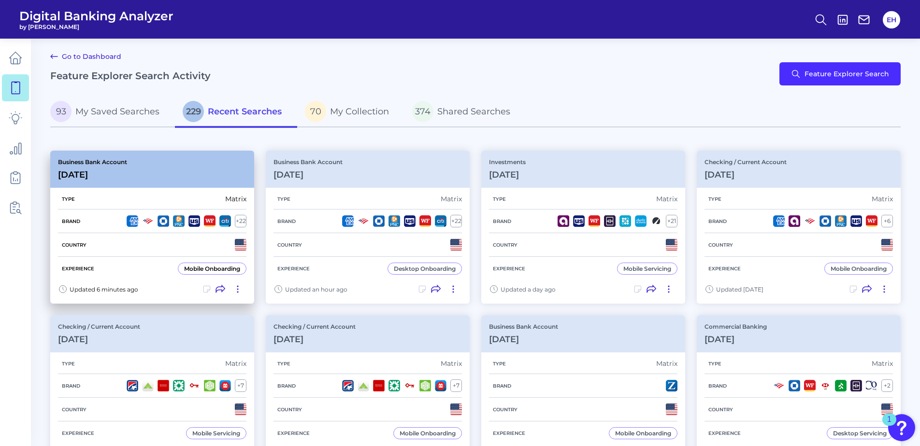
click at [188, 195] on div "Type Matrix" at bounding box center [152, 199] width 188 height 21
